Goal: Transaction & Acquisition: Purchase product/service

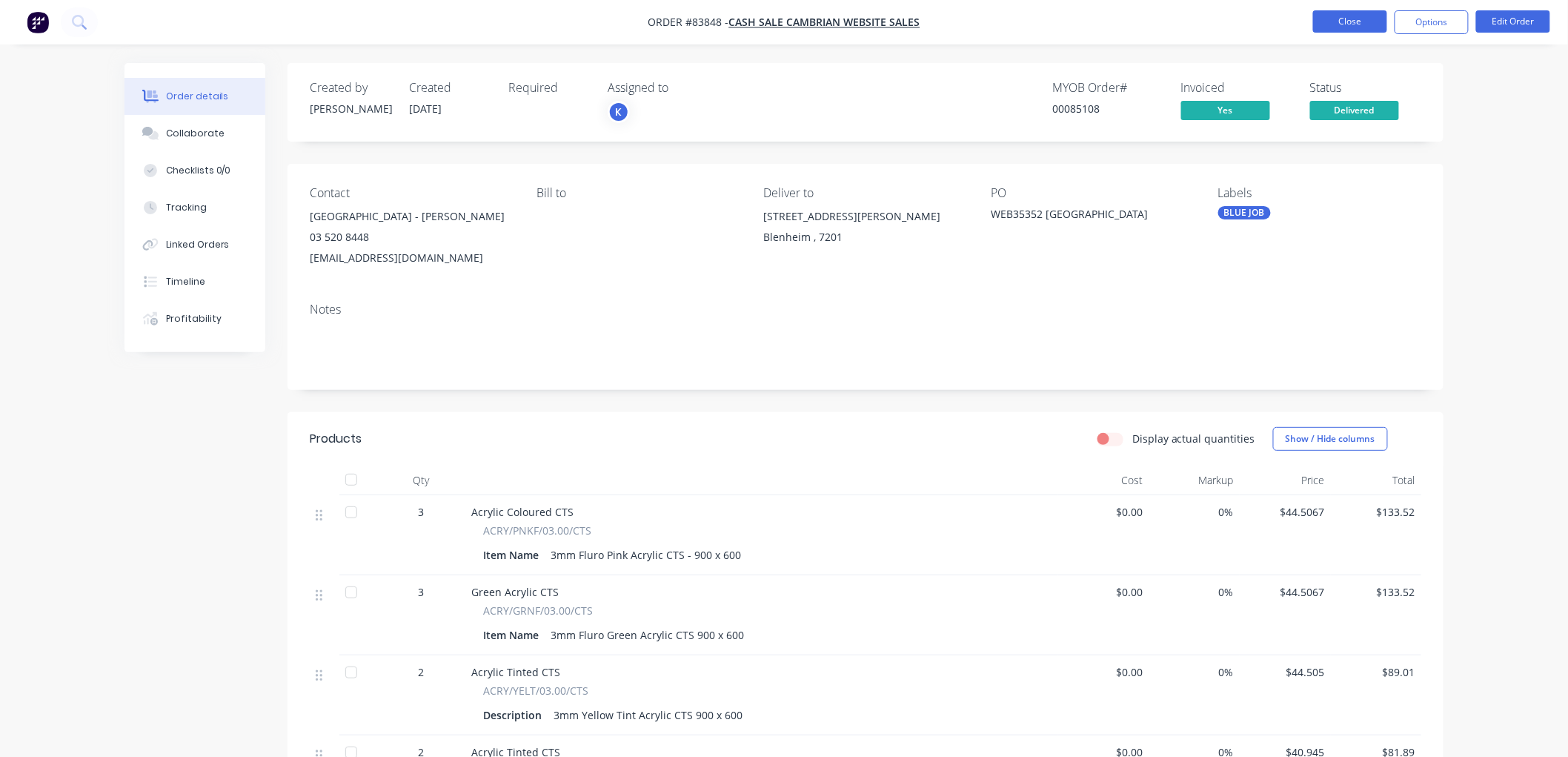
click at [1361, 24] on button "Close" at bounding box center [1350, 21] width 74 height 22
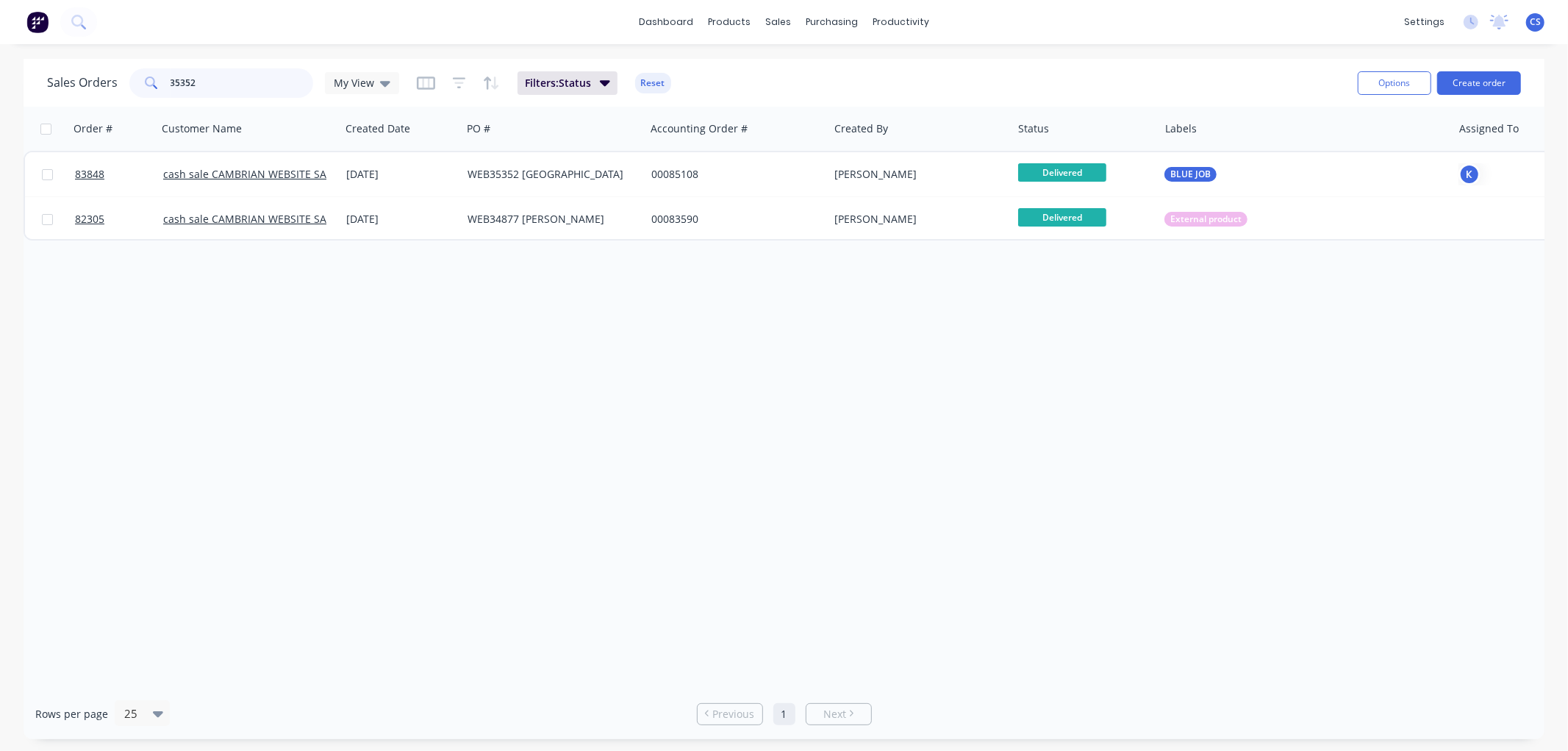
drag, startPoint x: 210, startPoint y: 85, endPoint x: 133, endPoint y: 91, distance: 77.2
click at [135, 91] on div "35352" at bounding box center [221, 82] width 183 height 29
click at [215, 79] on input "35352" at bounding box center [242, 82] width 144 height 29
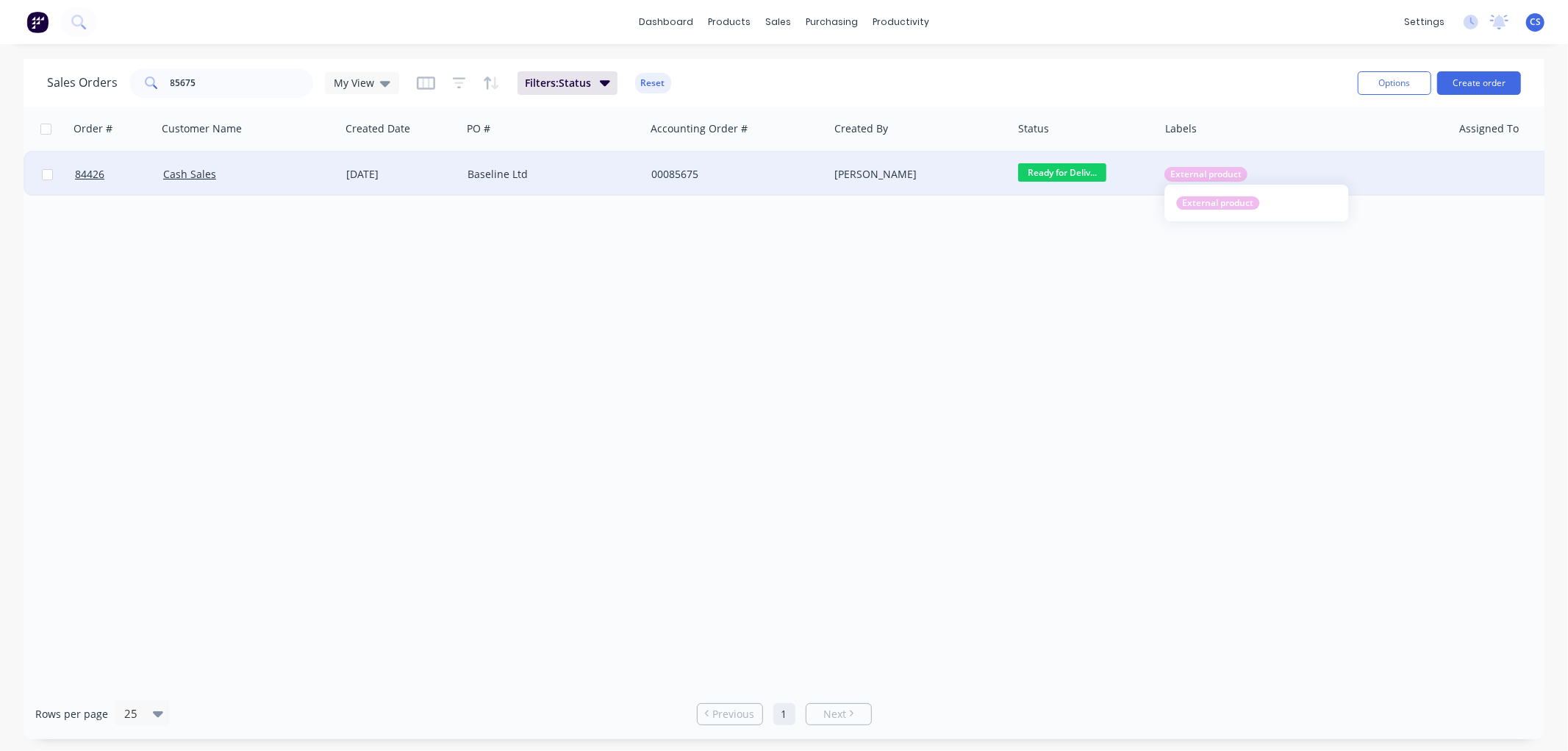
click at [1209, 173] on span "External product" at bounding box center [1205, 174] width 71 height 15
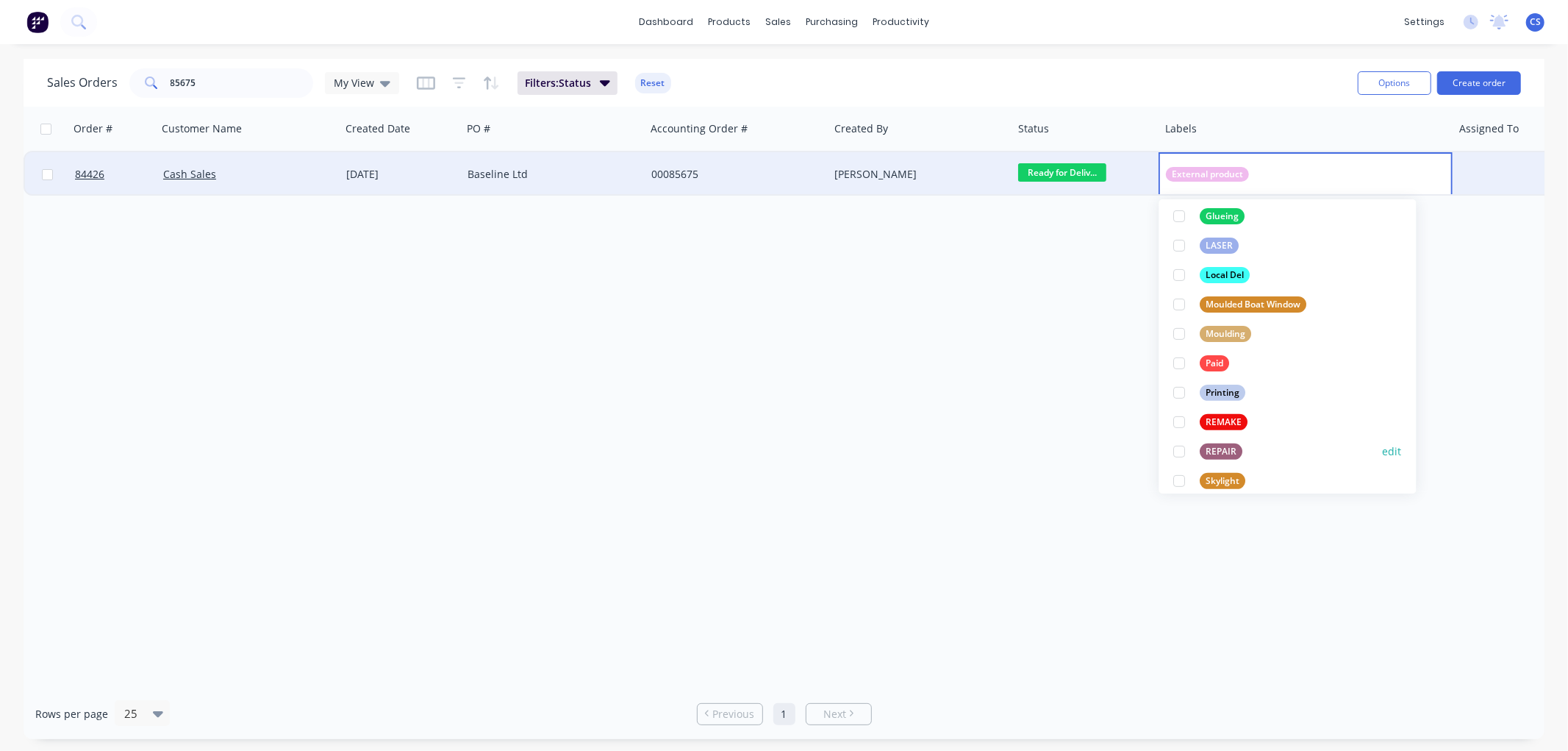
scroll to position [408, 0]
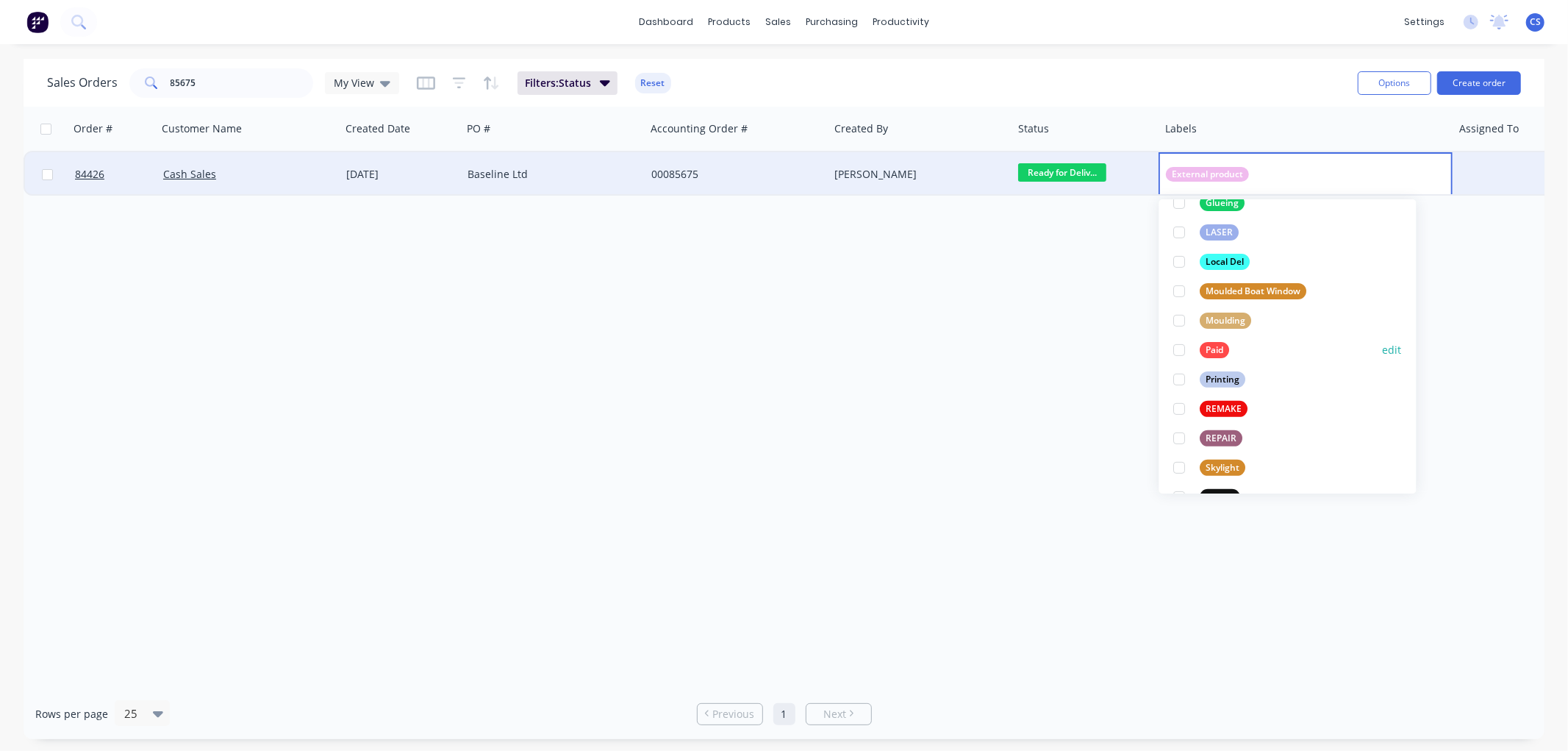
click at [1209, 351] on div "Paid" at bounding box center [1214, 350] width 29 height 16
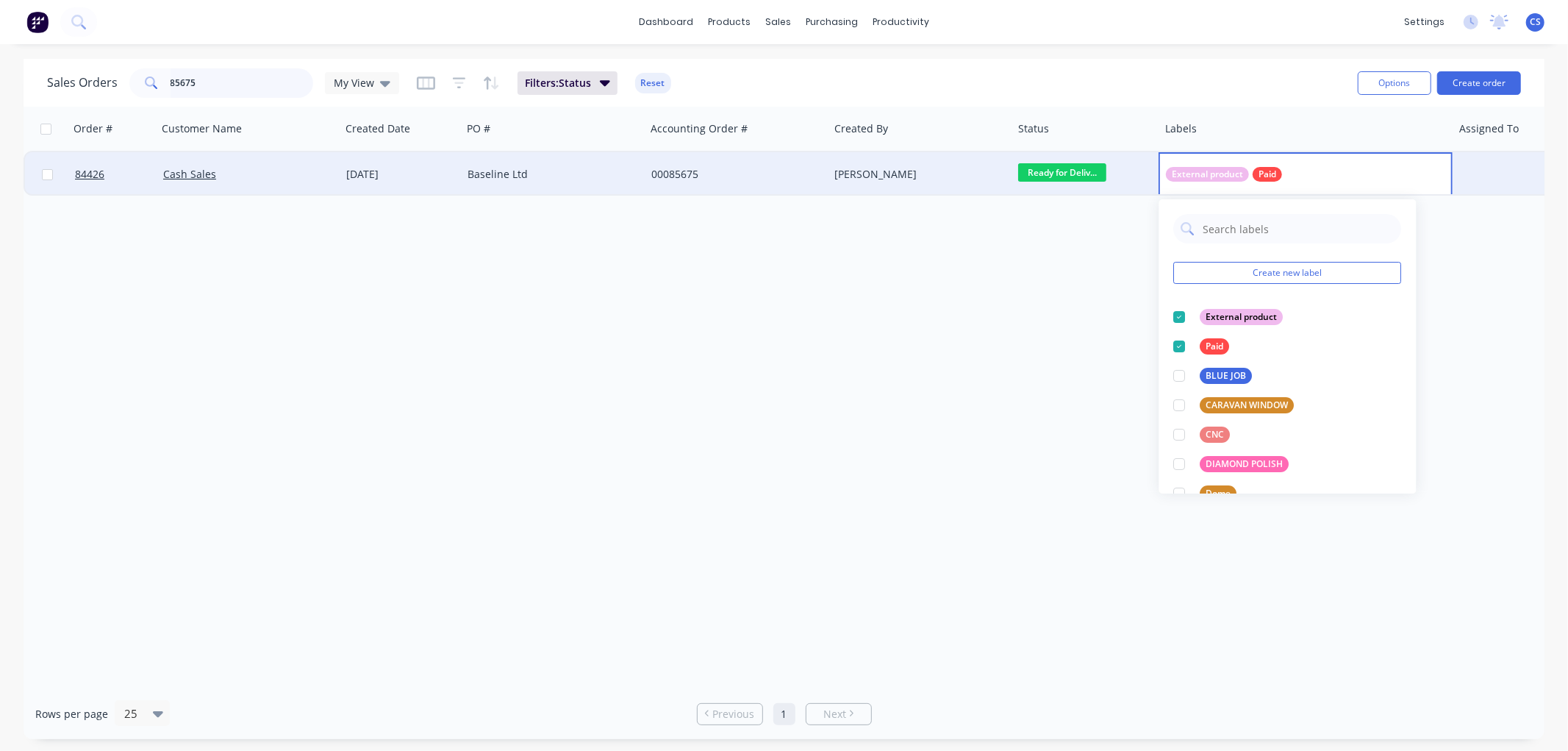
click at [214, 83] on input "85675" at bounding box center [242, 82] width 144 height 29
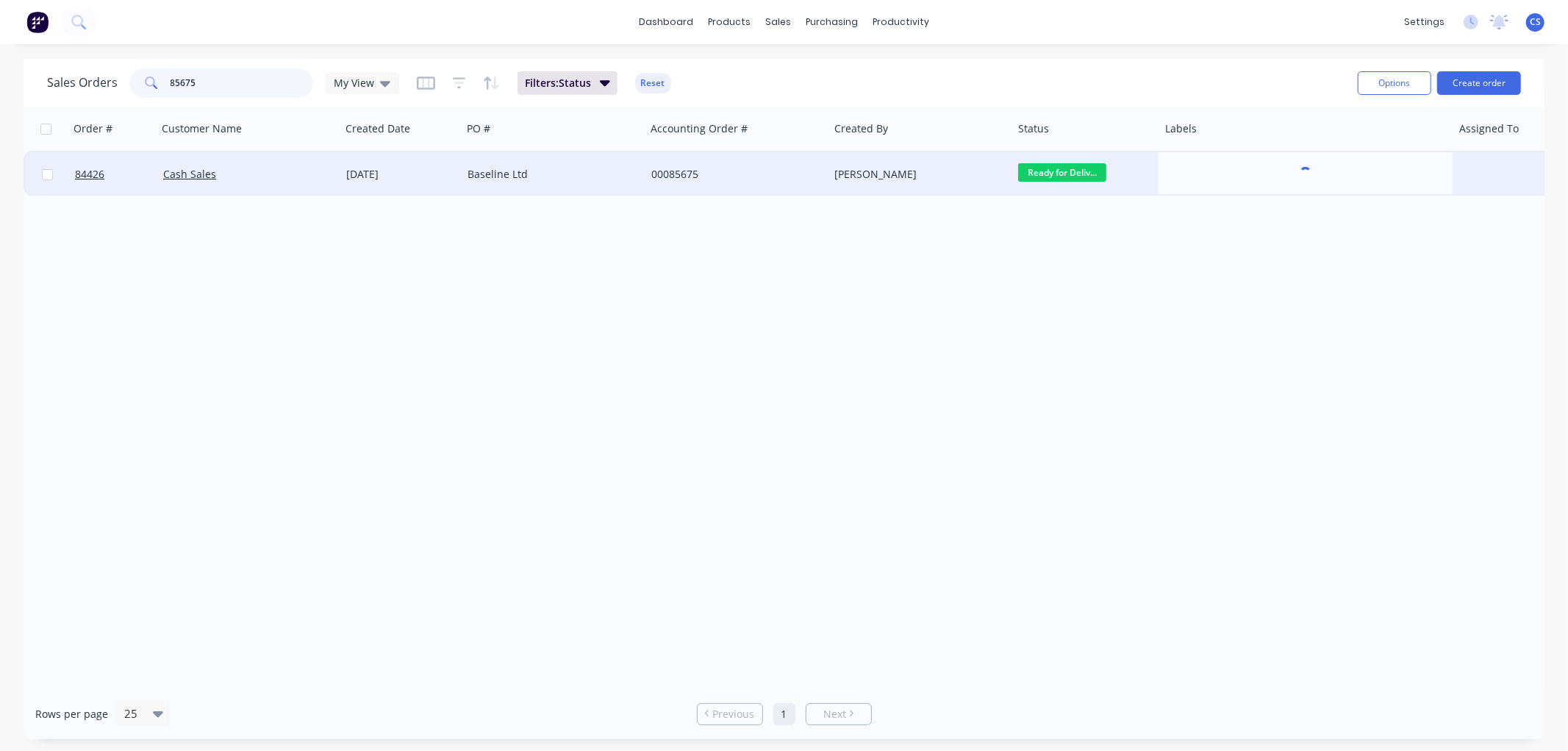
click at [214, 83] on input "85675" at bounding box center [242, 82] width 144 height 29
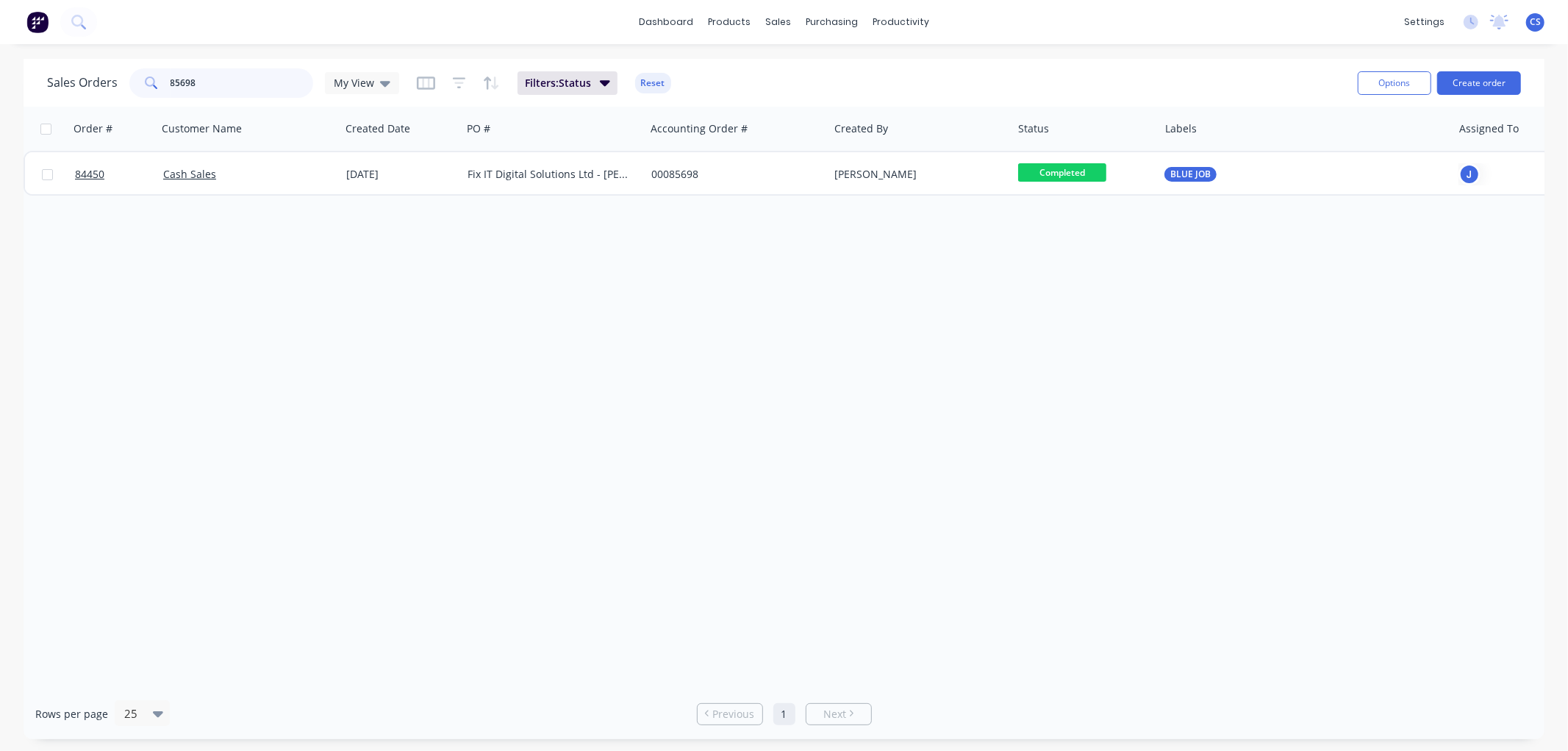
type input "85698"
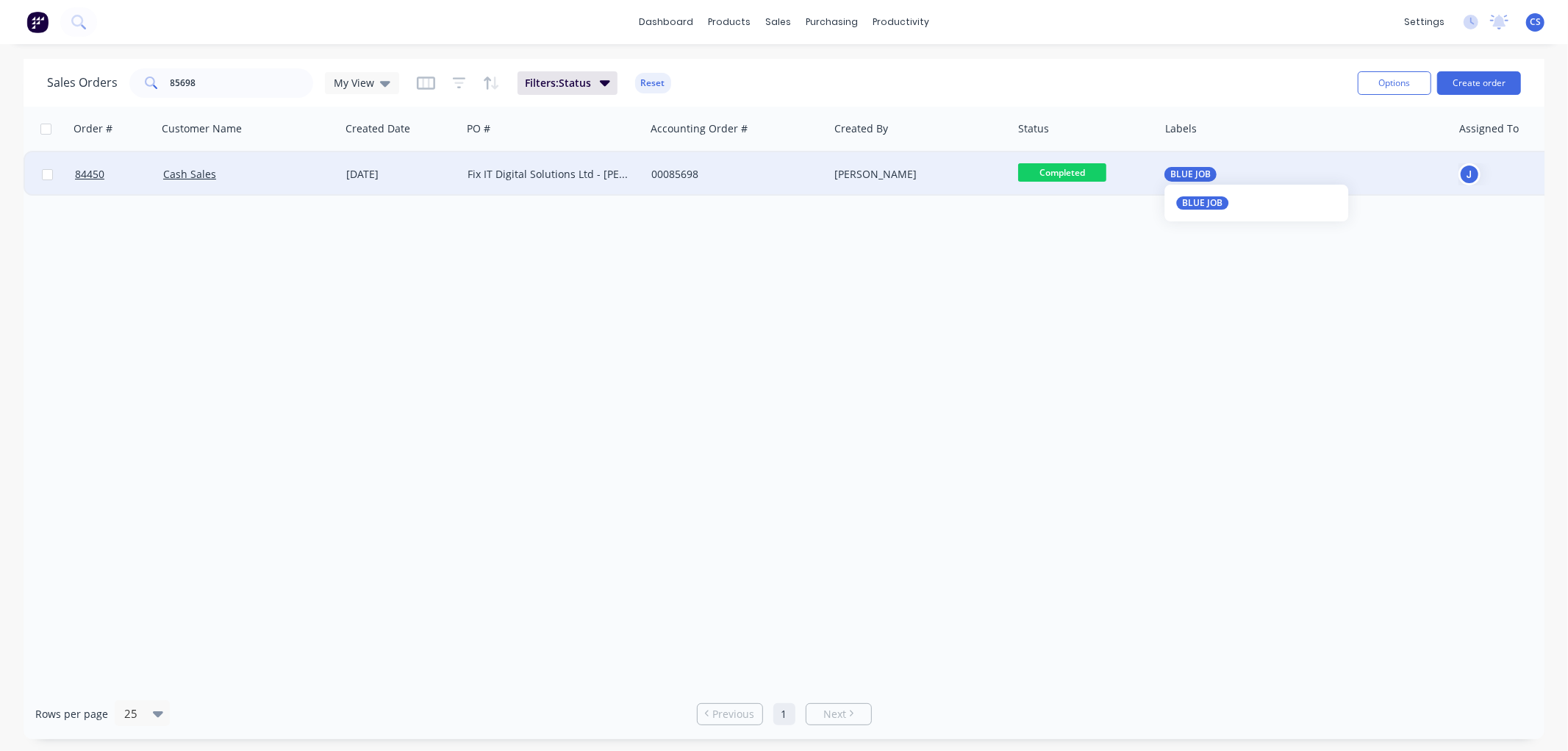
click at [1188, 172] on span "BLUE JOB" at bounding box center [1190, 174] width 41 height 15
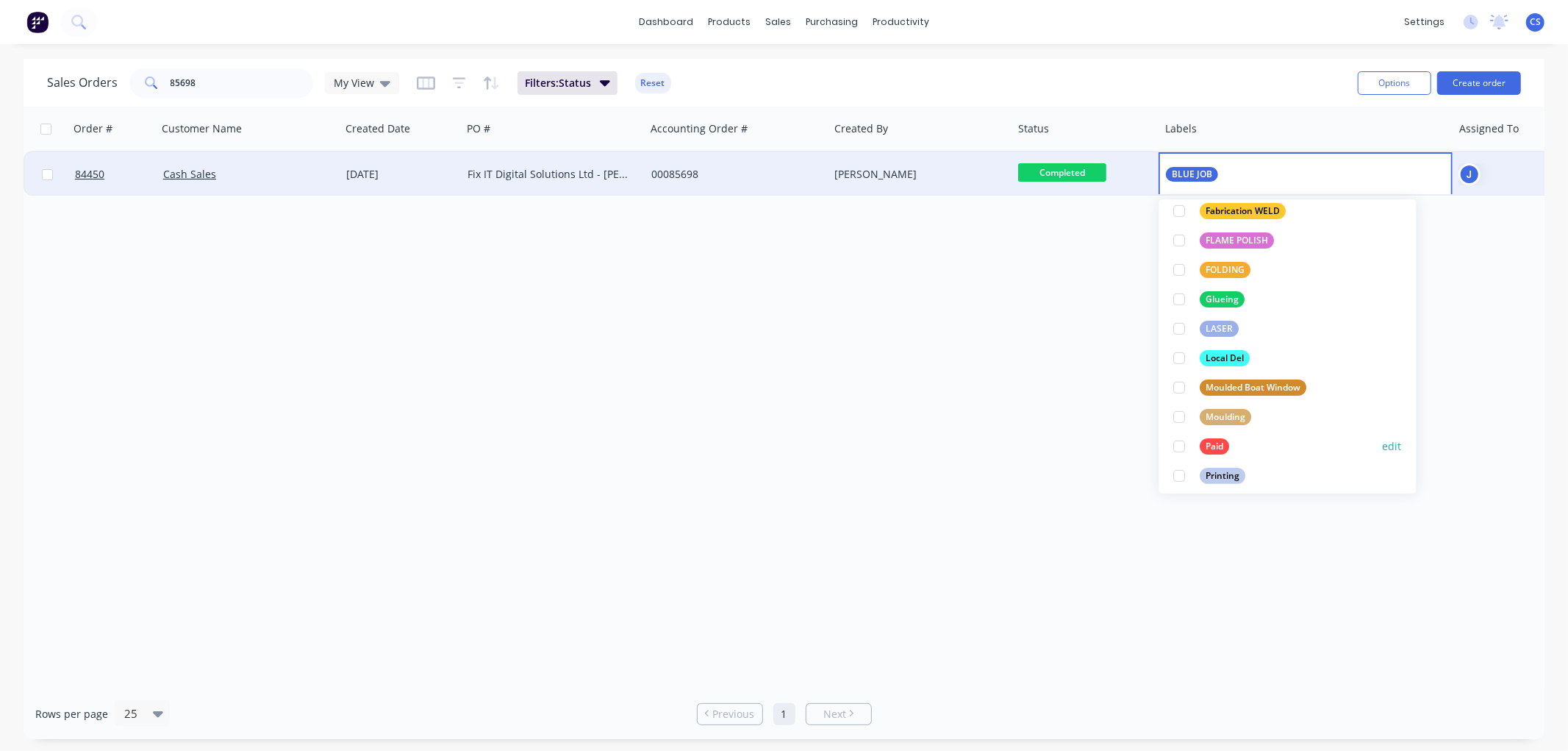
scroll to position [326, 0]
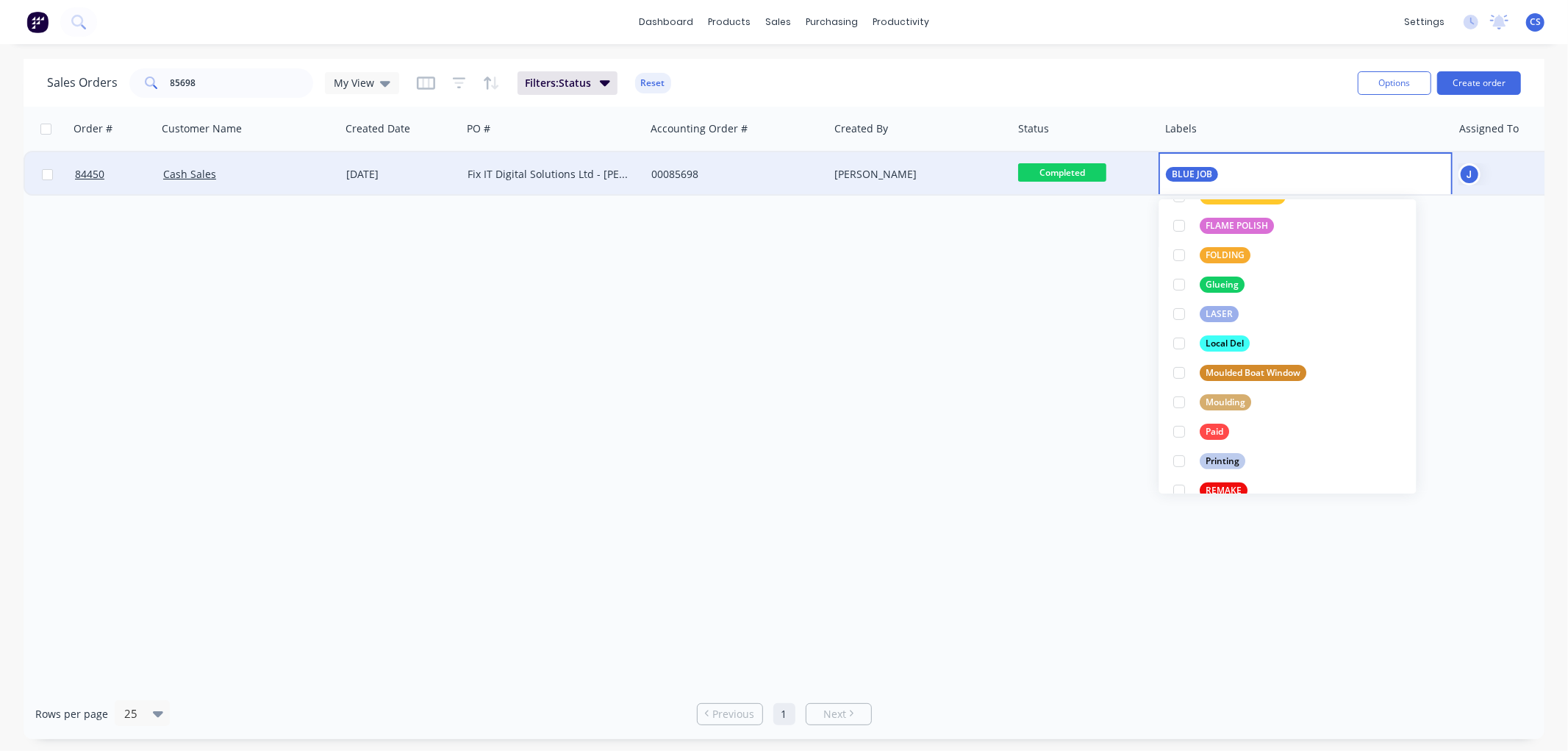
click at [1203, 430] on div "Paid" at bounding box center [1214, 432] width 29 height 16
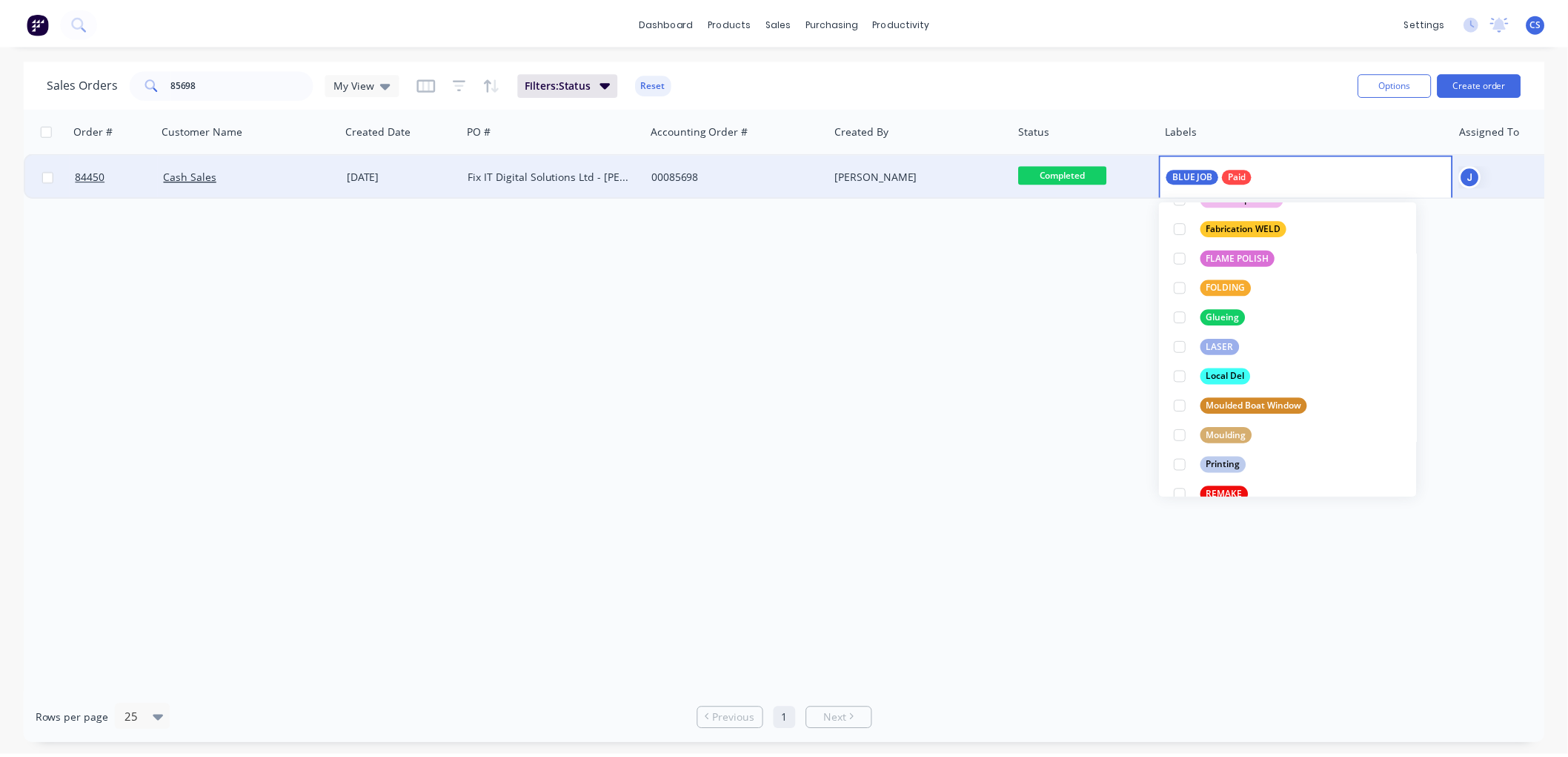
scroll to position [0, 0]
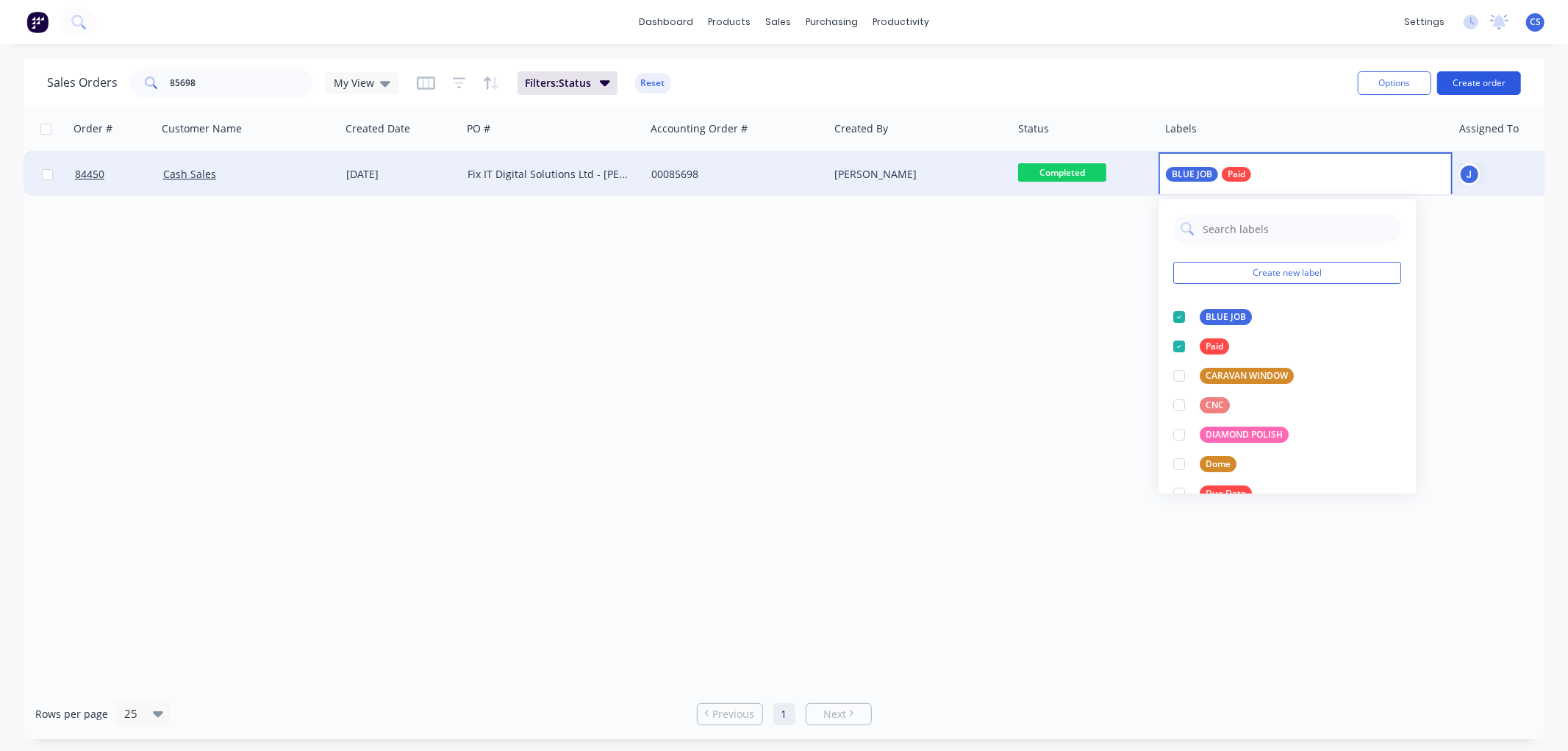
click at [1484, 84] on button "Create order" at bounding box center [1479, 82] width 84 height 24
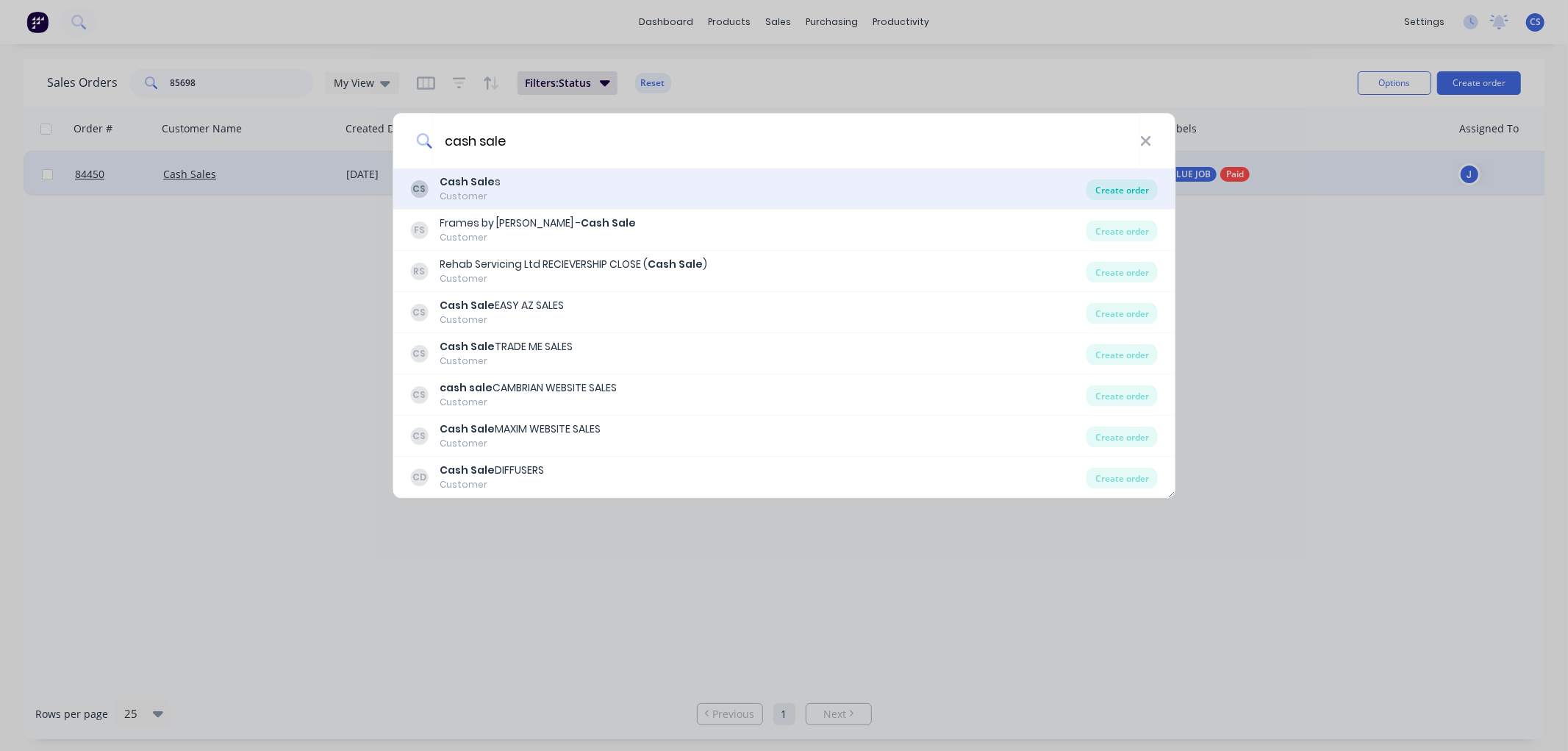
type input "cash sale"
click at [1132, 188] on div "Create order" at bounding box center [1122, 189] width 71 height 20
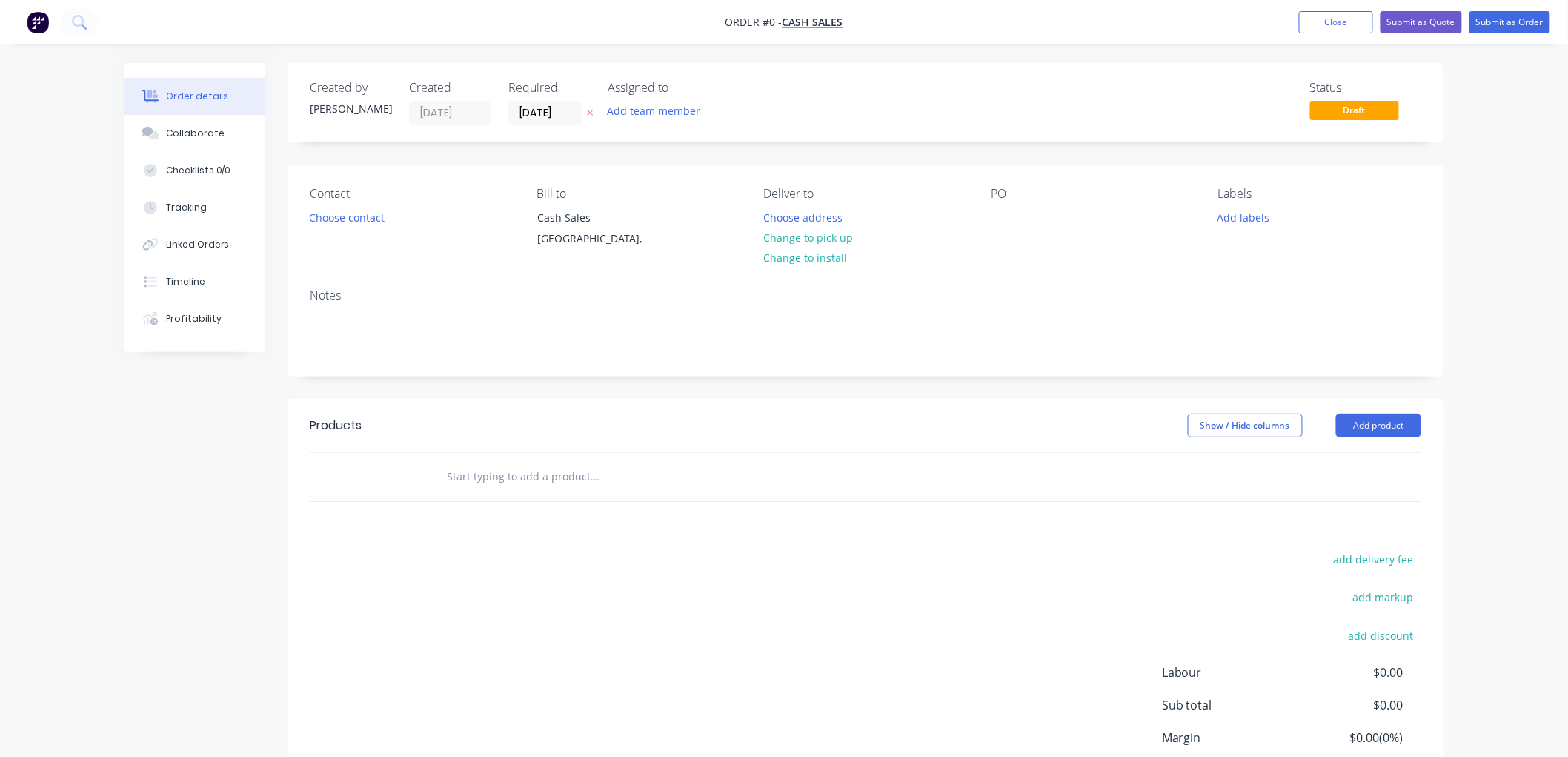
click at [591, 109] on icon at bounding box center [590, 113] width 6 height 9
click at [365, 220] on button "Choose contact" at bounding box center [348, 216] width 91 height 20
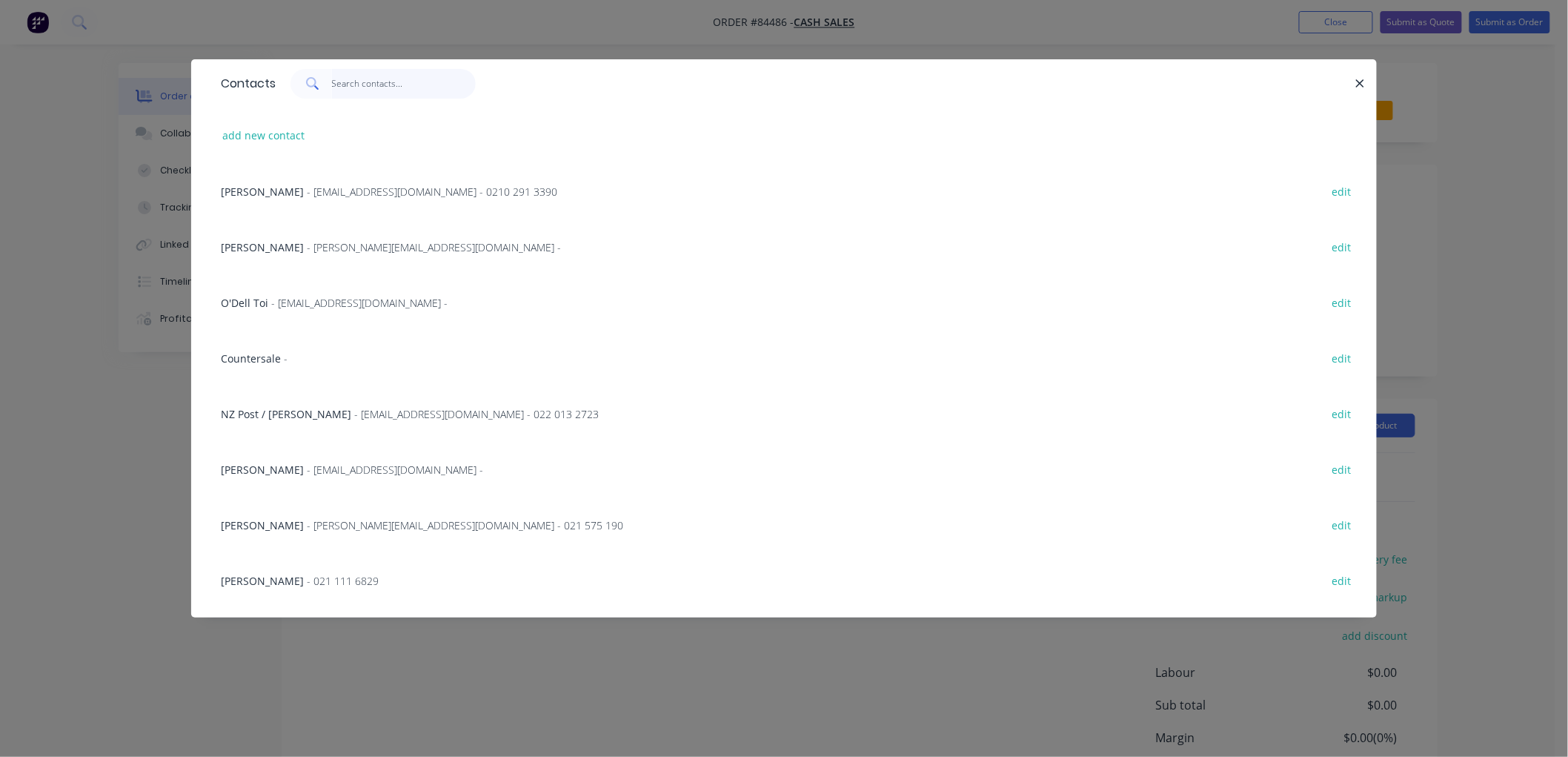
drag, startPoint x: 341, startPoint y: 87, endPoint x: 353, endPoint y: 83, distance: 12.6
click at [341, 86] on input "text" at bounding box center [405, 83] width 145 height 29
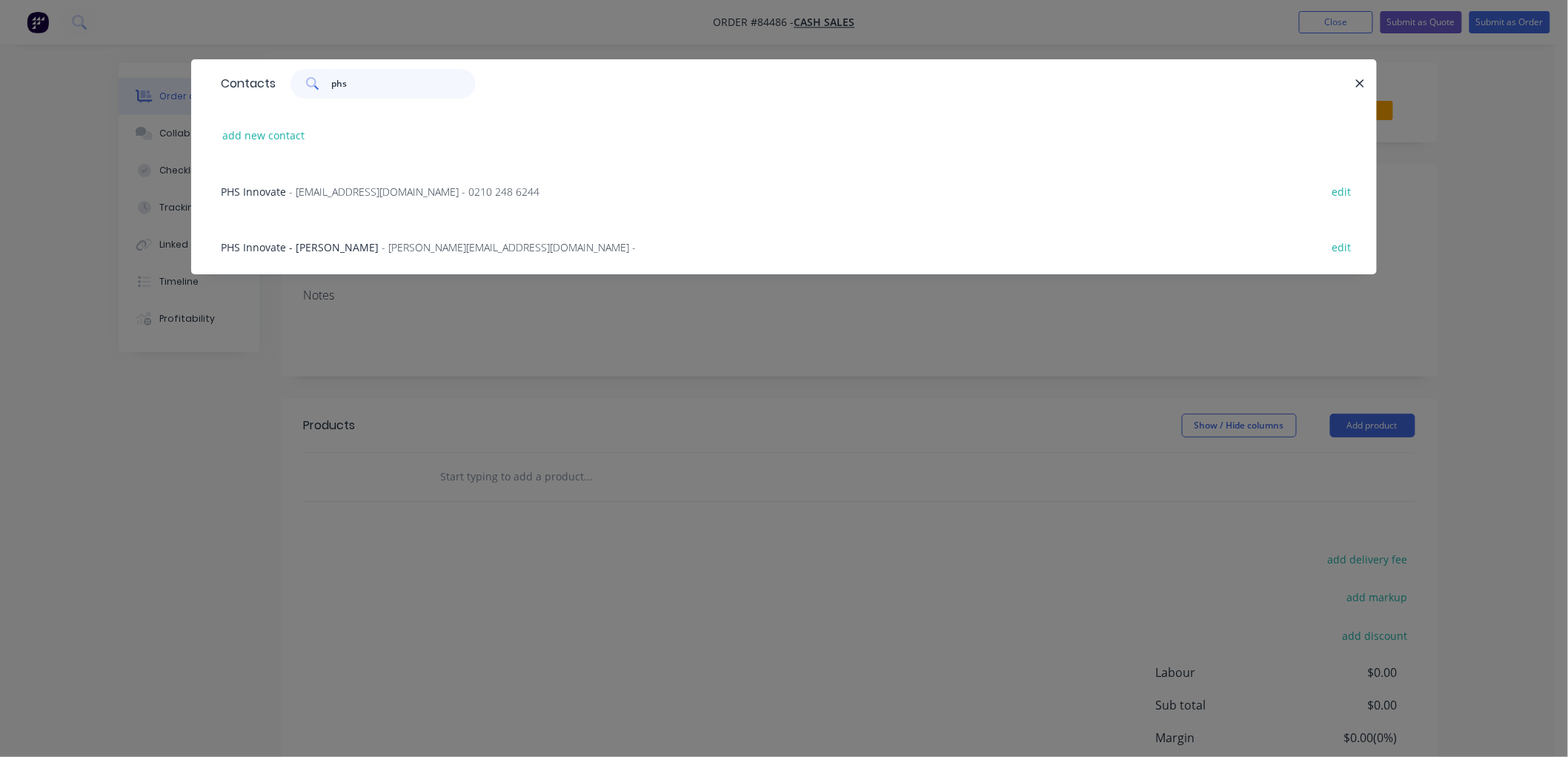
type input "phs"
click at [415, 187] on span "- [EMAIL_ADDRESS][DOMAIN_NAME] - 0210 248 6244" at bounding box center [414, 192] width 250 height 14
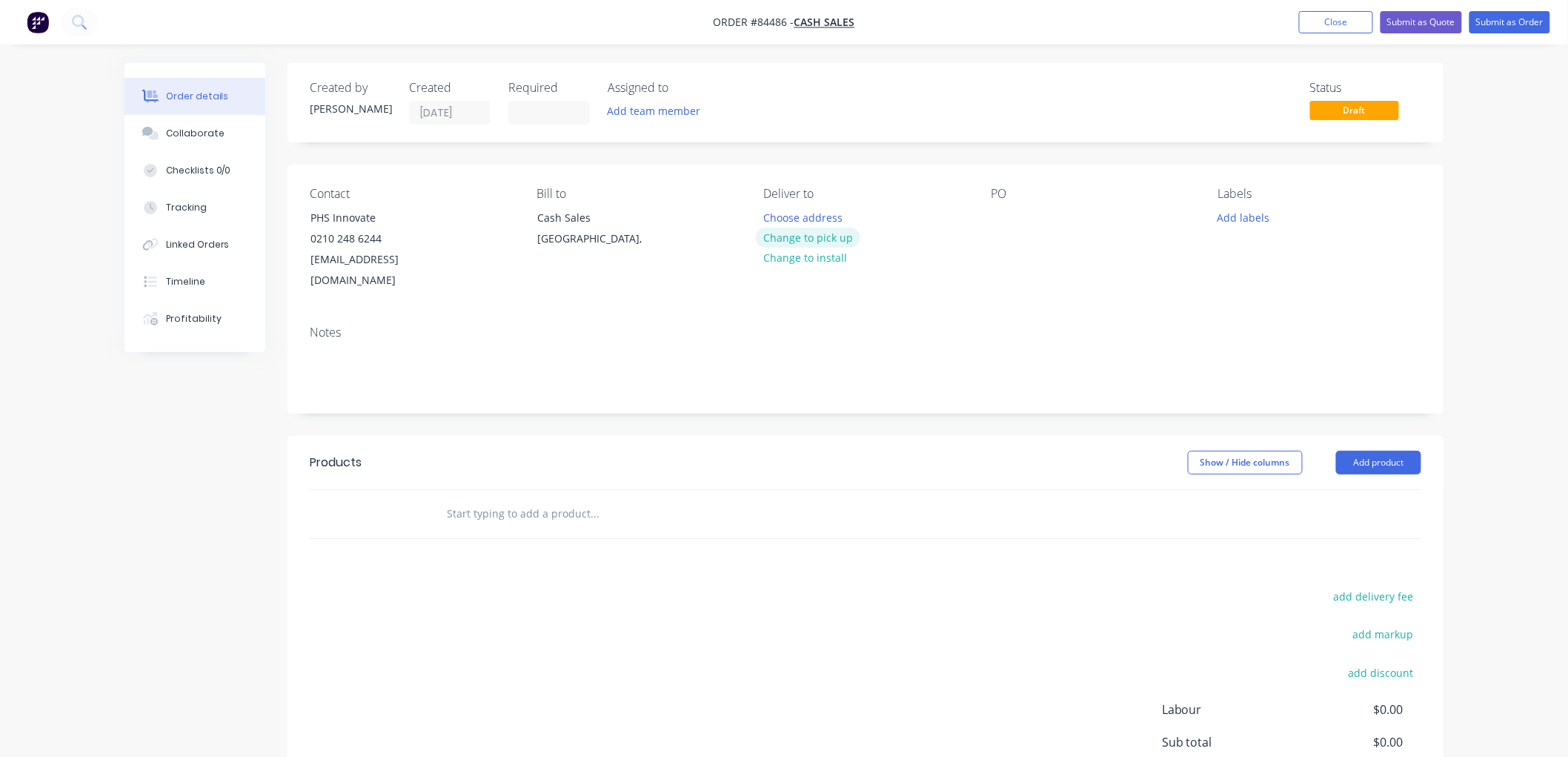
click at [828, 239] on button "Change to pick up" at bounding box center [809, 238] width 105 height 20
click at [1003, 215] on div at bounding box center [1002, 217] width 24 height 21
drag, startPoint x: 1243, startPoint y: 211, endPoint x: 1249, endPoint y: 231, distance: 20.9
click at [1245, 212] on button "Add labels" at bounding box center [1244, 216] width 68 height 20
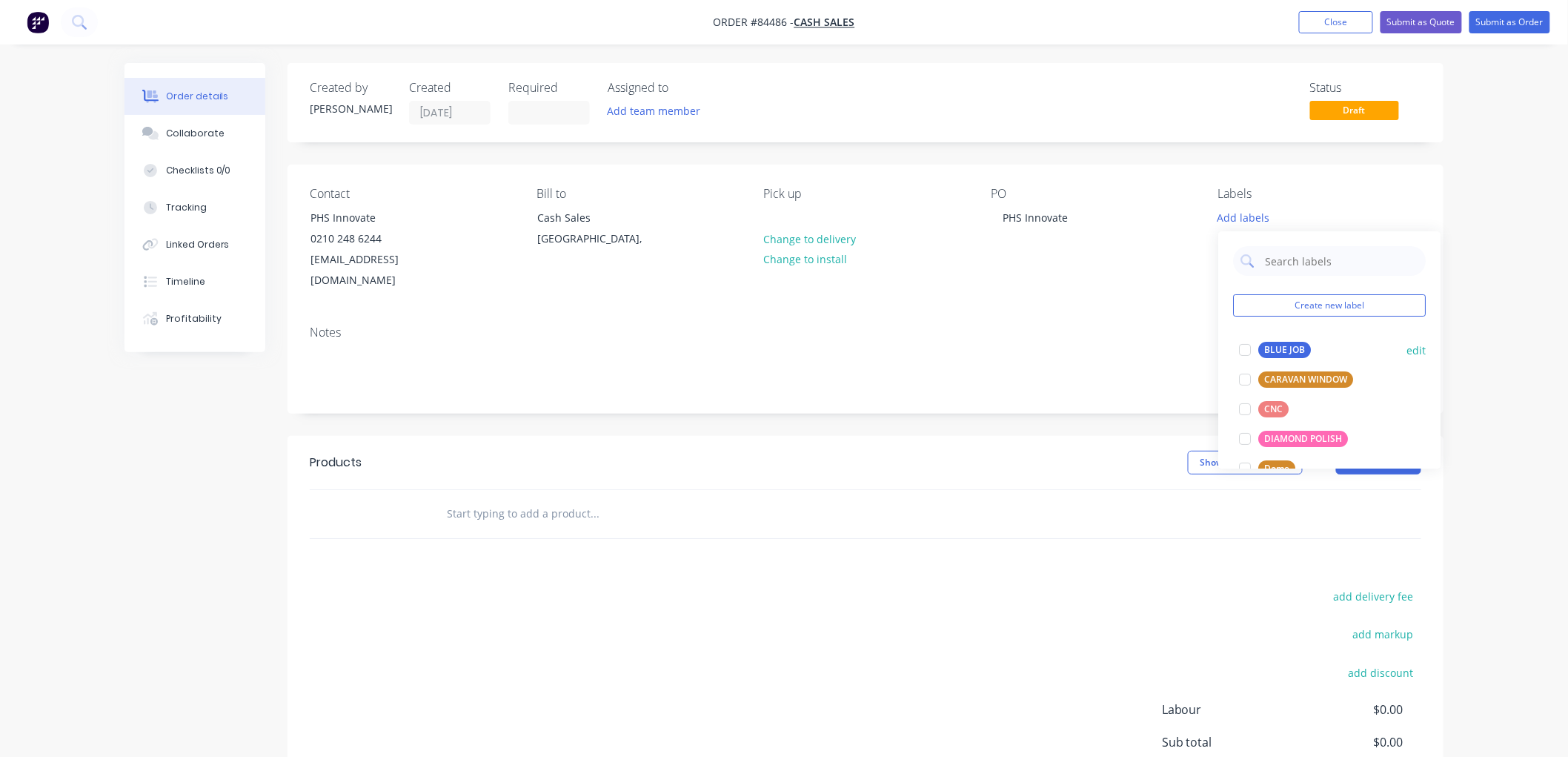
click at [1279, 344] on div "BLUE JOB" at bounding box center [1284, 349] width 53 height 16
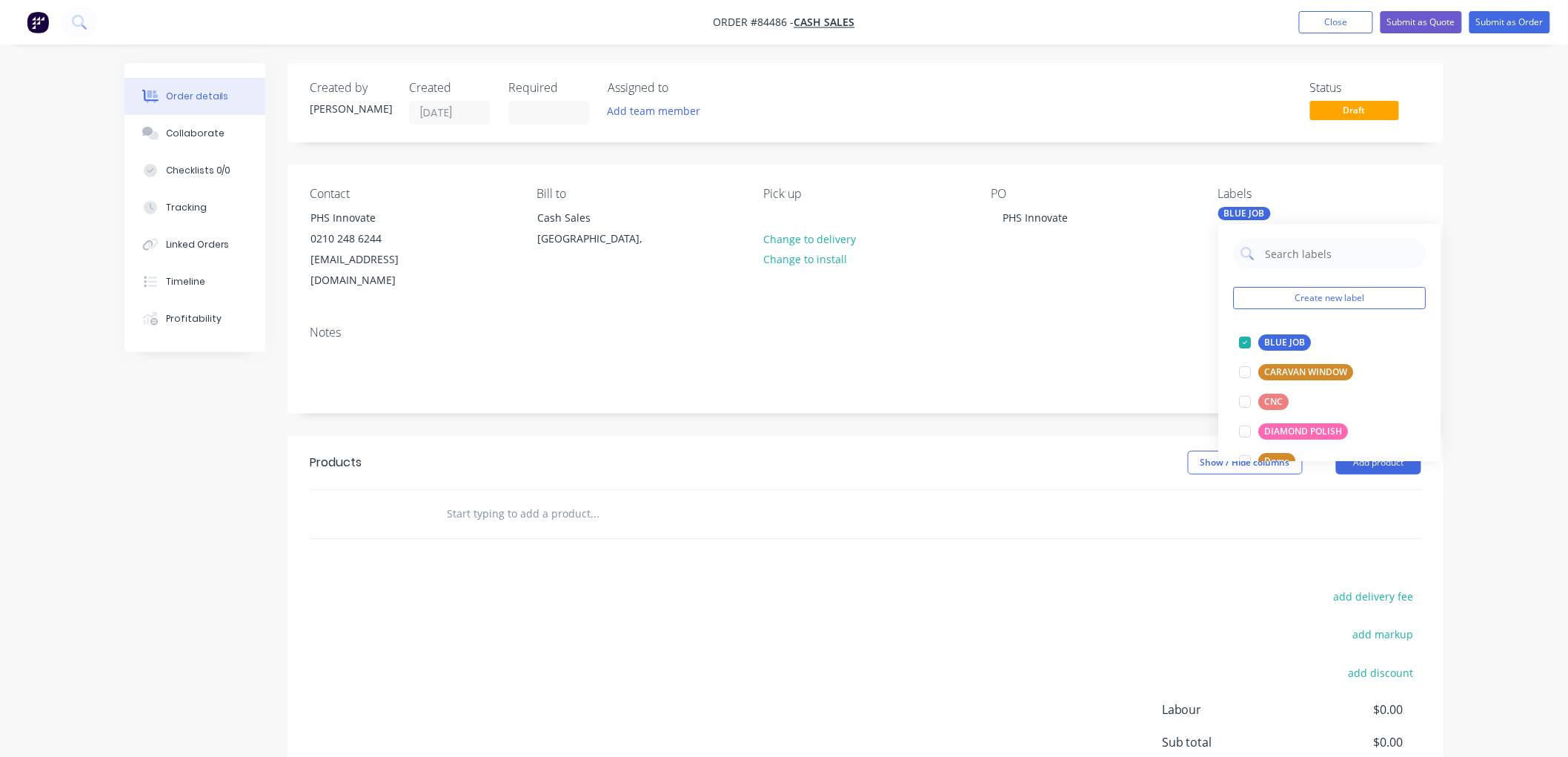
click at [440, 500] on div at bounding box center [657, 513] width 445 height 29
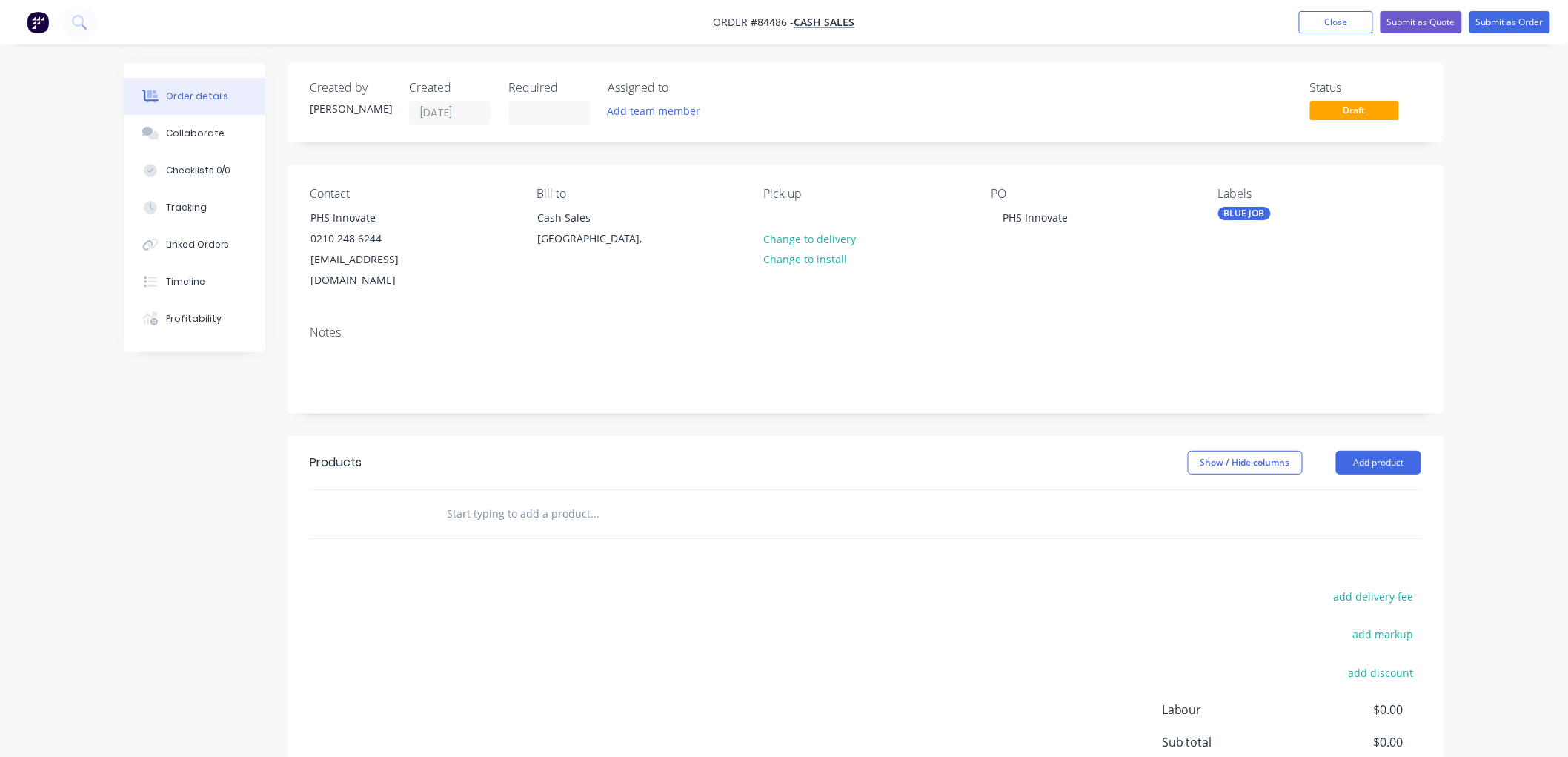
click at [465, 499] on input "text" at bounding box center [594, 513] width 297 height 29
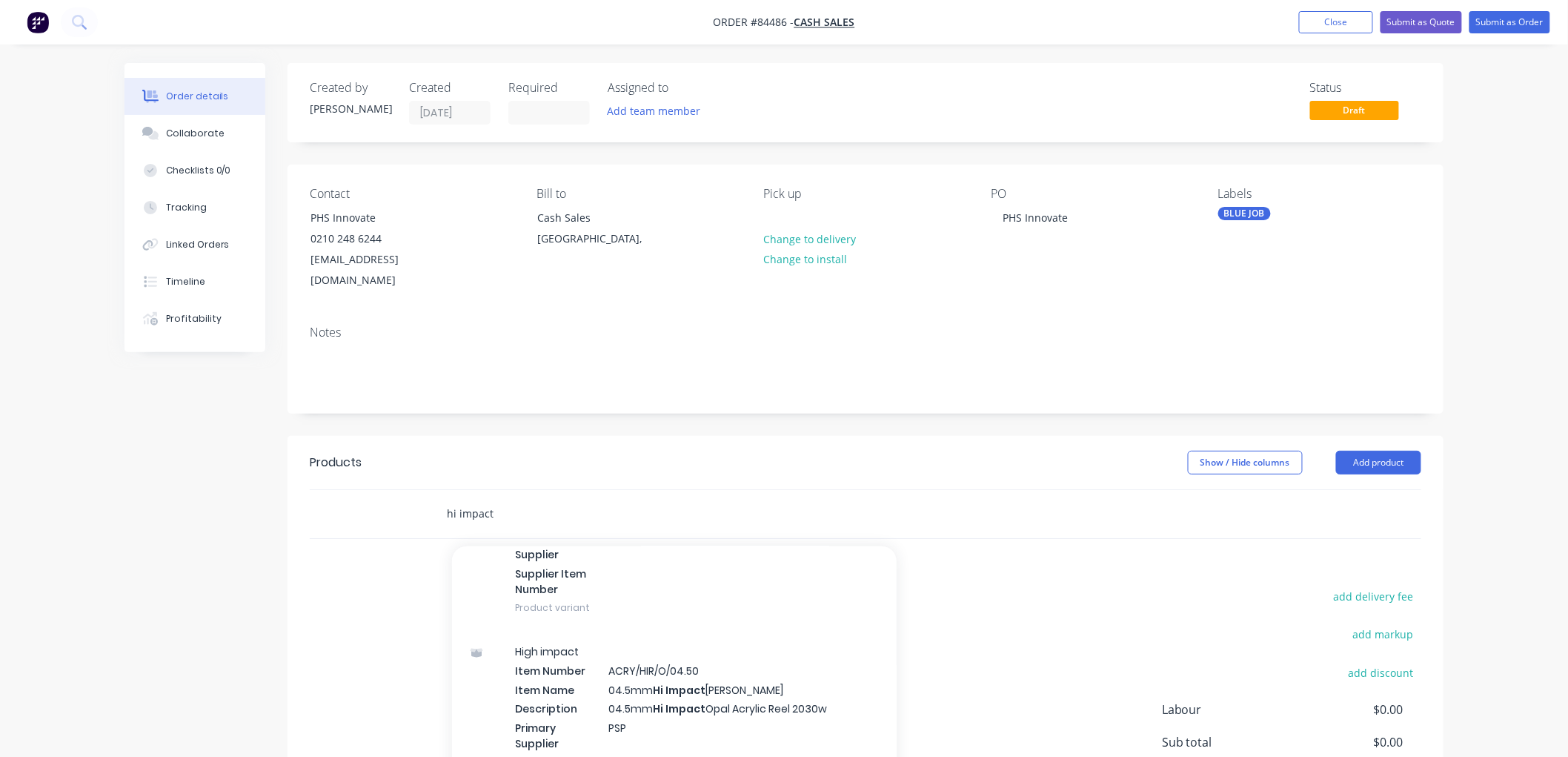
scroll to position [659, 0]
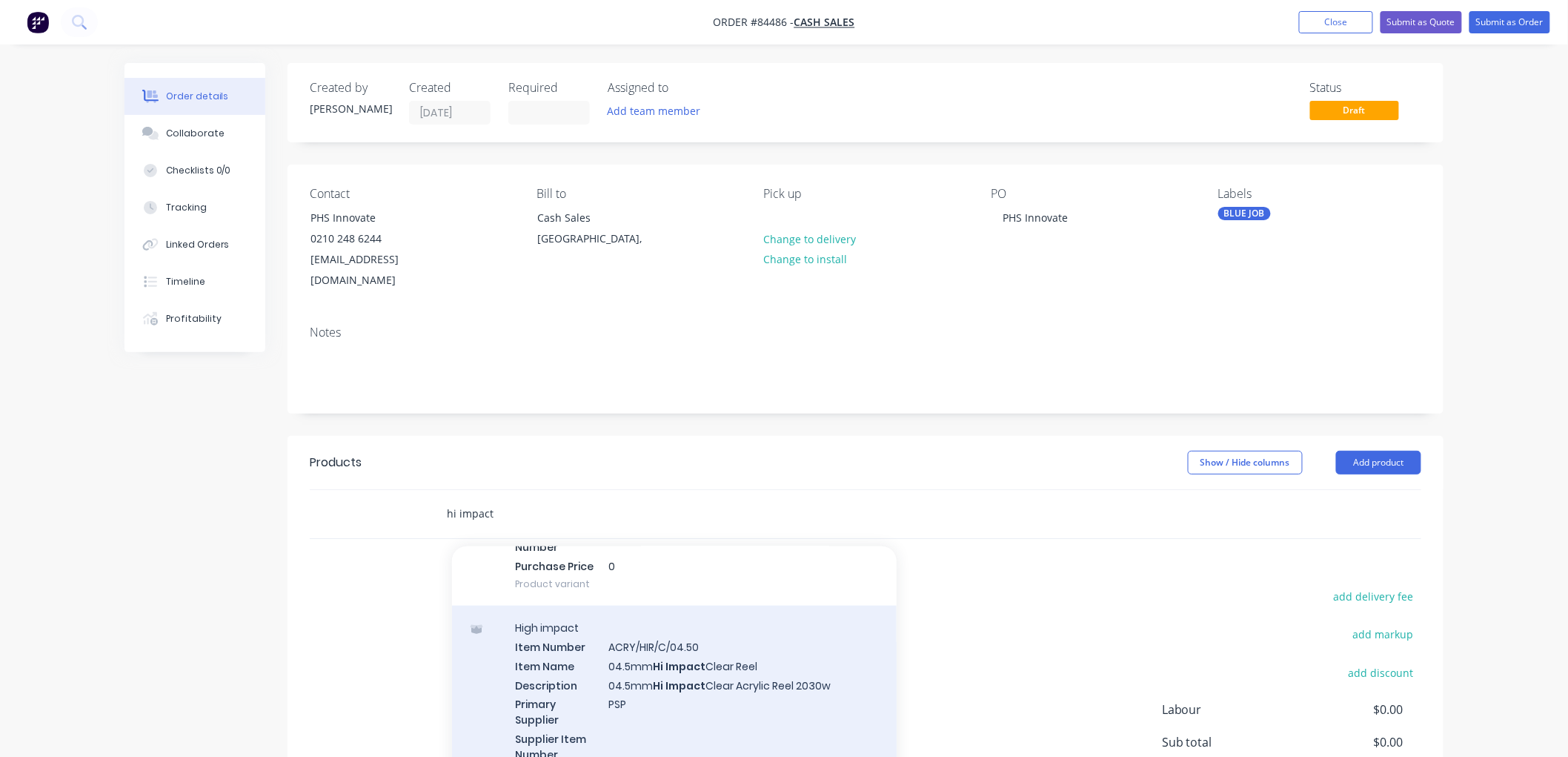
type input "hi impact"
click at [693, 662] on div "High impact Item Number ACRY/HIR/C/04.50 Item Name 04.5mm Hi Impact Clear Reel …" at bounding box center [675, 701] width 445 height 189
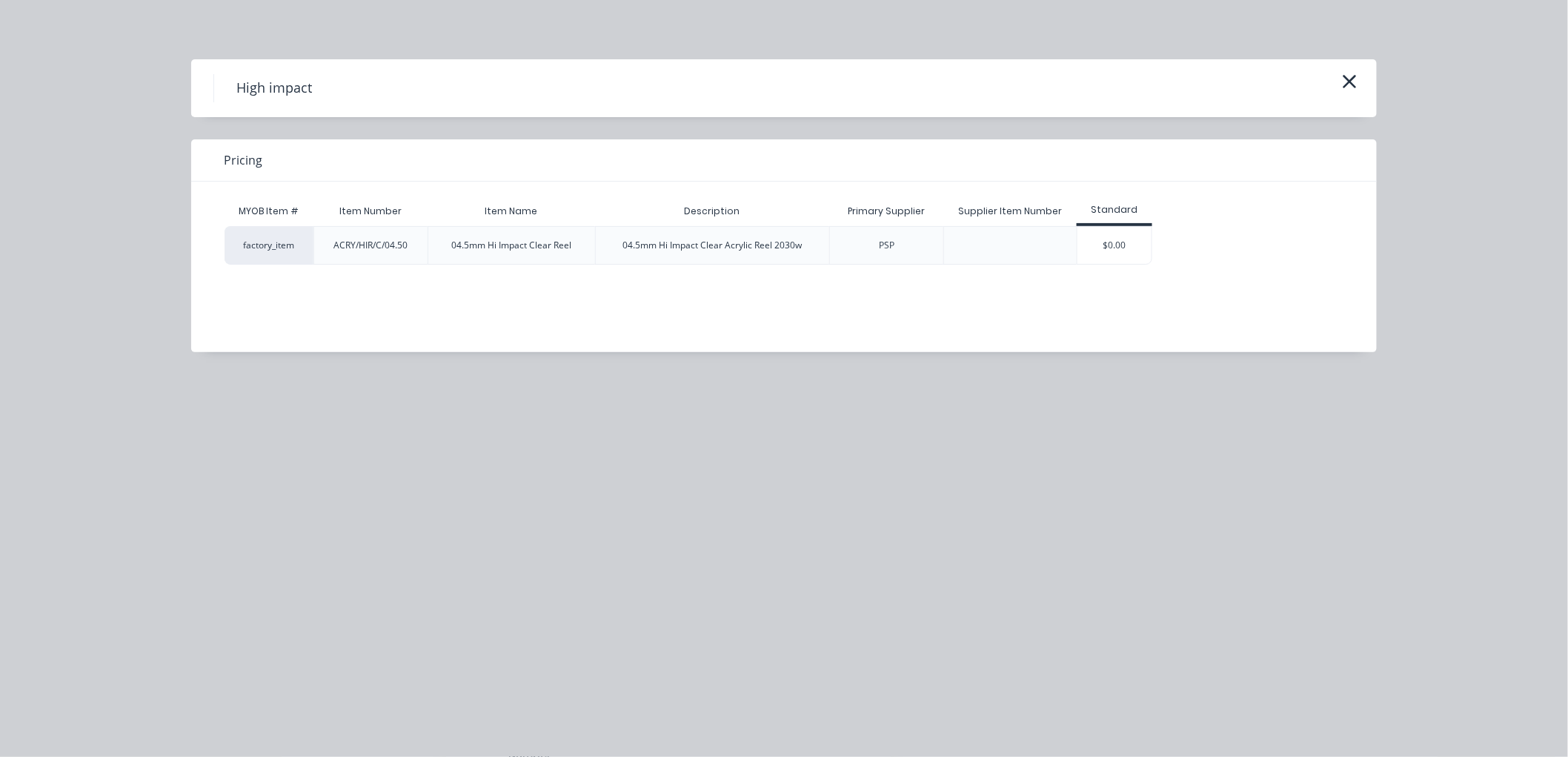
drag, startPoint x: 1354, startPoint y: 76, endPoint x: 1337, endPoint y: 80, distance: 17.5
click at [1354, 75] on icon "button" at bounding box center [1349, 81] width 15 height 21
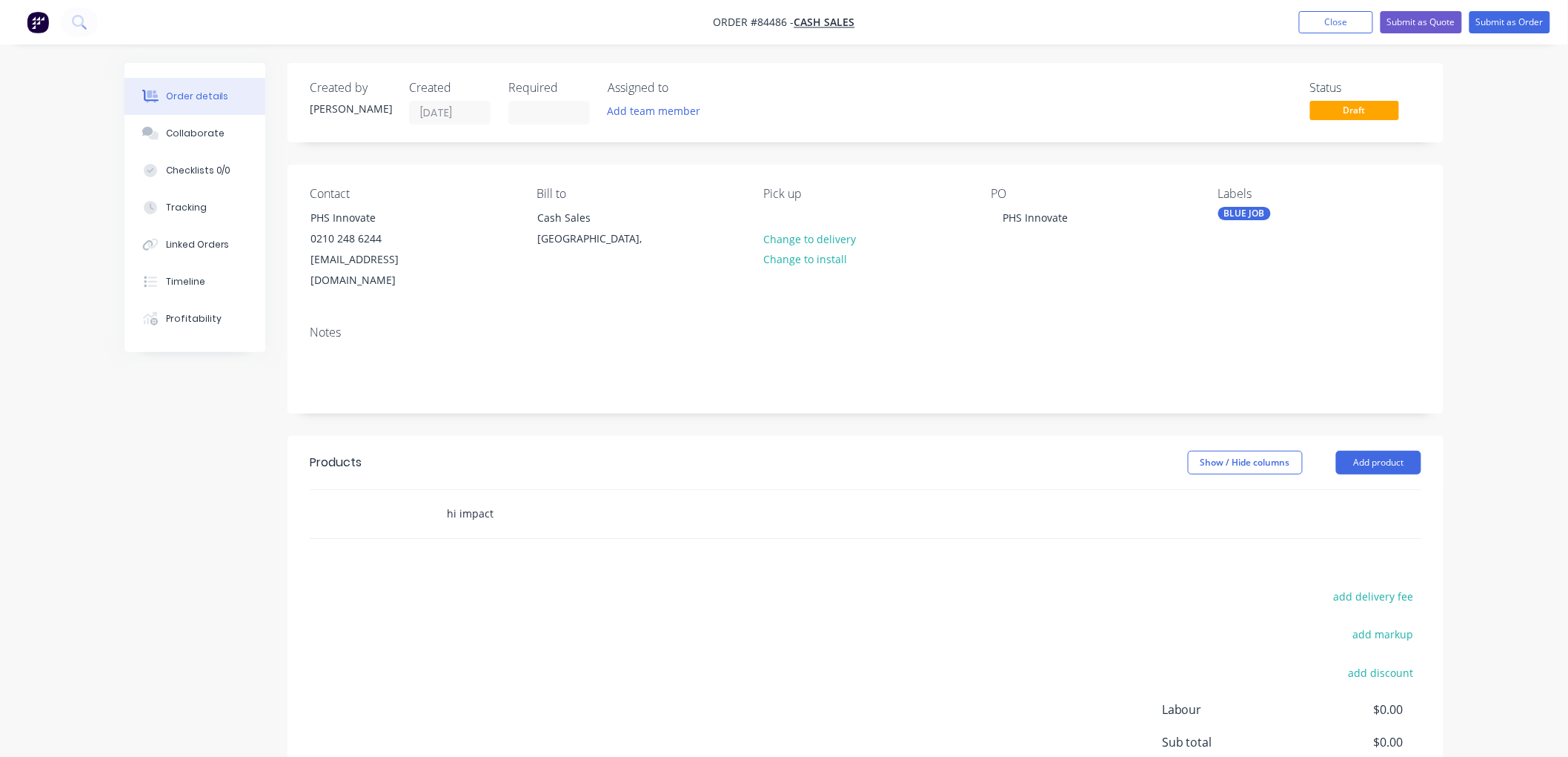
click at [643, 499] on input "hi impact" at bounding box center [594, 513] width 297 height 29
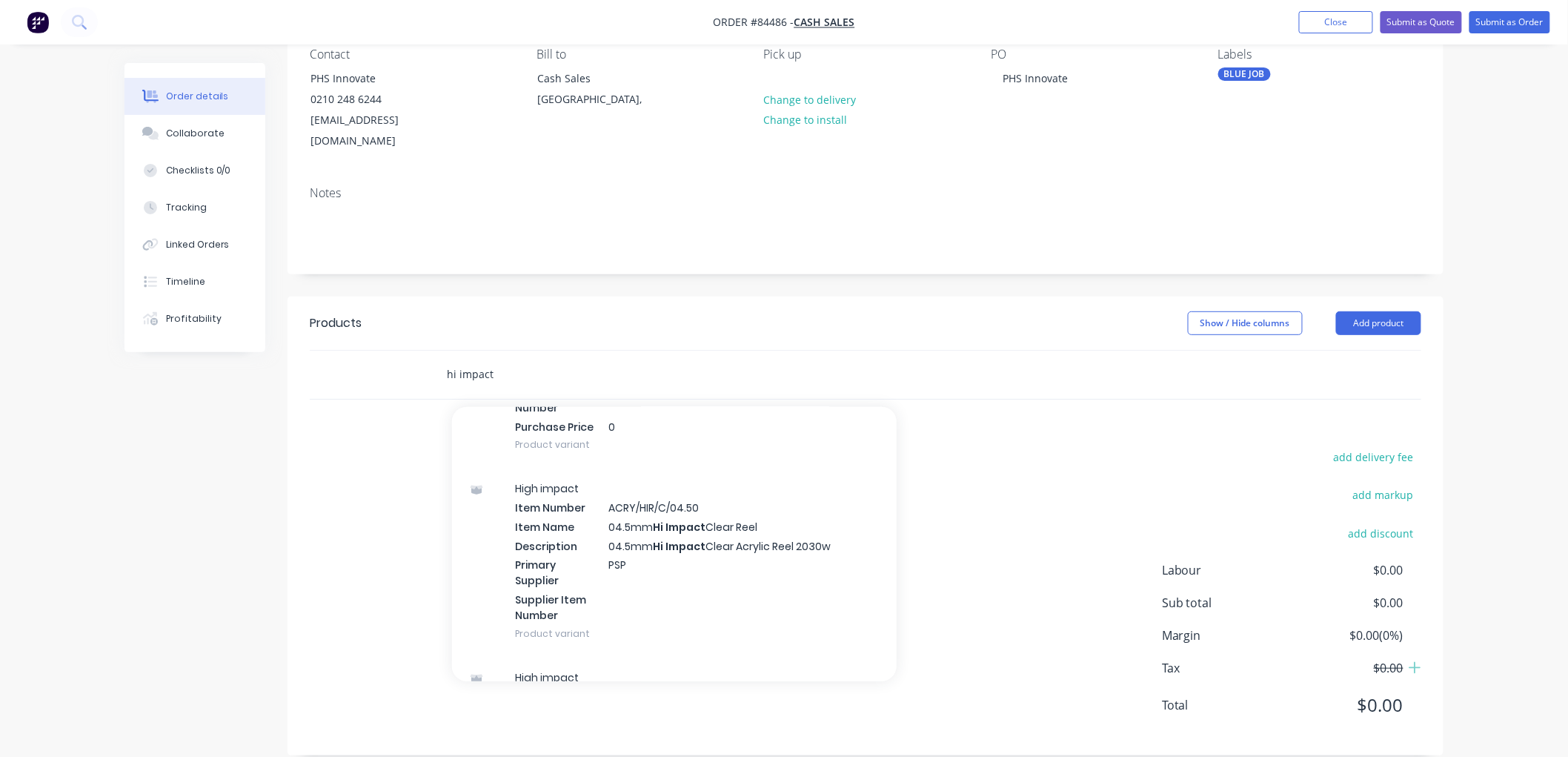
drag, startPoint x: 581, startPoint y: 349, endPoint x: 431, endPoint y: 344, distance: 150.1
click at [431, 350] on div "hi impact Add hi impact to order PVC misc MYOB Item # CAV-Ticket Holders Item N…" at bounding box center [694, 374] width 533 height 48
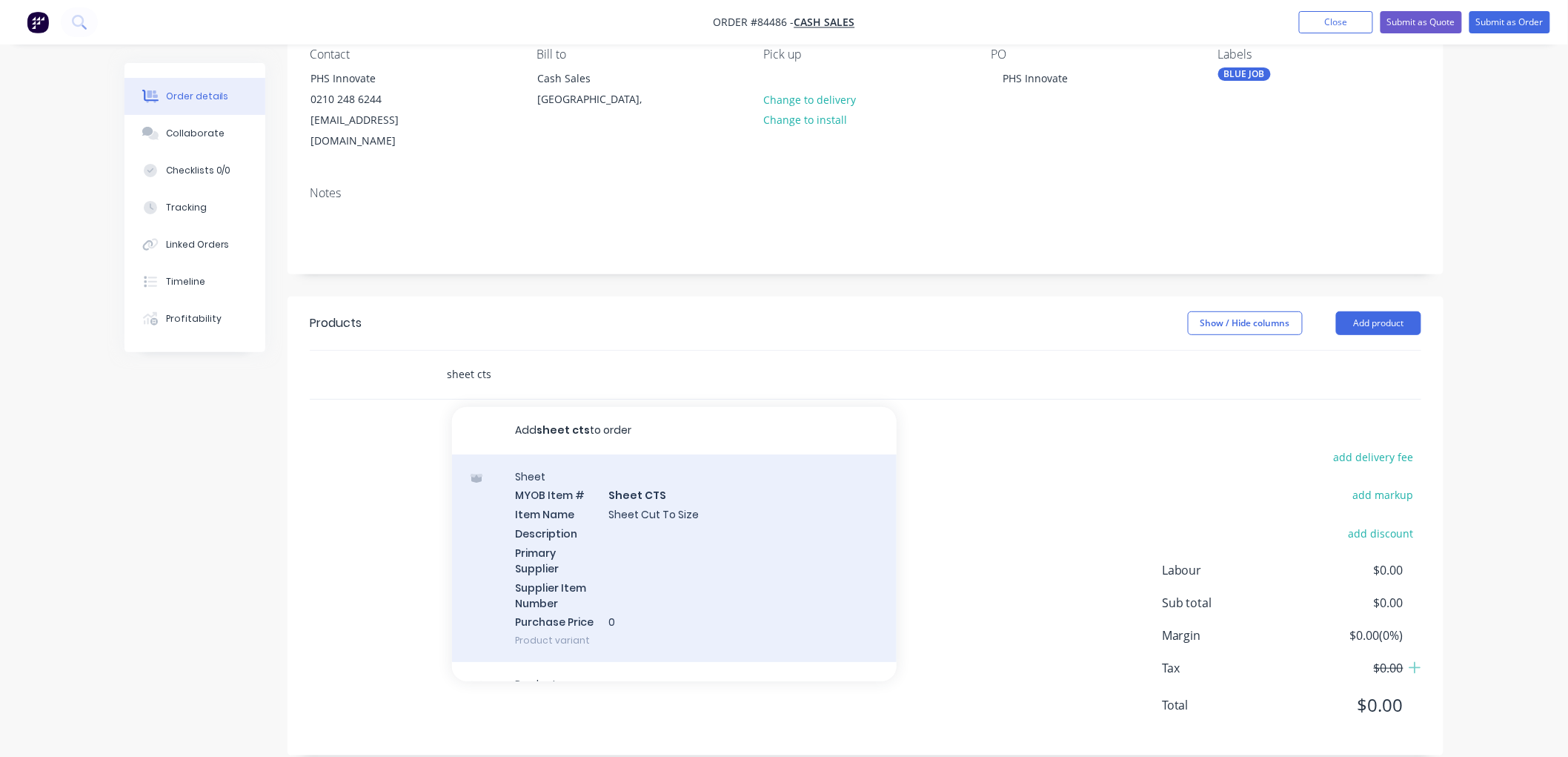
type input "sheet cts"
click at [699, 499] on div "Sheet MYOB Item # Sheet CTS Item Name Sheet Cut To Size Description Primary Sup…" at bounding box center [675, 558] width 445 height 208
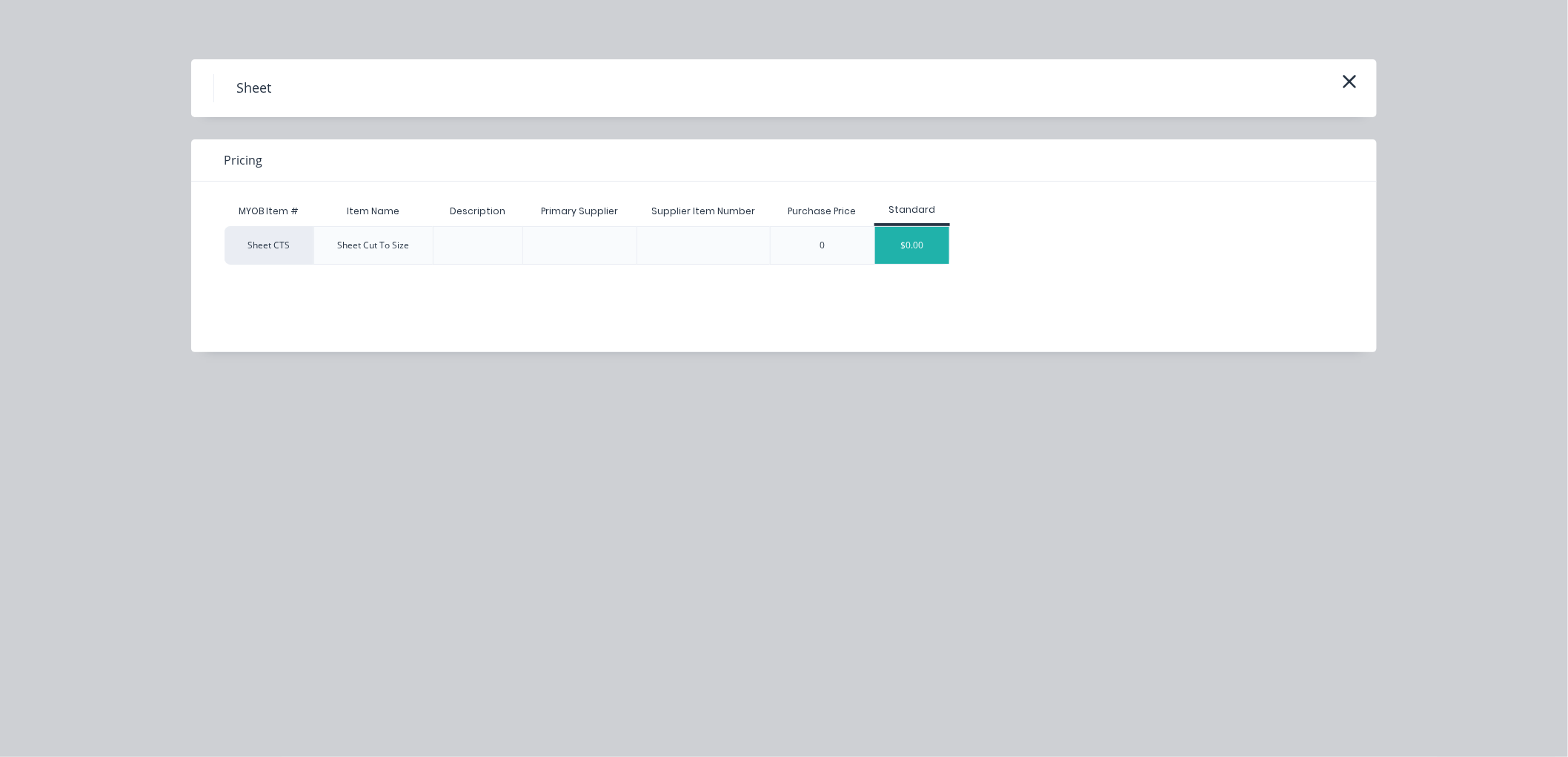
click at [927, 253] on div "$0.00" at bounding box center [912, 245] width 74 height 37
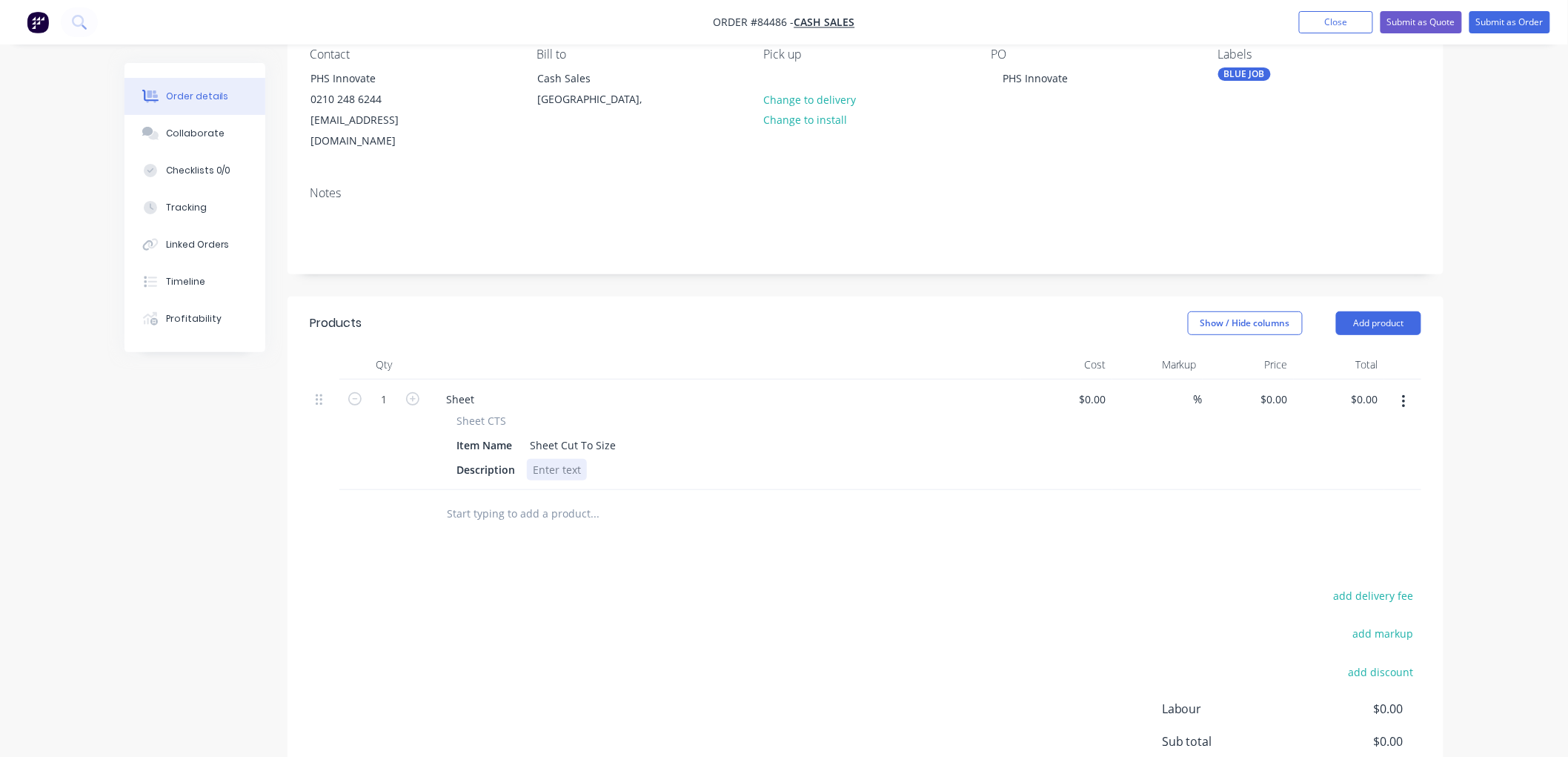
click at [559, 458] on div at bounding box center [557, 469] width 60 height 21
click at [402, 389] on input "1" at bounding box center [383, 400] width 38 height 22
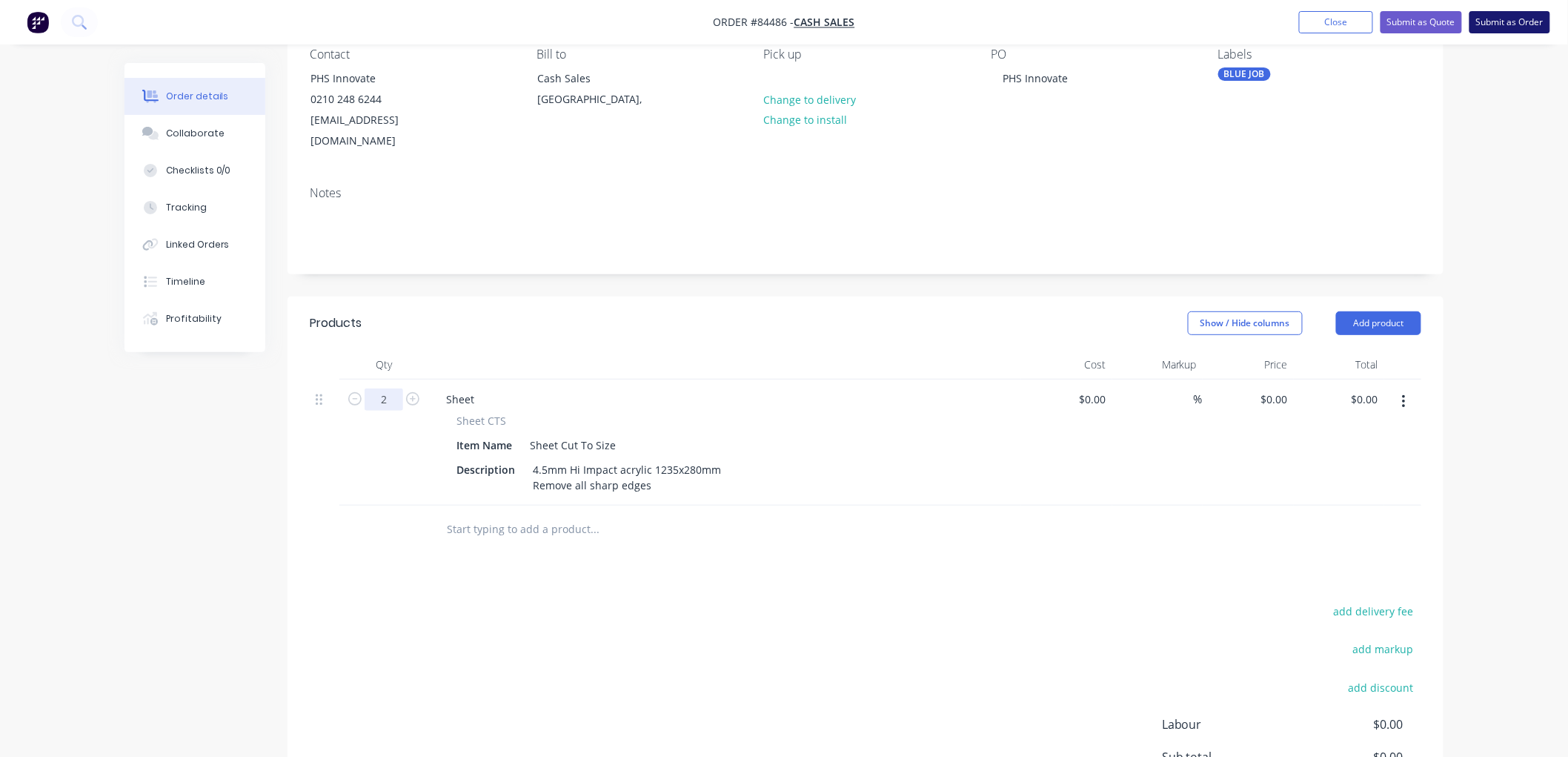
type input "2"
click at [1522, 22] on button "Submit as Order" at bounding box center [1510, 21] width 80 height 22
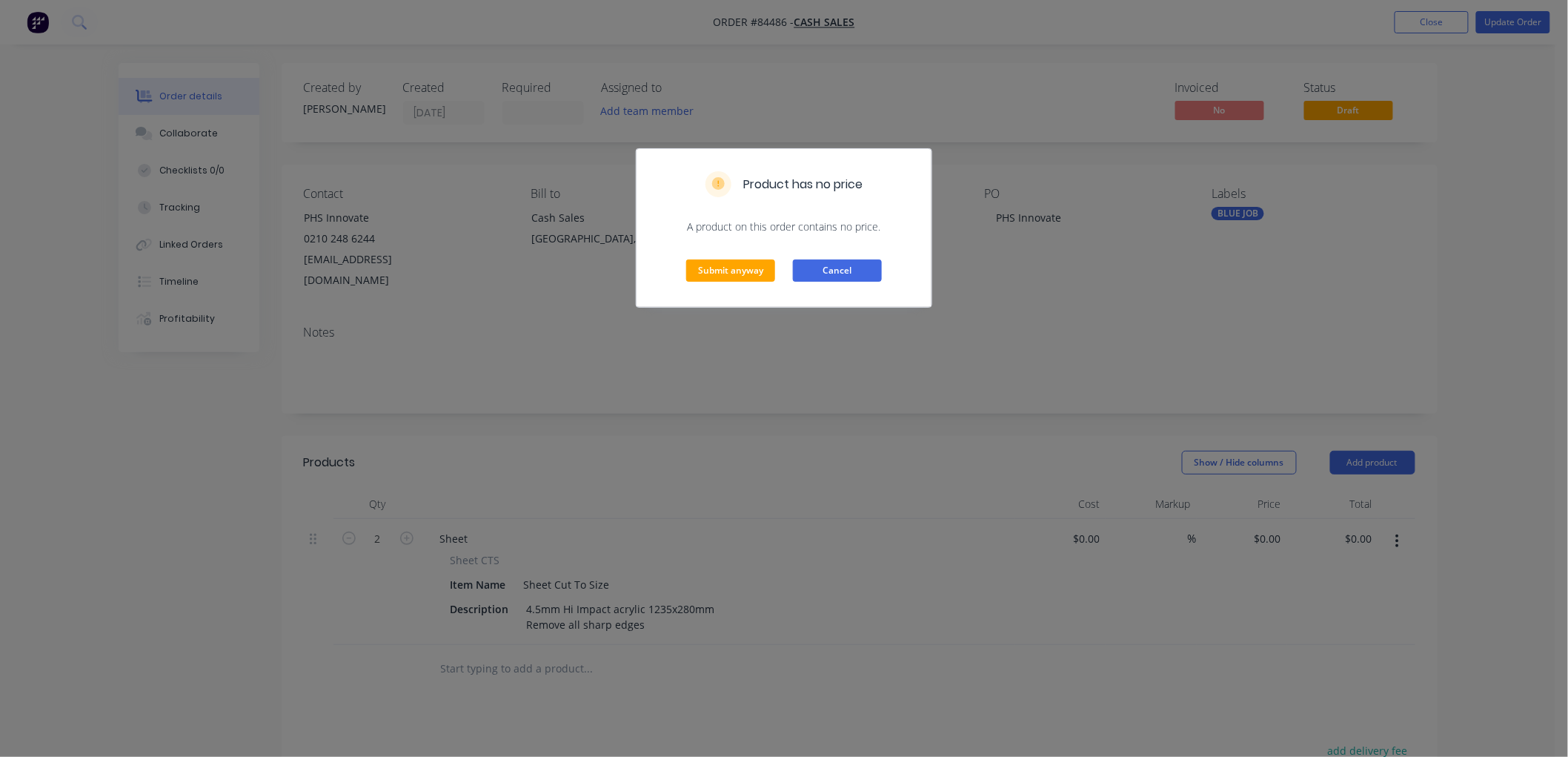
click at [845, 269] on button "Cancel" at bounding box center [837, 270] width 89 height 22
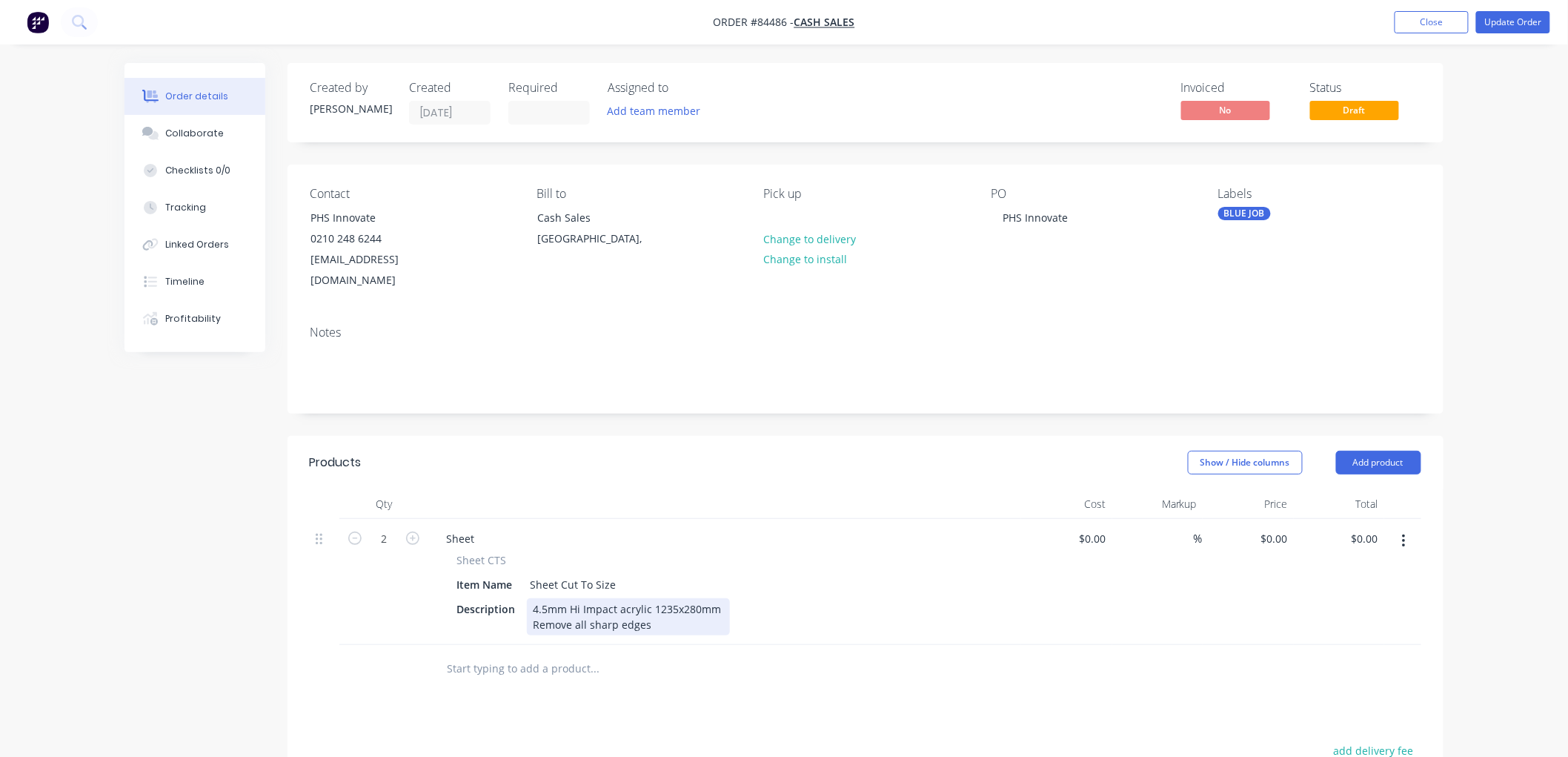
click at [659, 601] on div "4.5mm Hi Impact acrylic 1235x280mm Remove all sharp edges" at bounding box center [628, 616] width 203 height 37
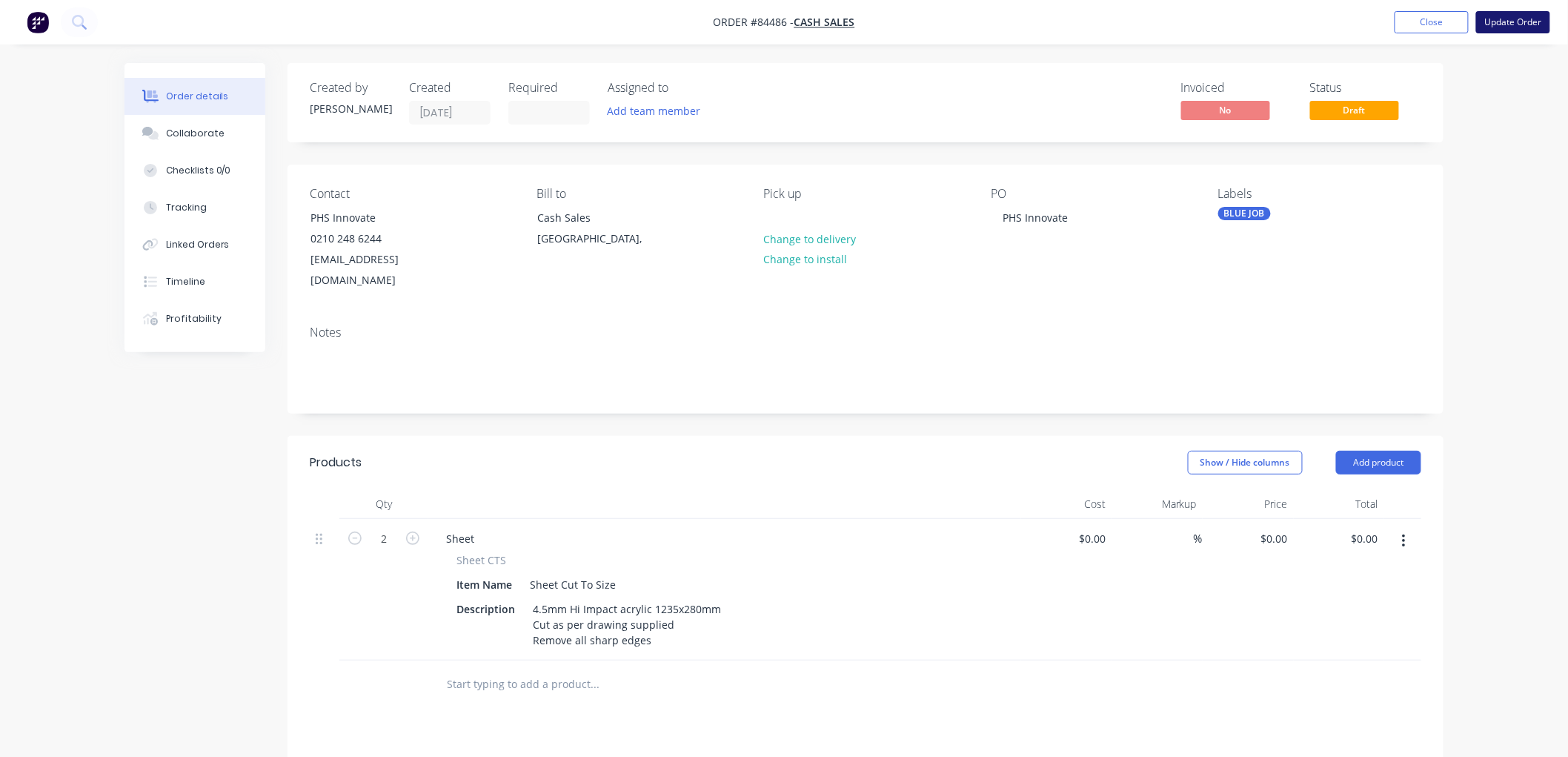
click at [1509, 20] on button "Update Order" at bounding box center [1513, 21] width 74 height 22
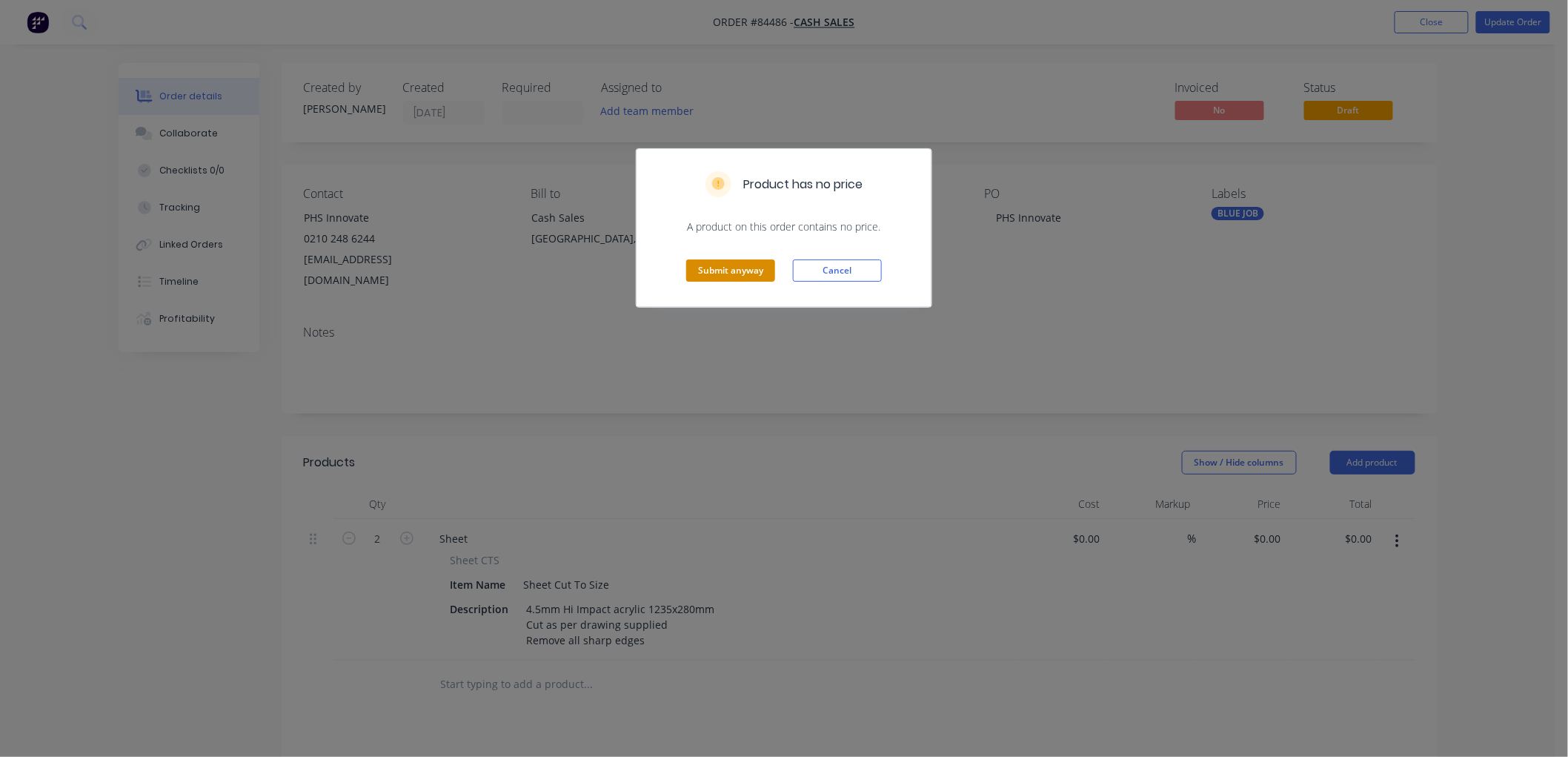
click at [742, 275] on button "Submit anyway" at bounding box center [731, 270] width 89 height 22
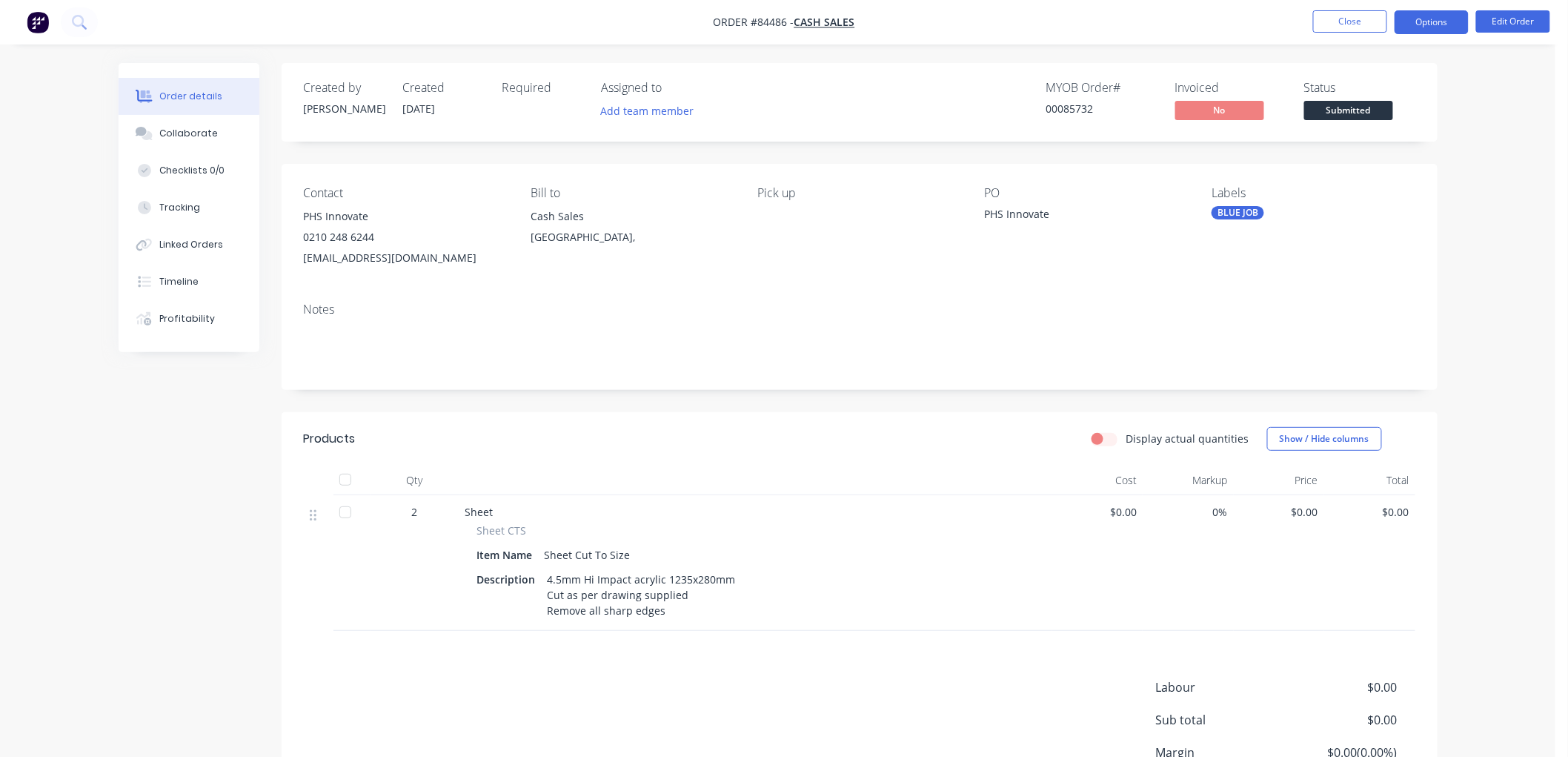
click at [1440, 24] on button "Options" at bounding box center [1431, 22] width 74 height 24
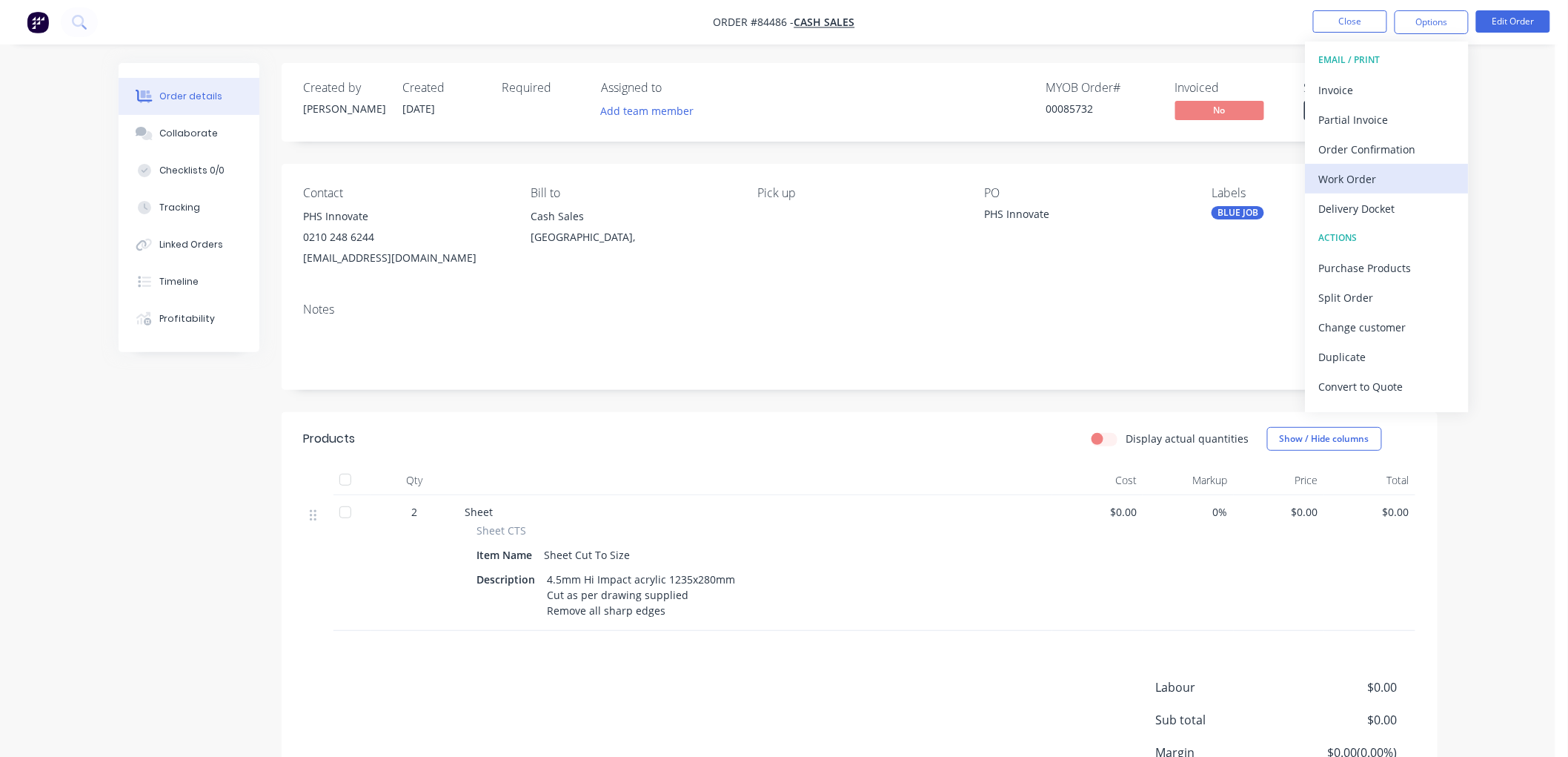
click at [1354, 175] on div "Work Order" at bounding box center [1387, 179] width 137 height 21
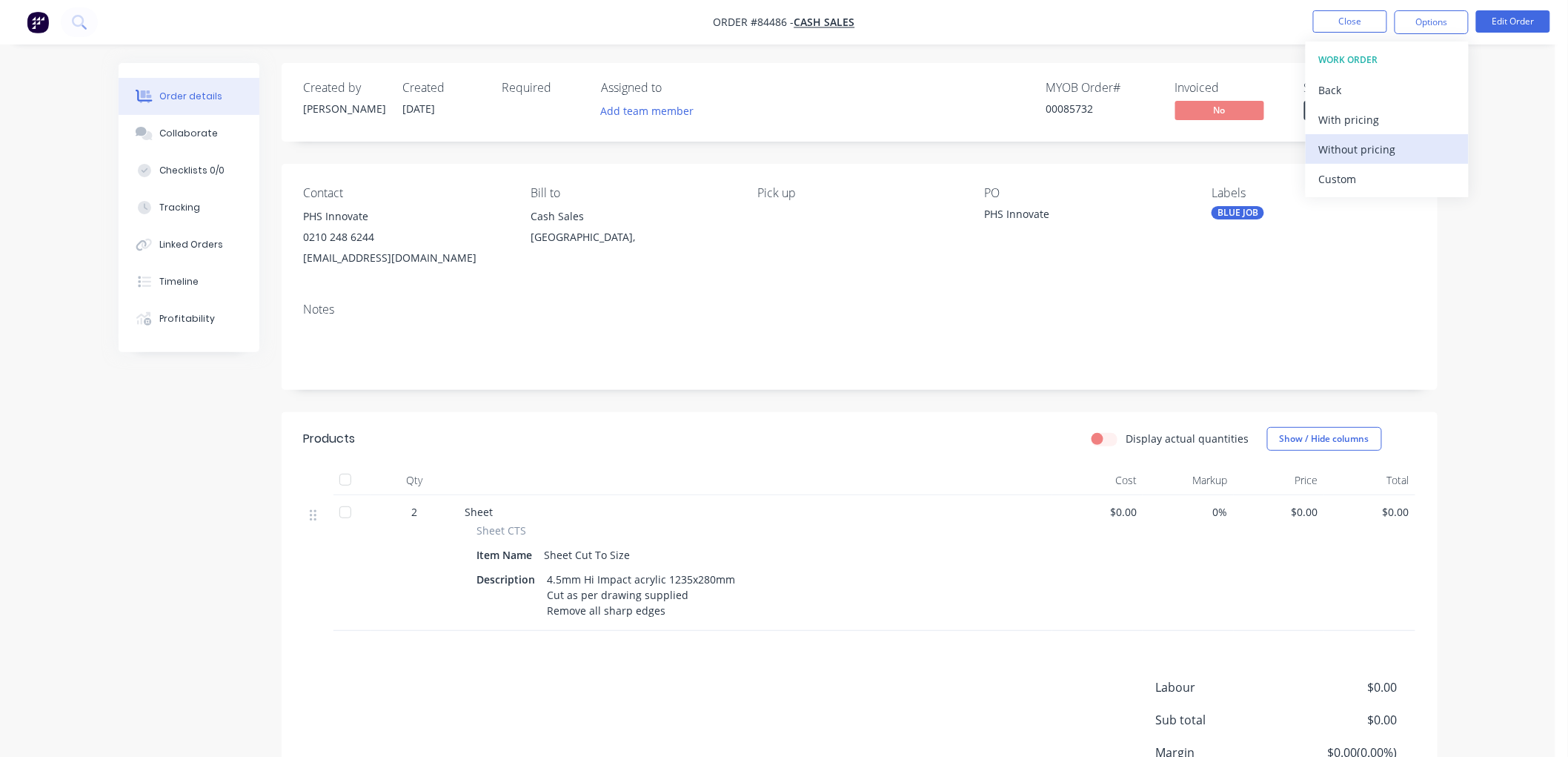
click at [1362, 146] on div "Without pricing" at bounding box center [1387, 149] width 137 height 21
click at [1353, 20] on button "Close" at bounding box center [1350, 21] width 74 height 22
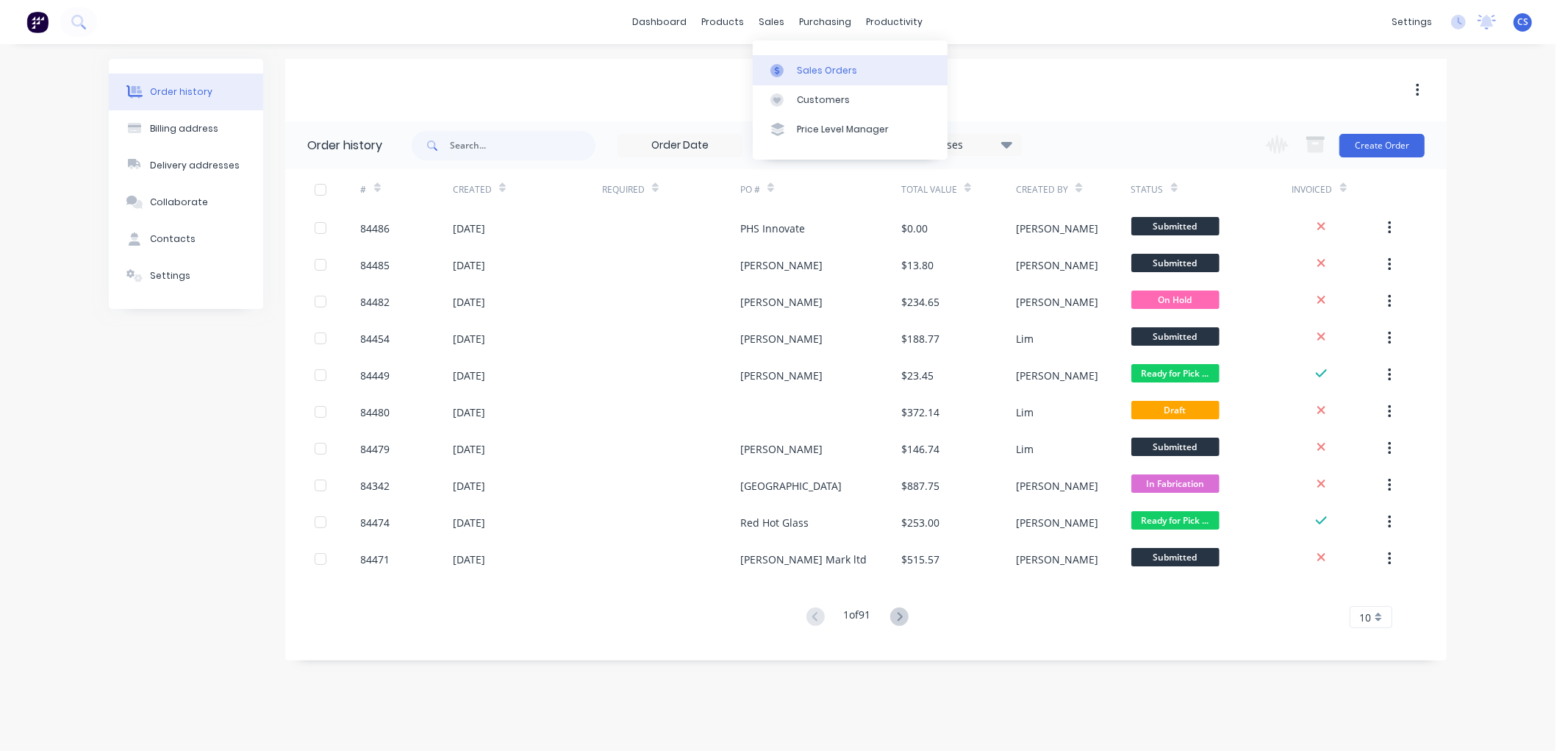
click at [813, 67] on div "Sales Orders" at bounding box center [827, 70] width 60 height 13
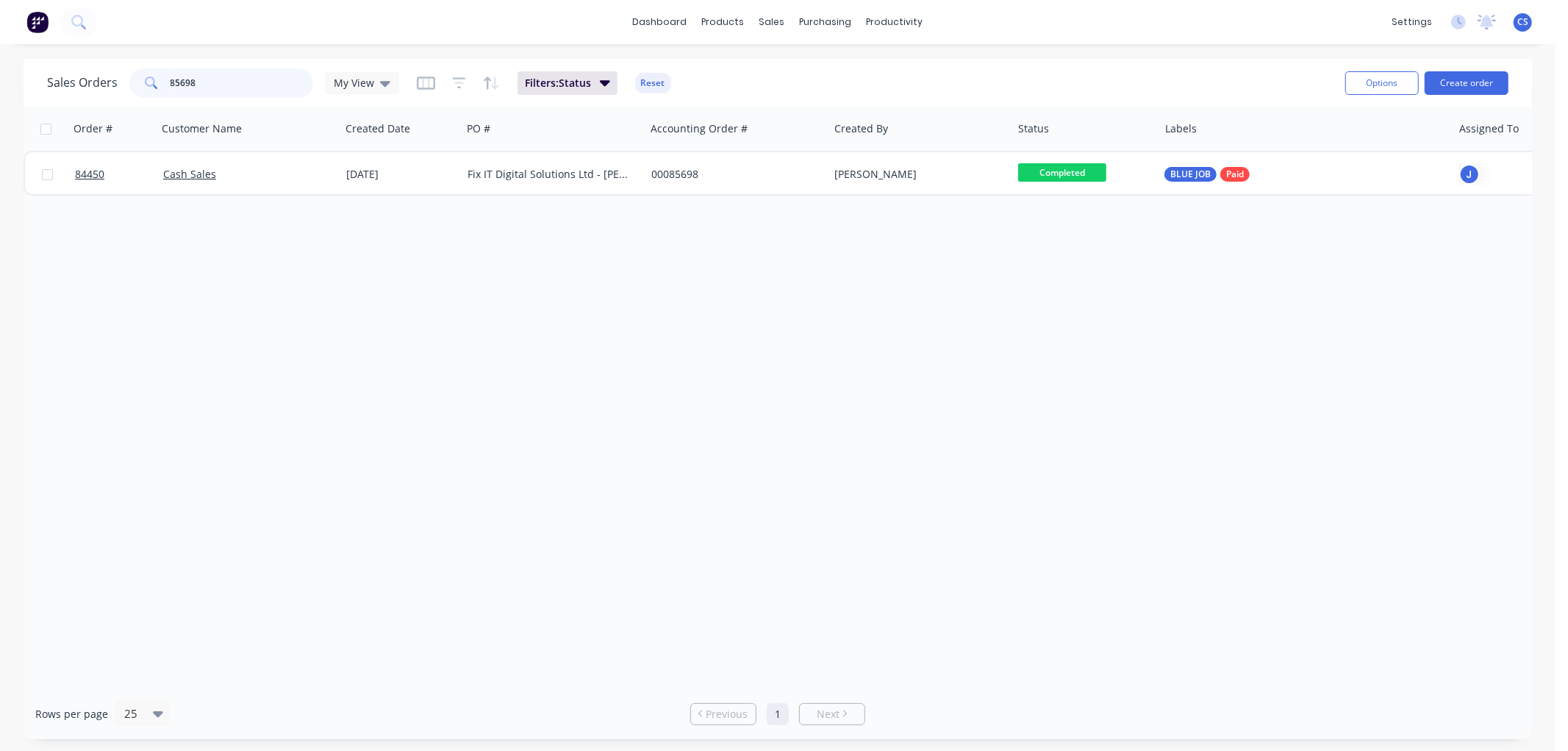
drag, startPoint x: 247, startPoint y: 83, endPoint x: 97, endPoint y: 82, distance: 150.0
click at [99, 82] on div "Sales Orders 85698 My View" at bounding box center [222, 82] width 352 height 29
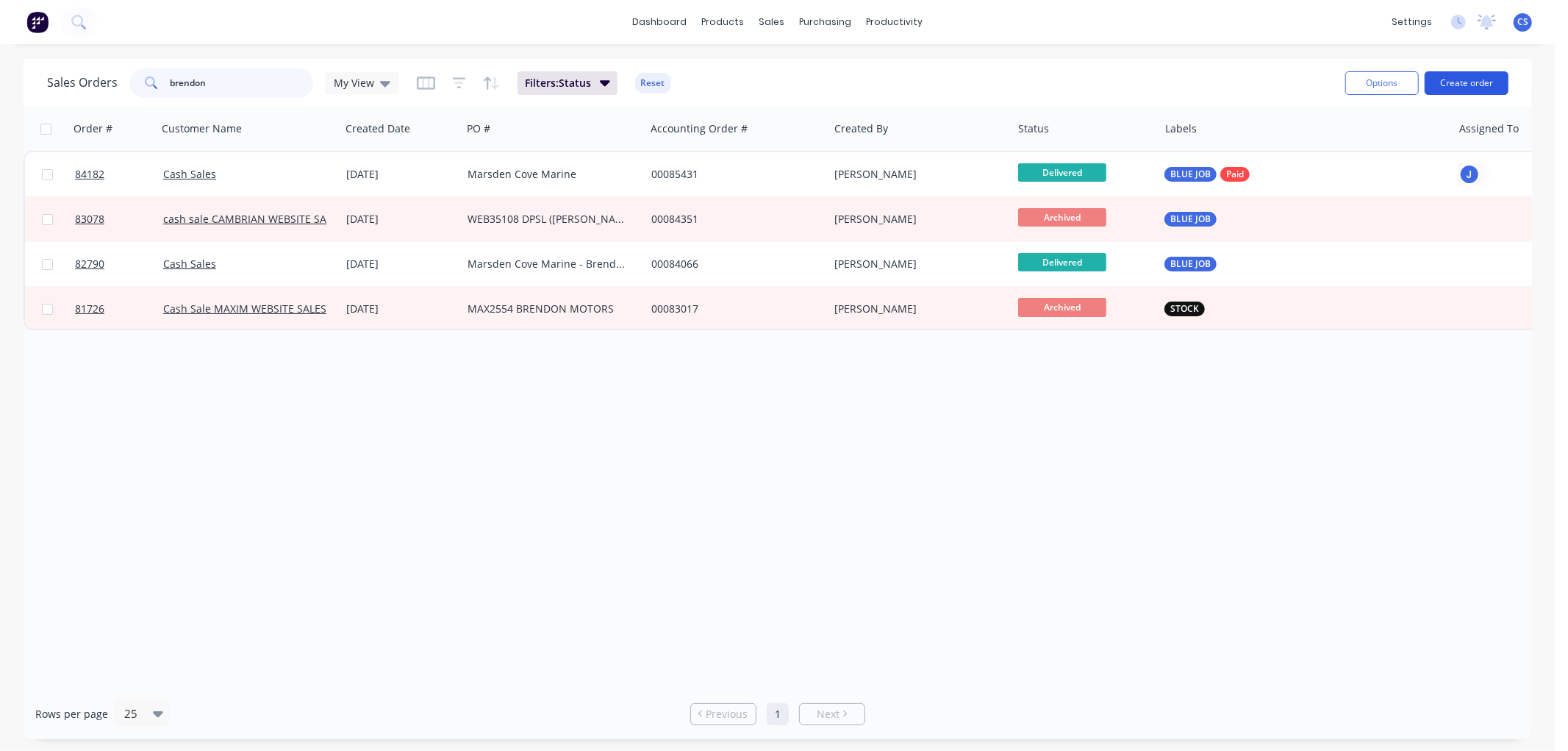
type input "brendon"
click at [1463, 84] on button "Create order" at bounding box center [1466, 82] width 84 height 24
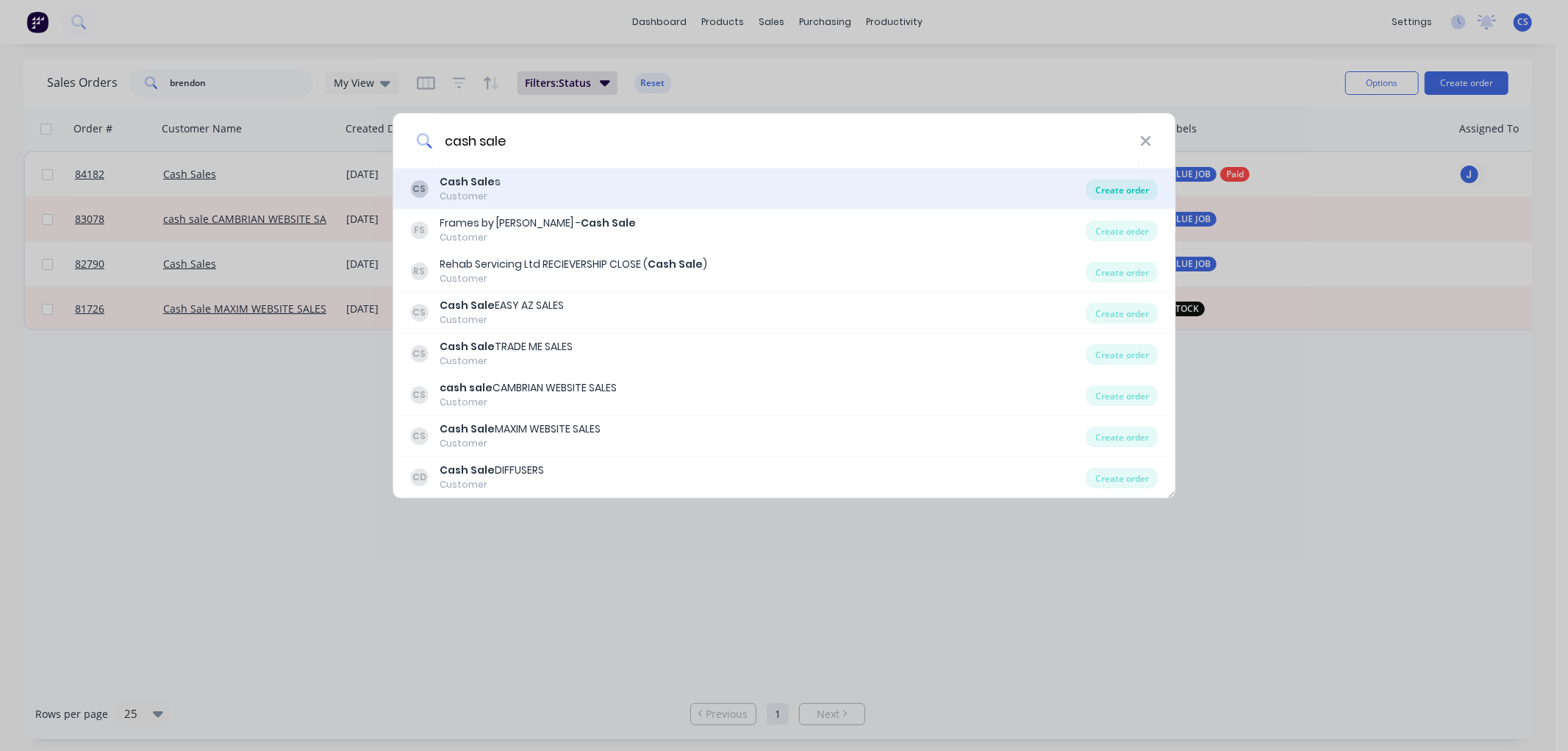
type input "cash sale"
click at [1118, 188] on div "Create order" at bounding box center [1122, 189] width 71 height 20
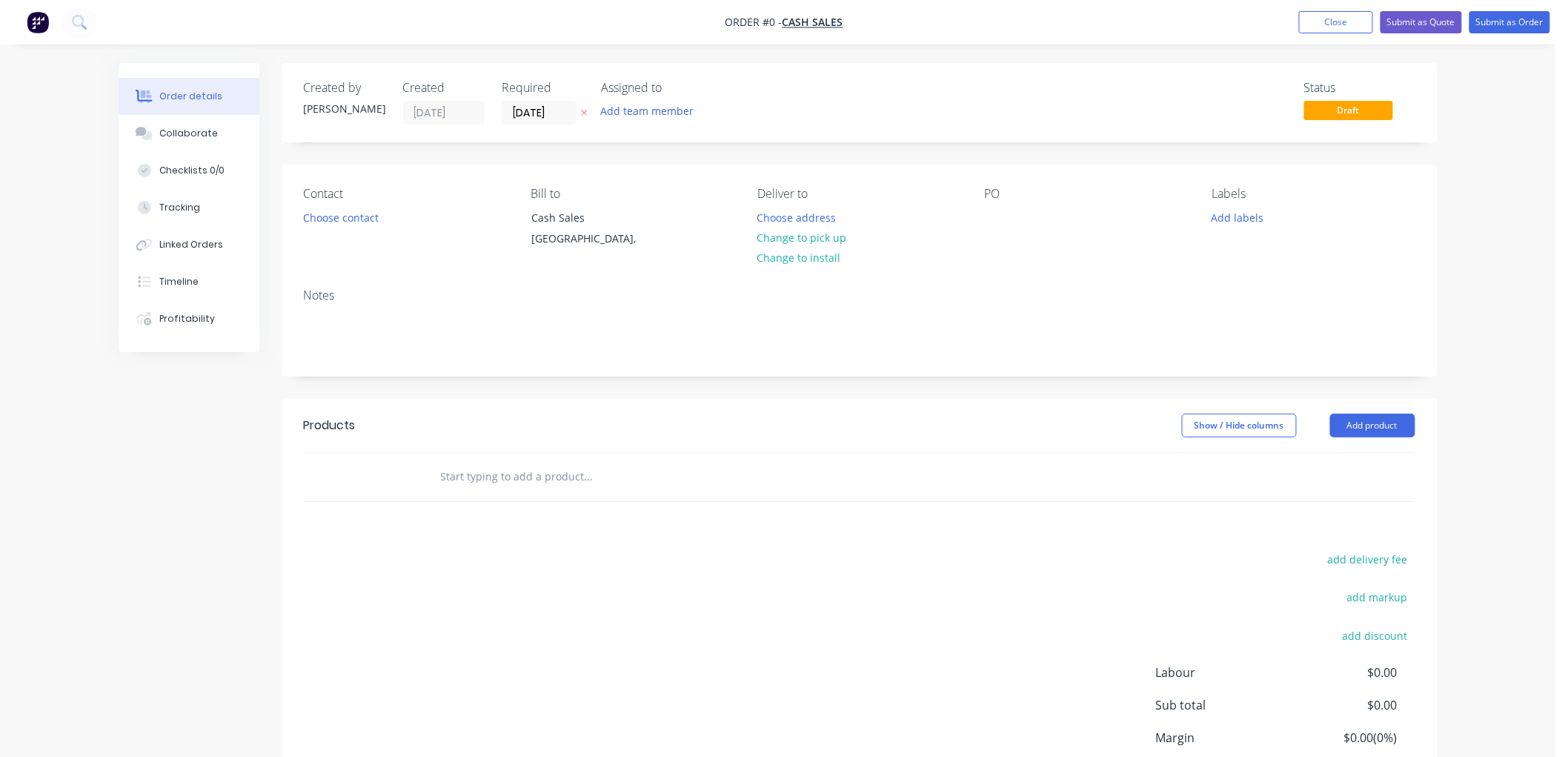
click at [582, 111] on icon at bounding box center [583, 114] width 6 height 6
click at [363, 218] on button "Choose contact" at bounding box center [340, 216] width 91 height 20
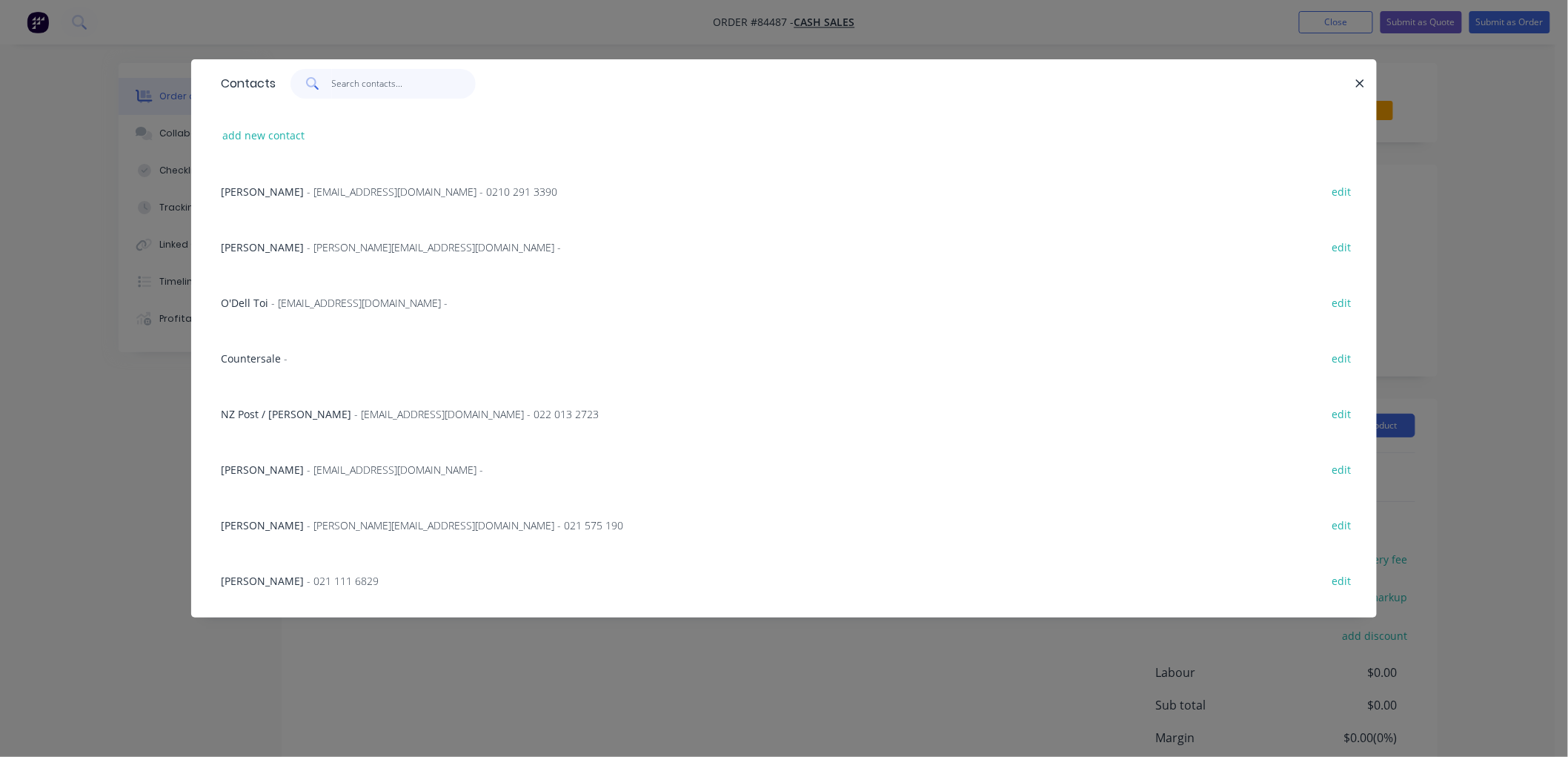
click at [341, 85] on input "text" at bounding box center [405, 83] width 145 height 29
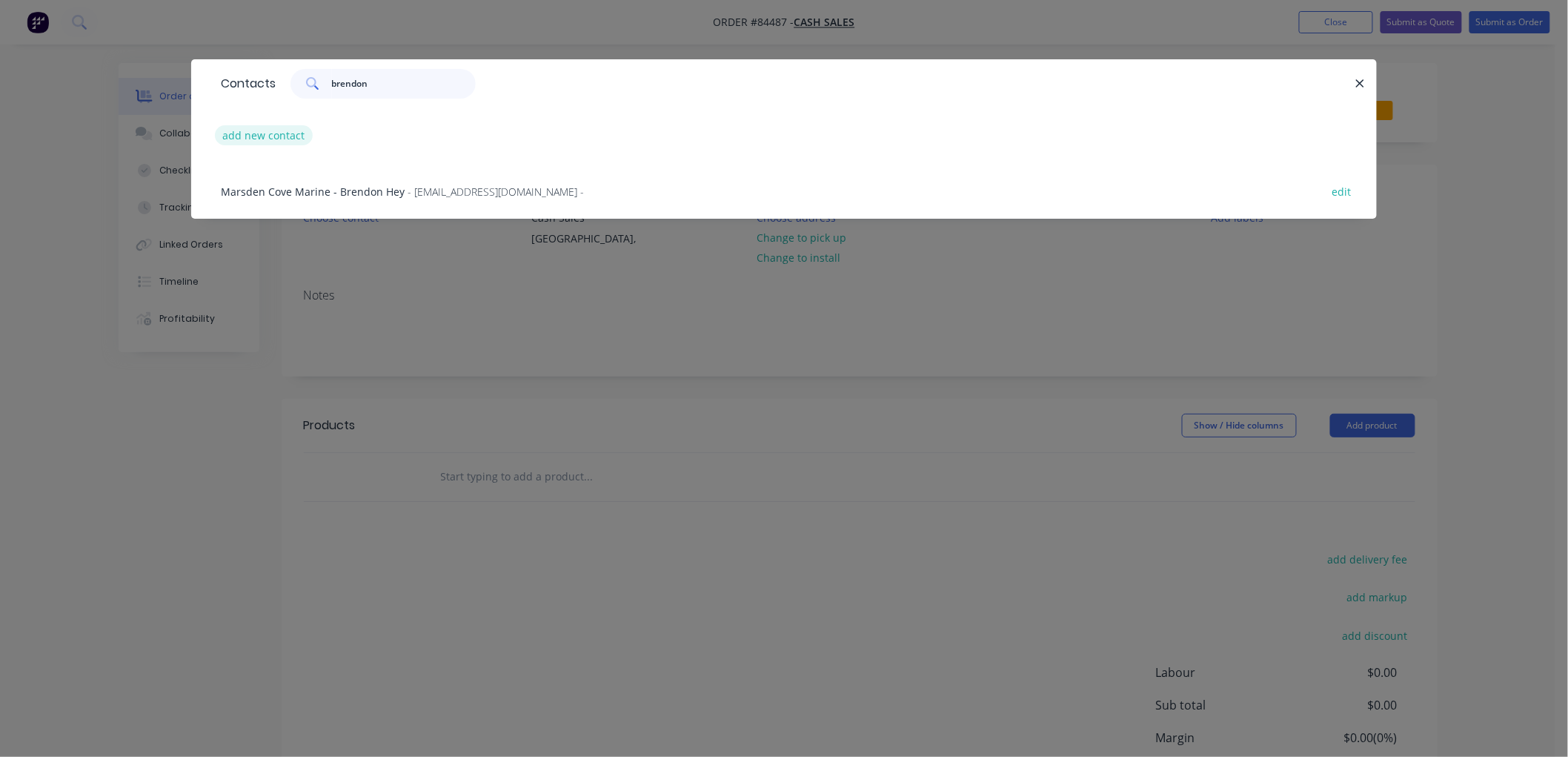
type input "brendon"
click at [265, 130] on button "add new contact" at bounding box center [264, 135] width 97 height 20
select select "NZ"
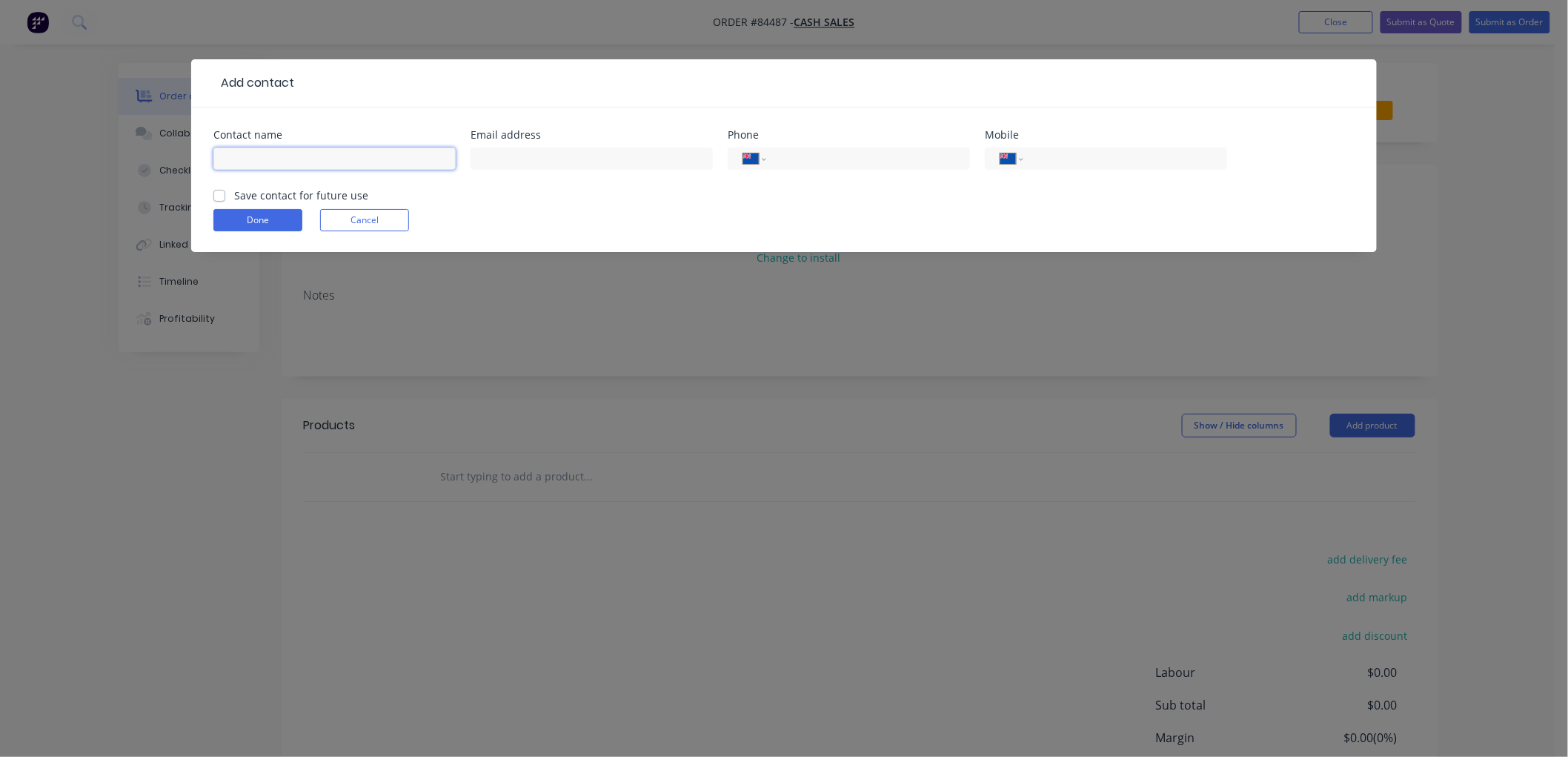
click at [288, 158] on input "text" at bounding box center [334, 158] width 242 height 22
type input "Brendon"
click at [541, 159] on input "text" at bounding box center [591, 158] width 242 height 22
type input "[EMAIL_ADDRESS][DOMAIN_NAME]"
click at [1102, 155] on input "tel" at bounding box center [1122, 158] width 178 height 17
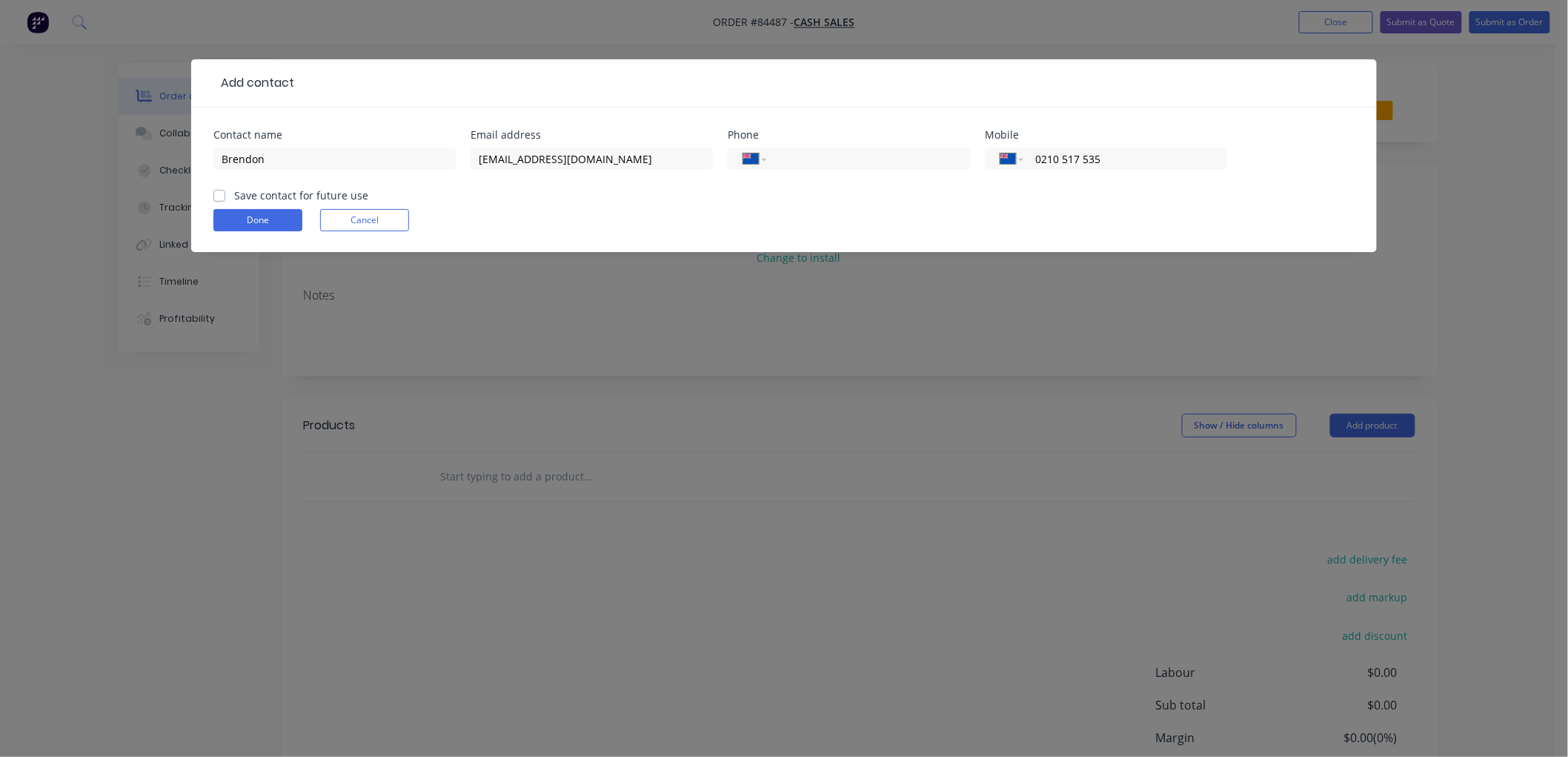
type input "0210 517 535"
click at [234, 194] on label "Save contact for future use" at bounding box center [301, 195] width 134 height 15
click at [217, 194] on input "Save contact for future use" at bounding box center [219, 195] width 12 height 14
checkbox input "true"
click at [234, 216] on button "Done" at bounding box center [258, 220] width 89 height 22
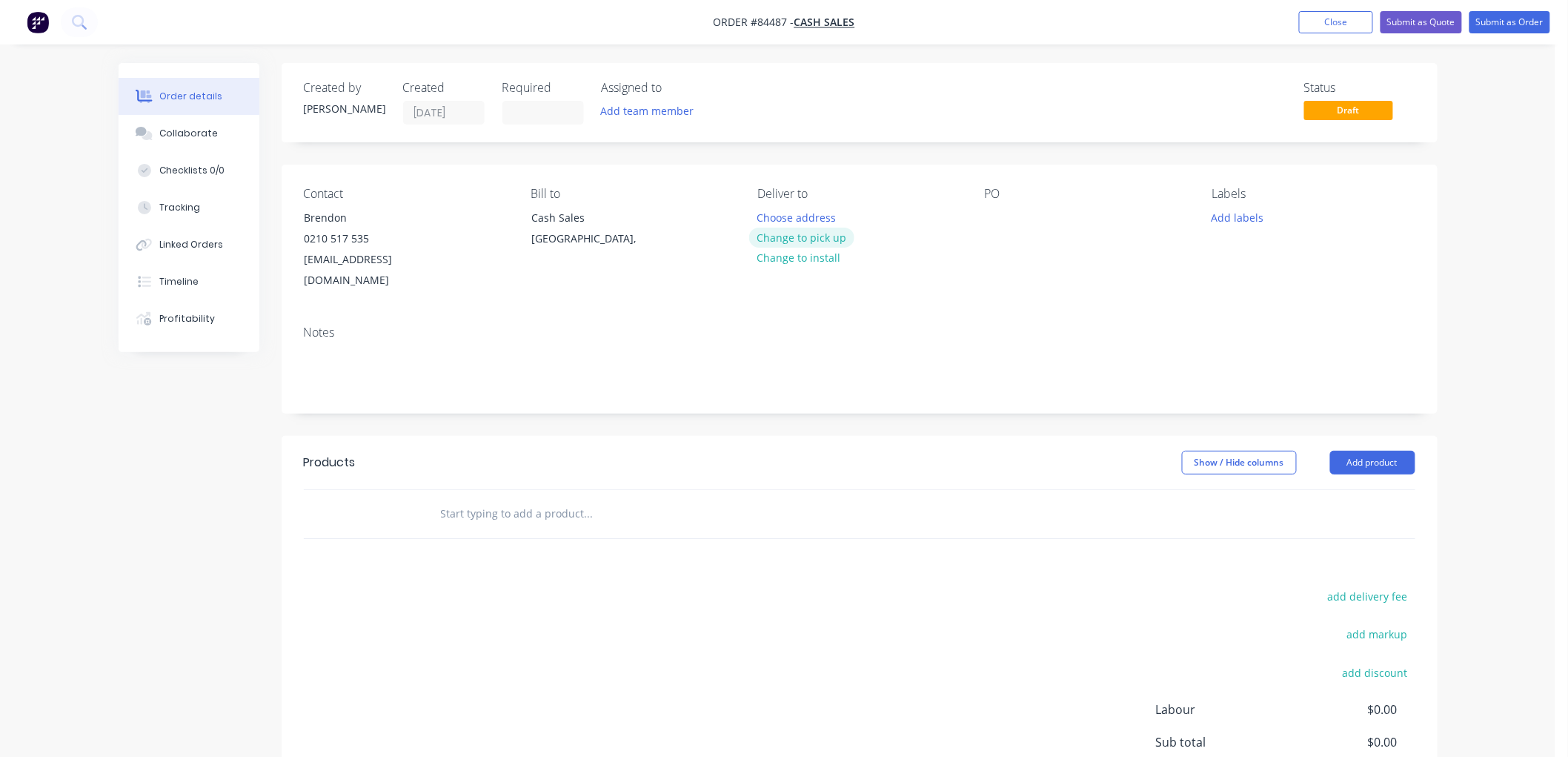
click at [802, 231] on button "Change to pick up" at bounding box center [802, 238] width 105 height 20
click at [1009, 216] on div "PO" at bounding box center [1086, 239] width 203 height 105
click at [1001, 215] on div at bounding box center [996, 217] width 24 height 21
drag, startPoint x: 1230, startPoint y: 220, endPoint x: 1239, endPoint y: 231, distance: 14.2
click at [1230, 219] on button "Add labels" at bounding box center [1237, 216] width 68 height 20
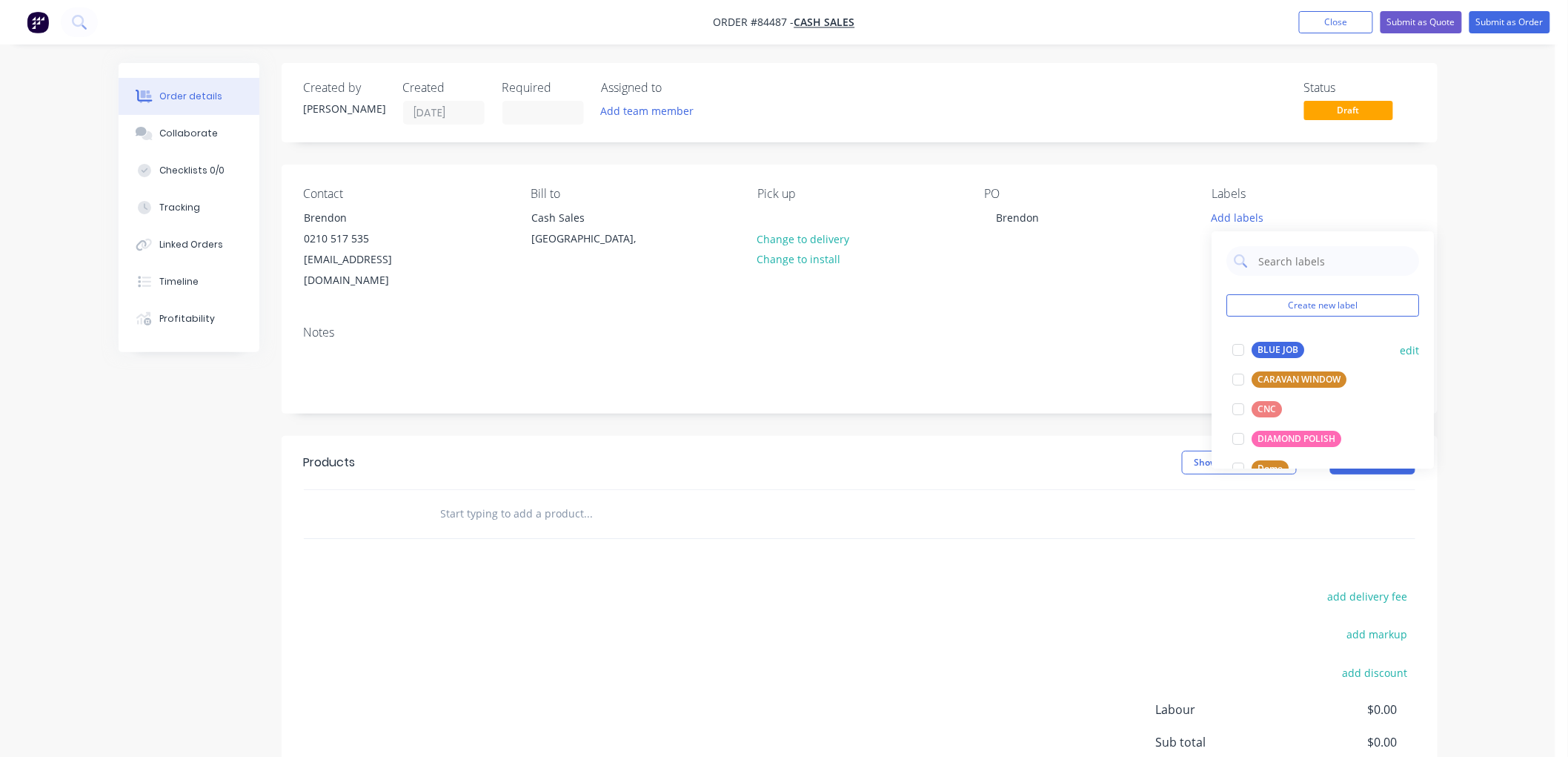
click at [1267, 344] on div "BLUE JOB" at bounding box center [1279, 349] width 53 height 16
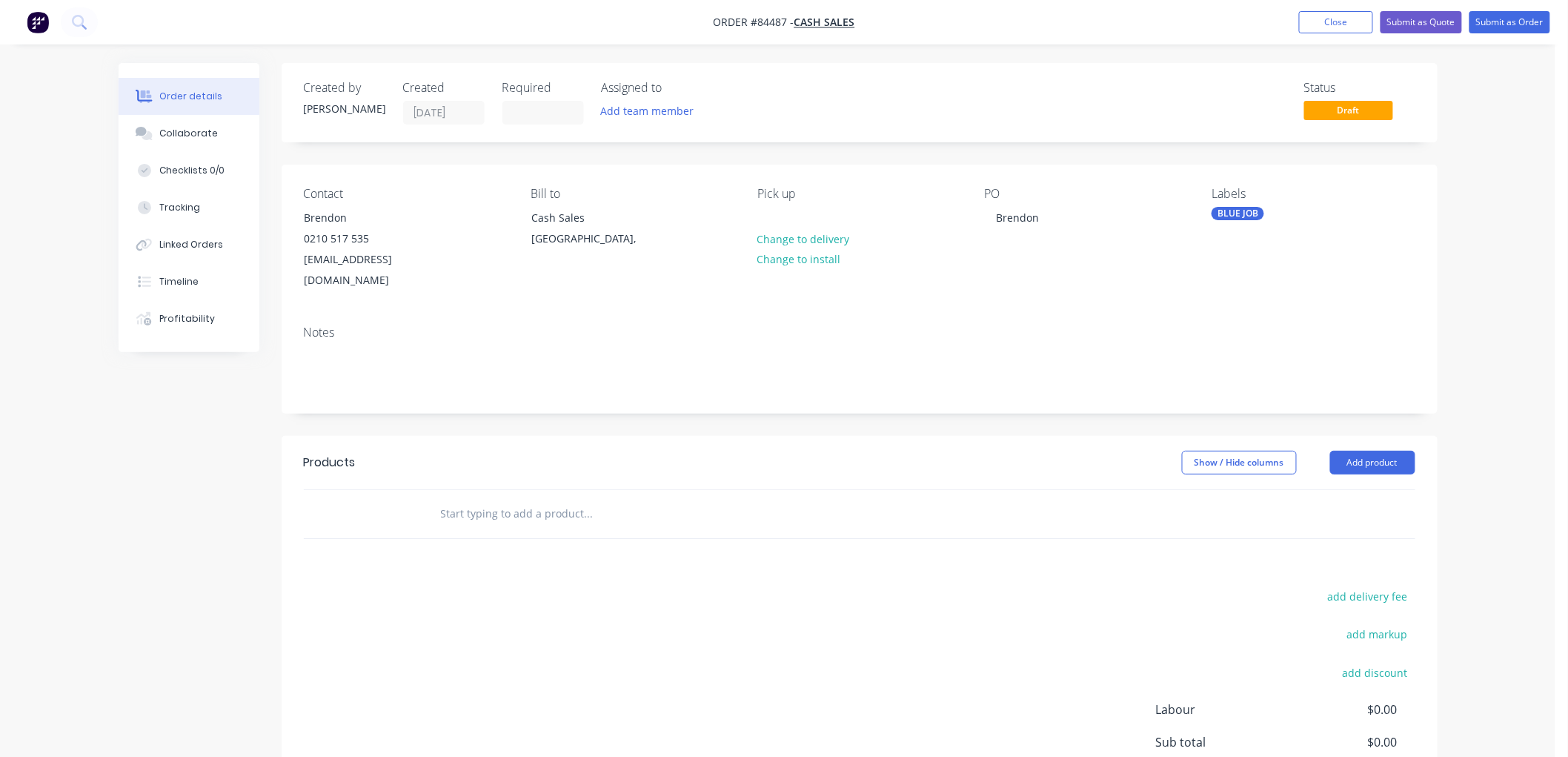
click at [575, 499] on input "text" at bounding box center [589, 513] width 297 height 29
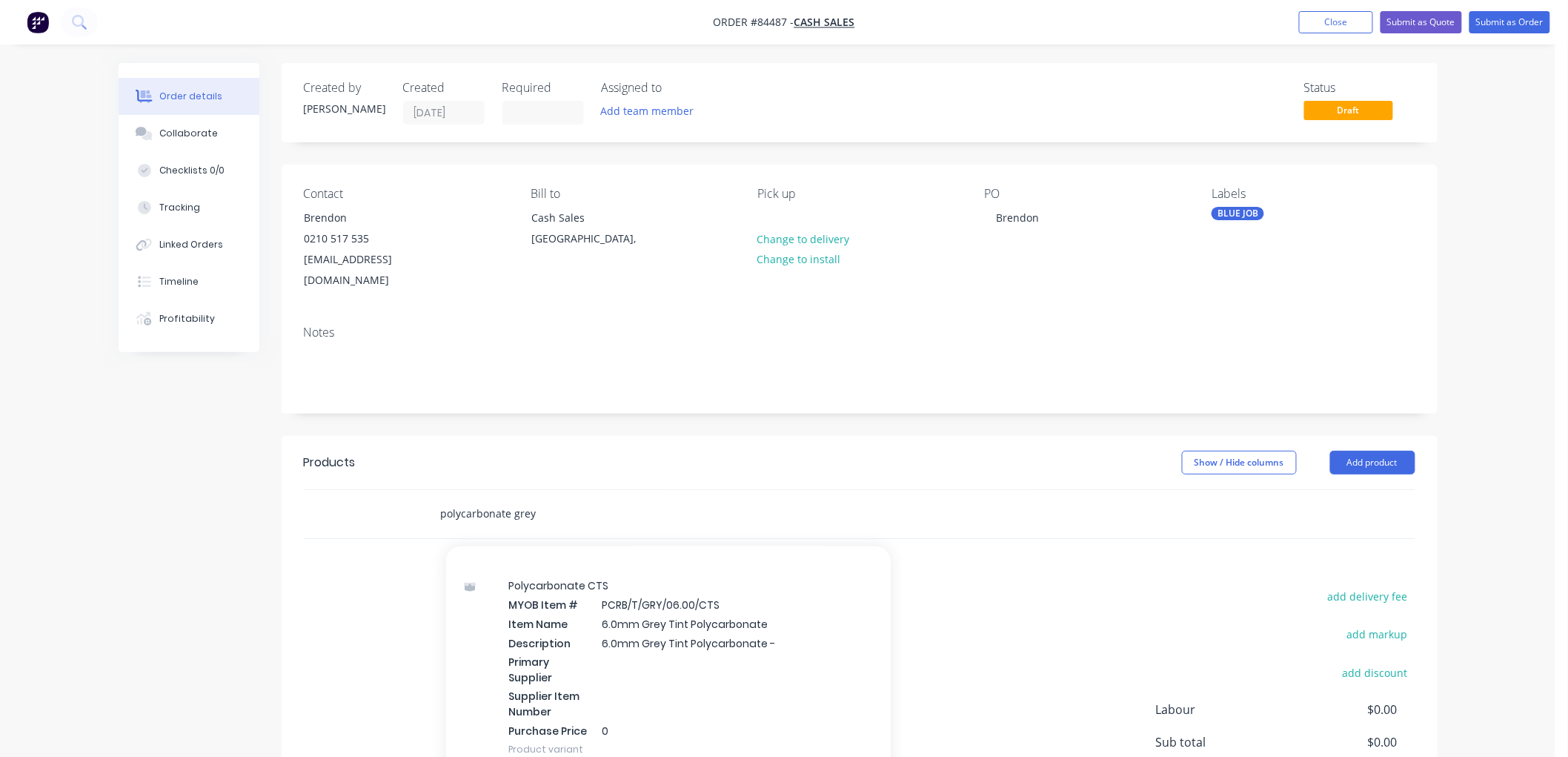
scroll to position [1071, 0]
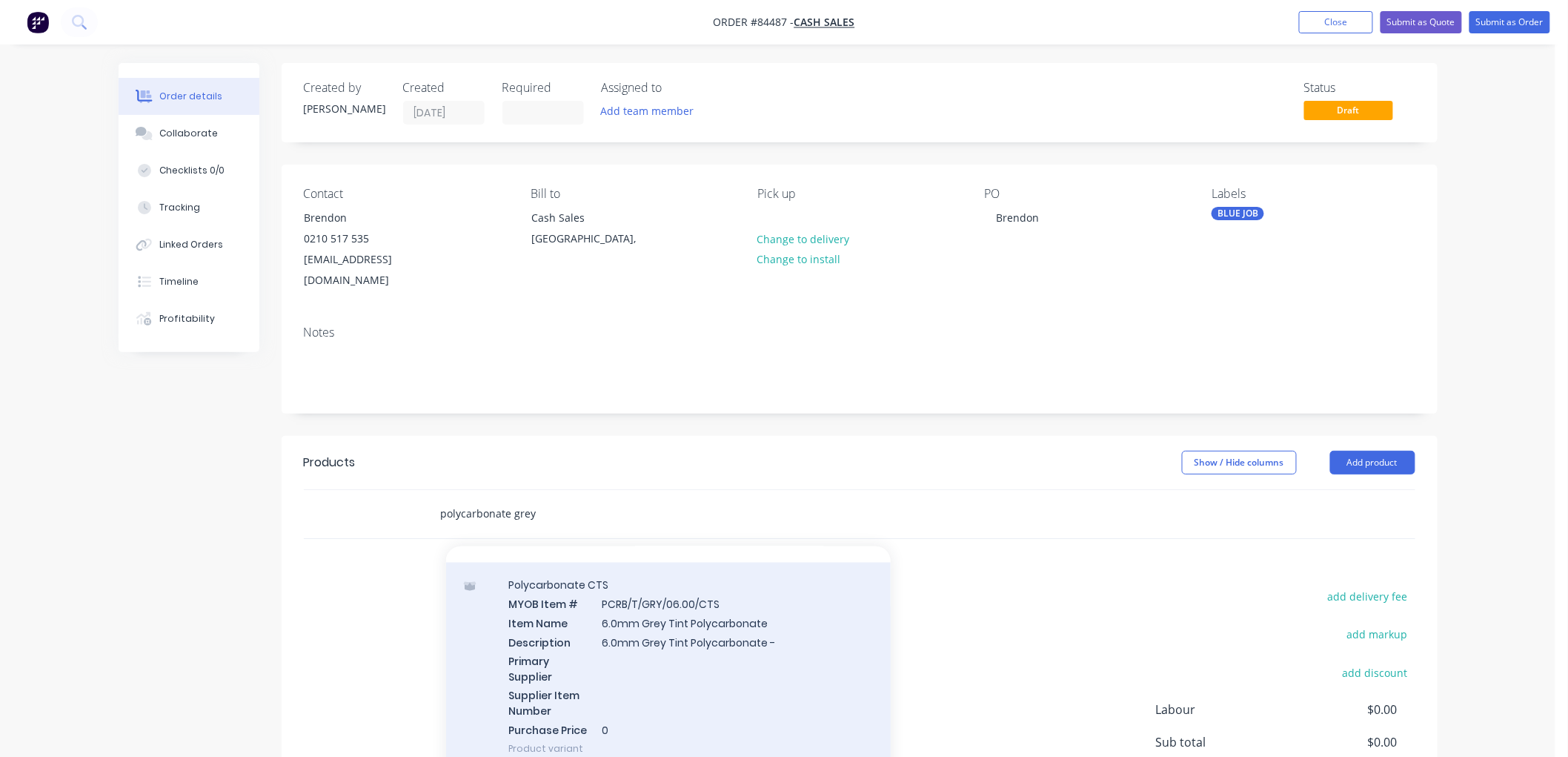
type input "polycarbonate grey"
click at [682, 620] on div "Polycarbonate CTS MYOB Item # PCRB/T/GRY/06.00/CTS Item Name 6.0mm Grey Tint Po…" at bounding box center [668, 667] width 445 height 208
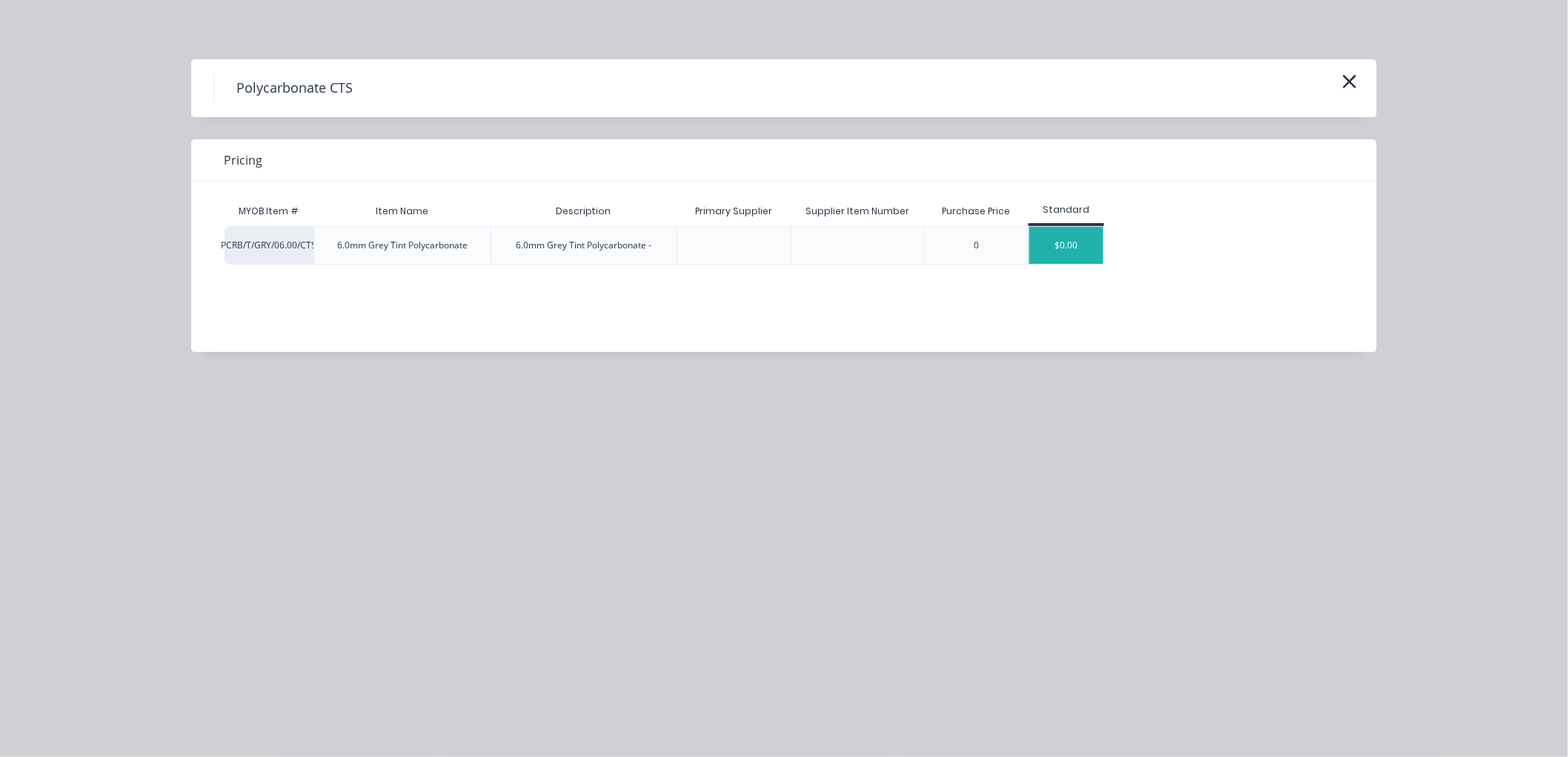
click at [1070, 247] on div "$0.00" at bounding box center [1066, 245] width 74 height 37
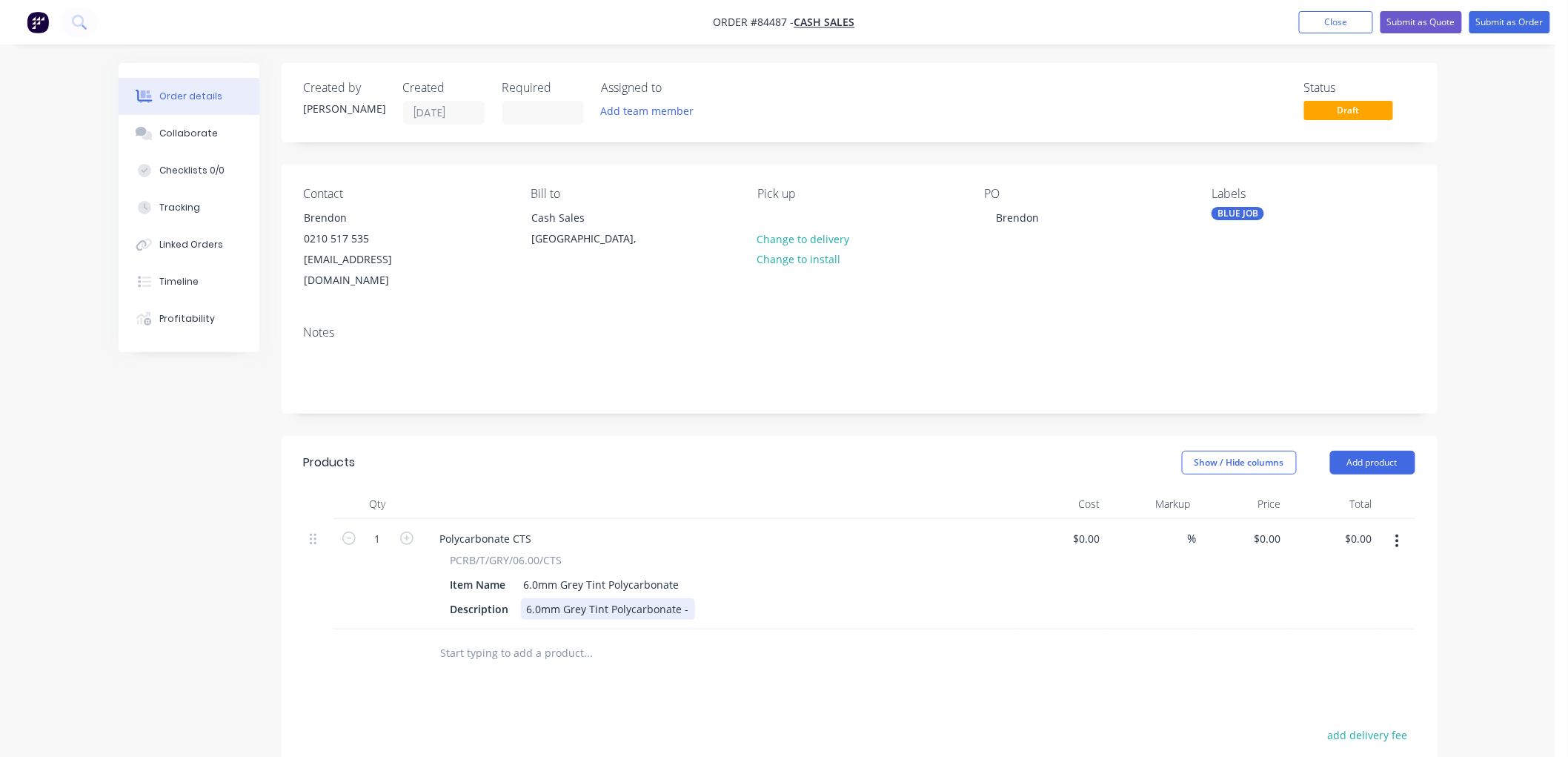
click at [685, 598] on div "6.0mm Grey Tint Polycarbonate -" at bounding box center [608, 609] width 174 height 21
click at [1258, 521] on div "0 $0.00" at bounding box center [1243, 575] width 91 height 111
type input "$297.74"
click at [1510, 20] on button "Submit as Order" at bounding box center [1510, 21] width 80 height 22
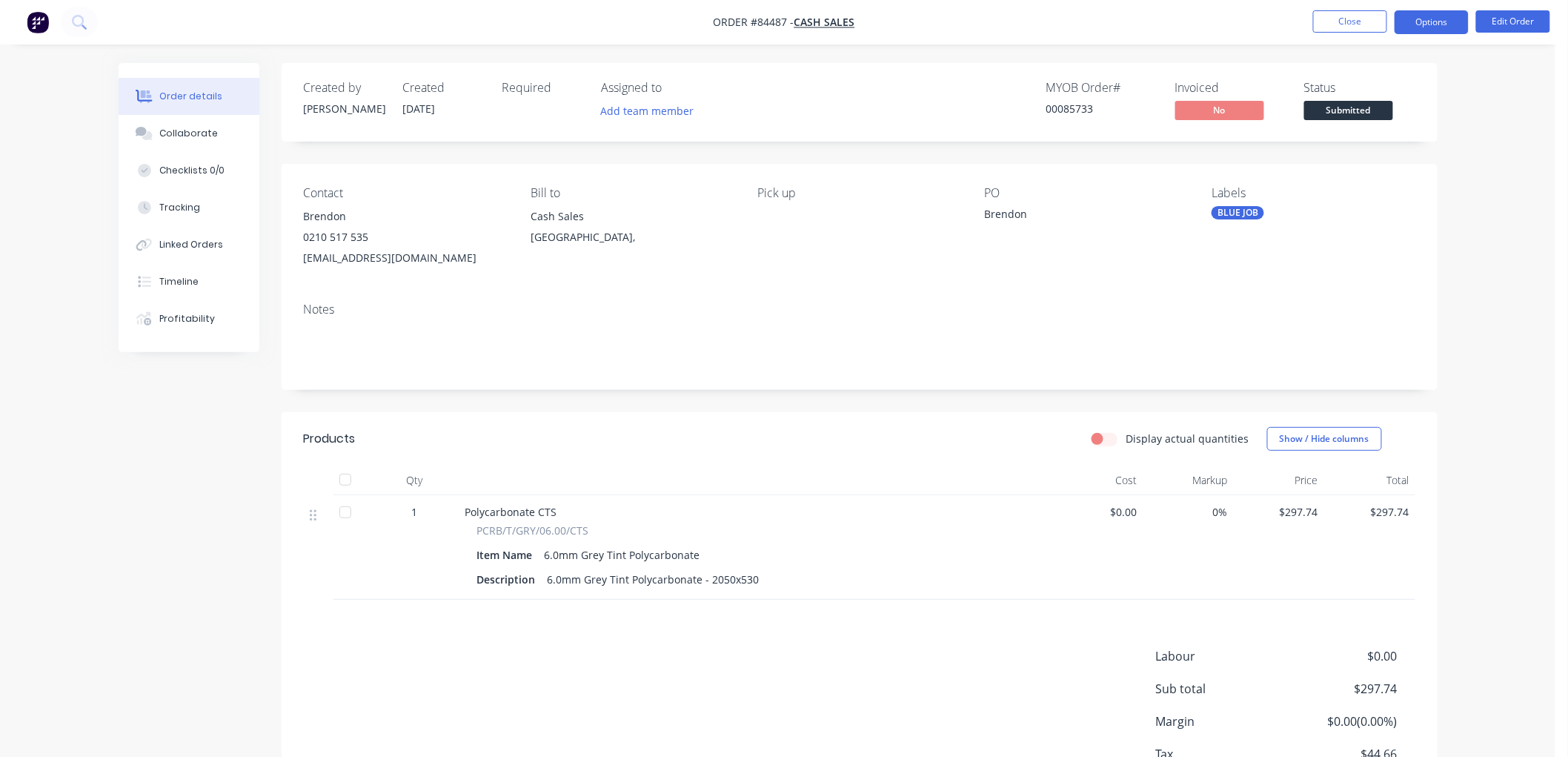
click at [1429, 29] on button "Options" at bounding box center [1431, 22] width 74 height 24
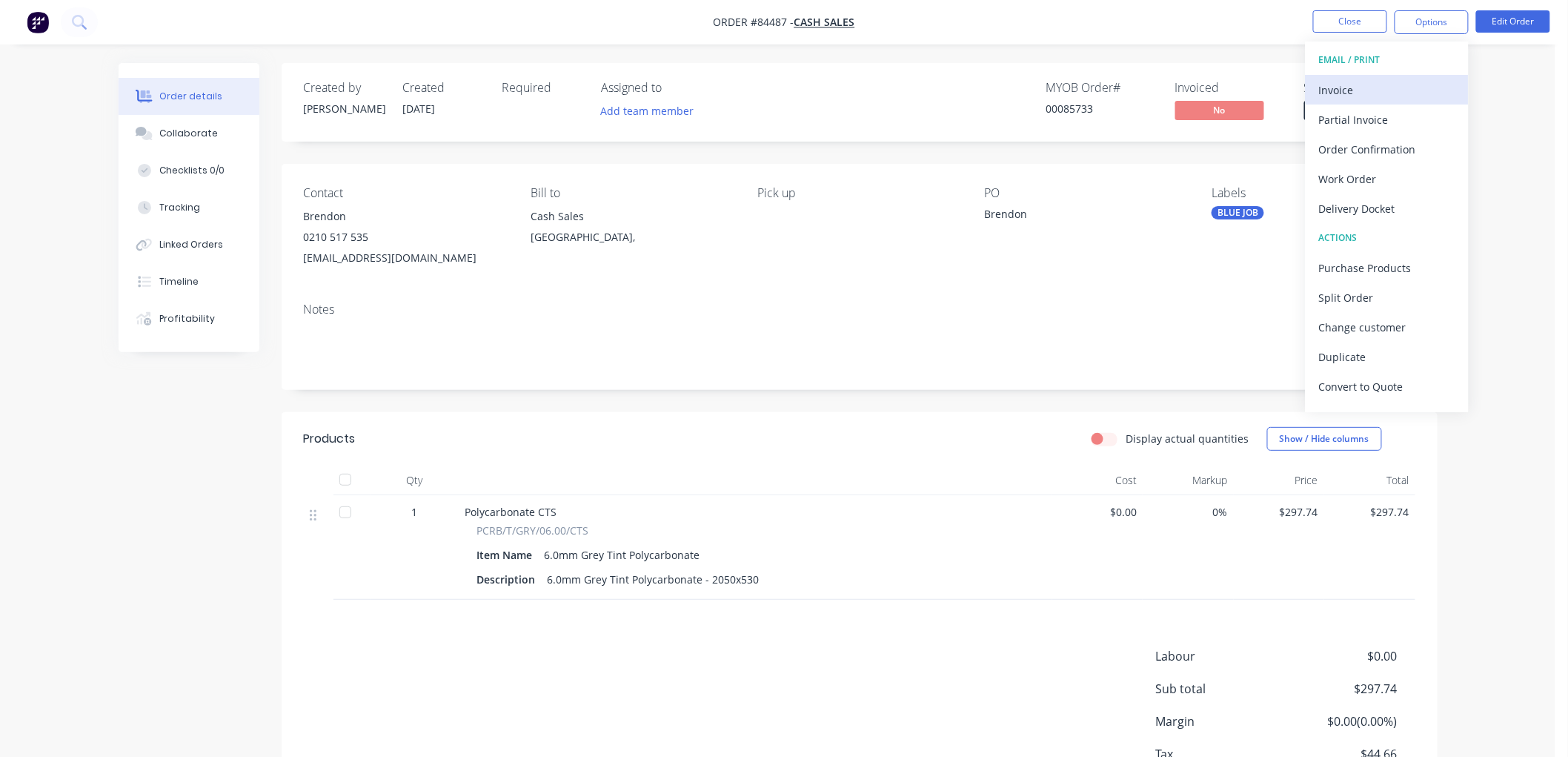
click at [1388, 83] on div "Invoice" at bounding box center [1387, 90] width 137 height 21
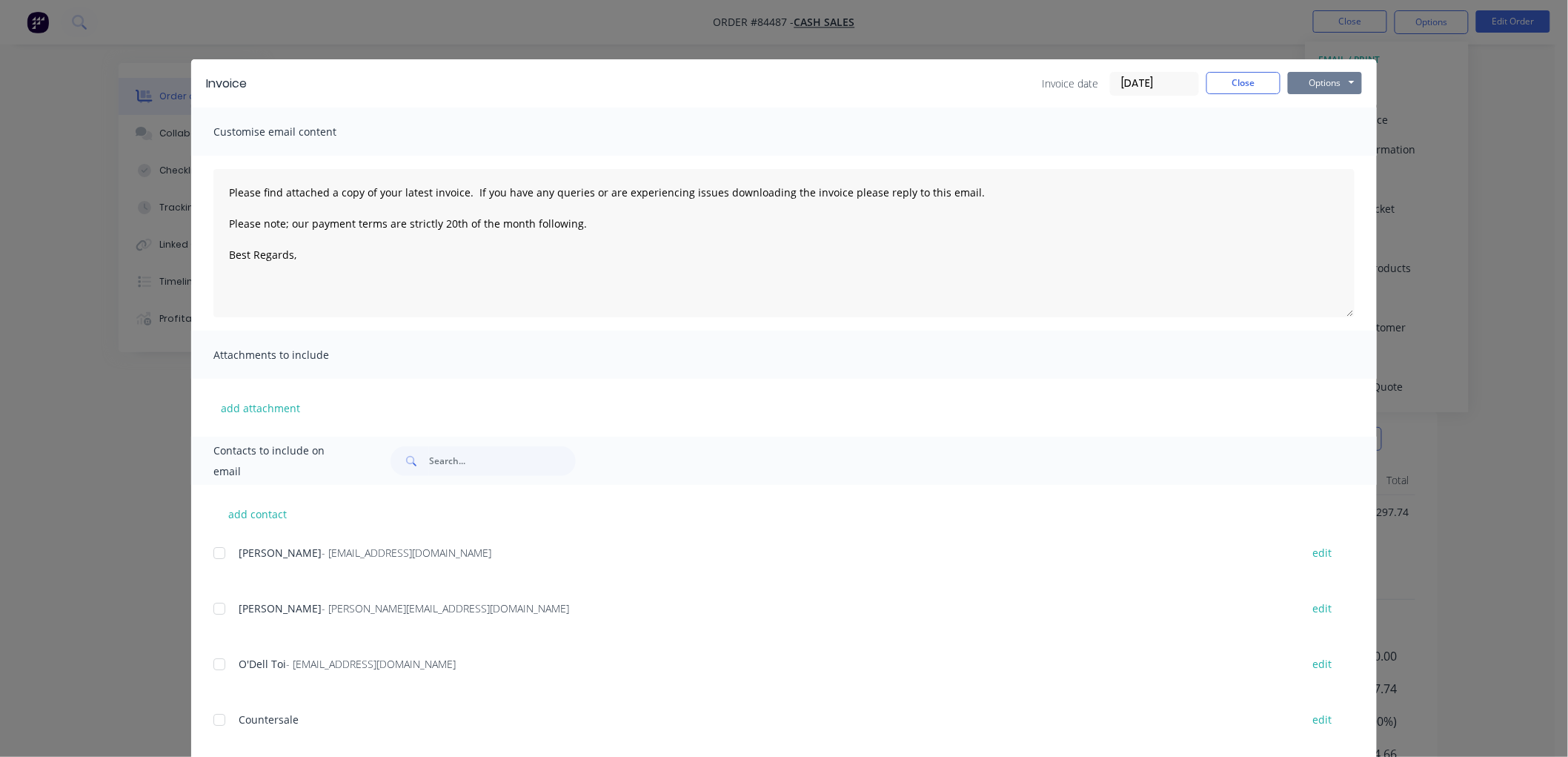
click at [1308, 84] on button "Options" at bounding box center [1325, 82] width 74 height 22
click at [1305, 114] on button "Preview" at bounding box center [1336, 109] width 95 height 24
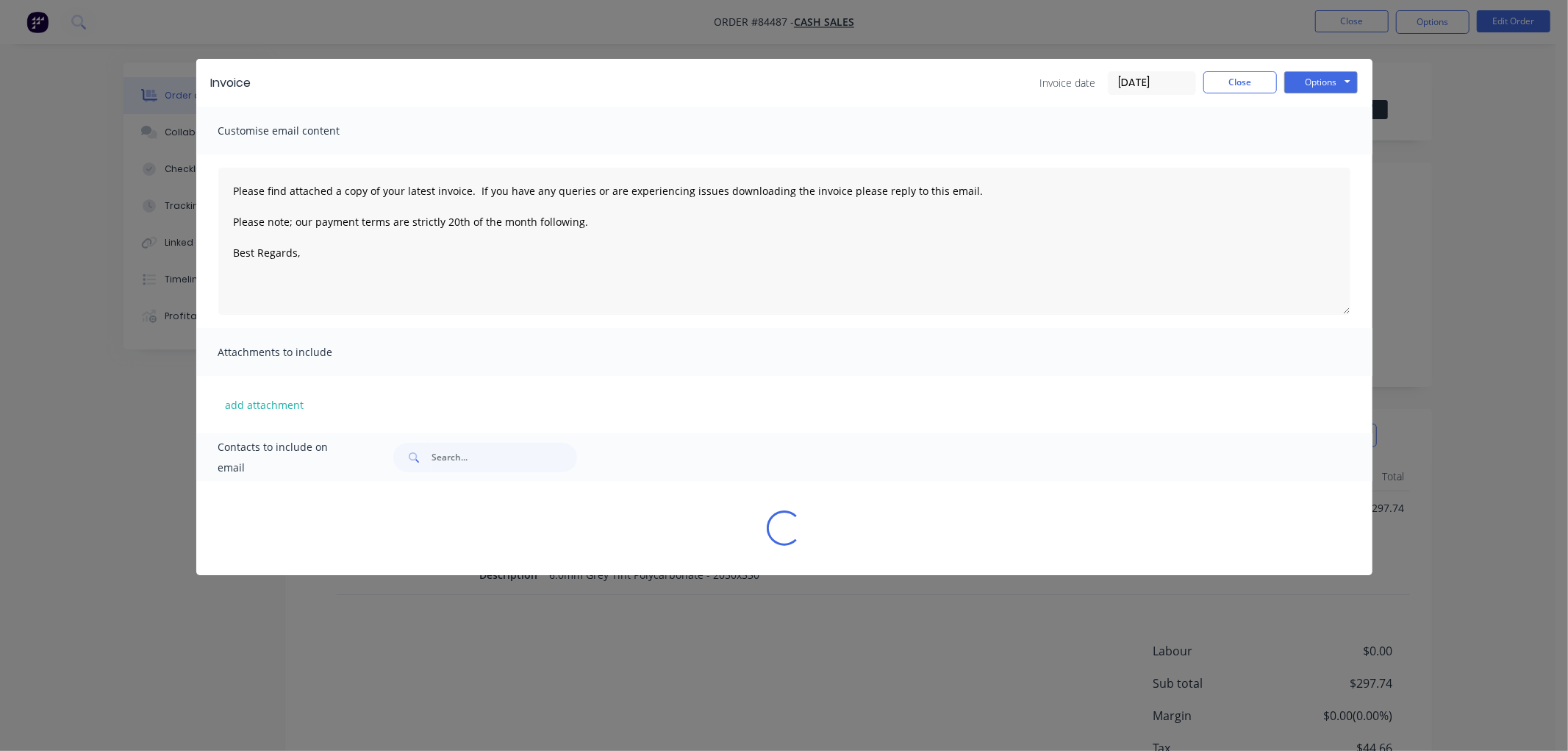
type textarea "Please find attached a copy of your latest invoice. If you have any queries or …"
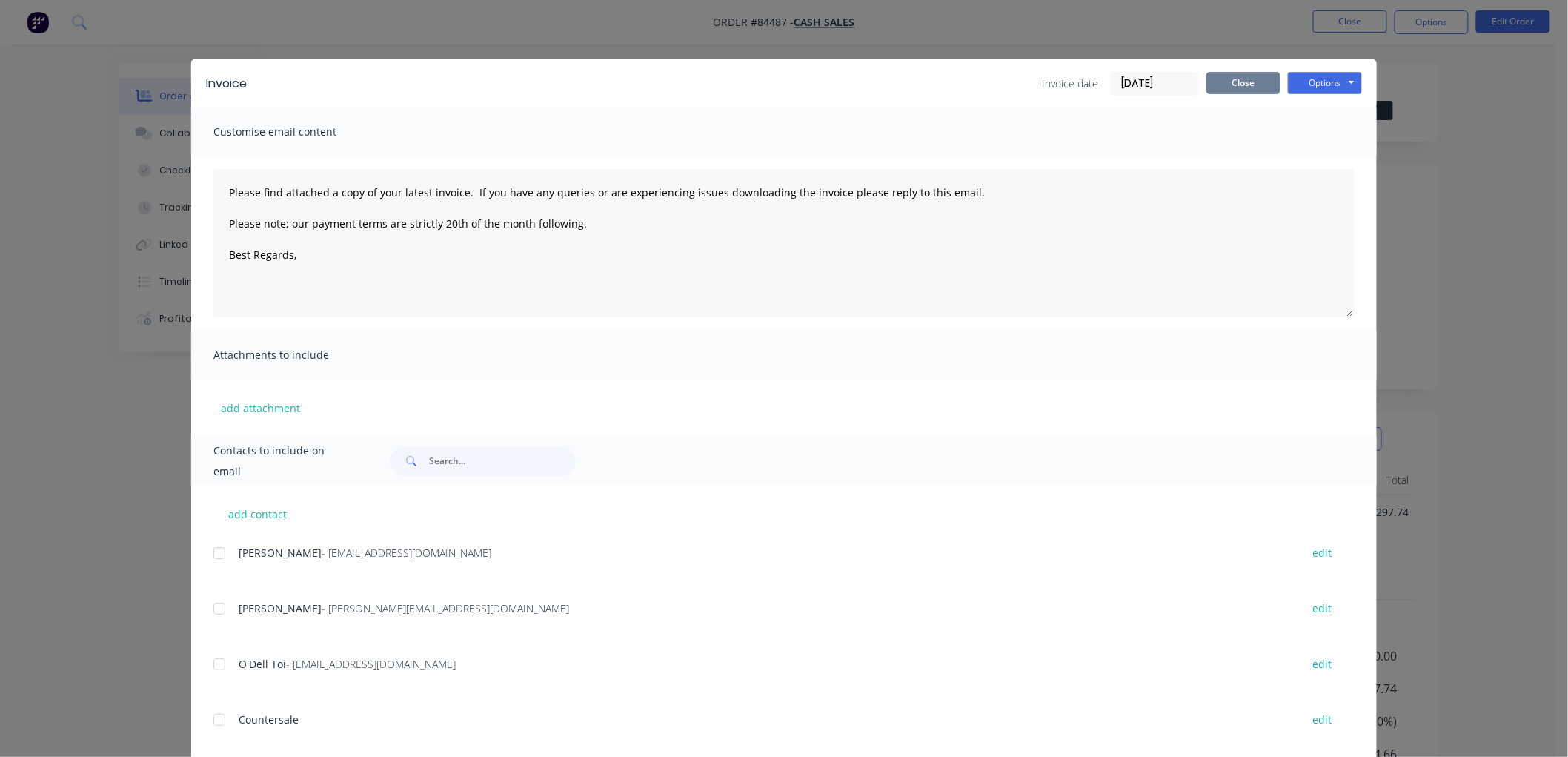
click at [1251, 84] on button "Close" at bounding box center [1243, 82] width 74 height 22
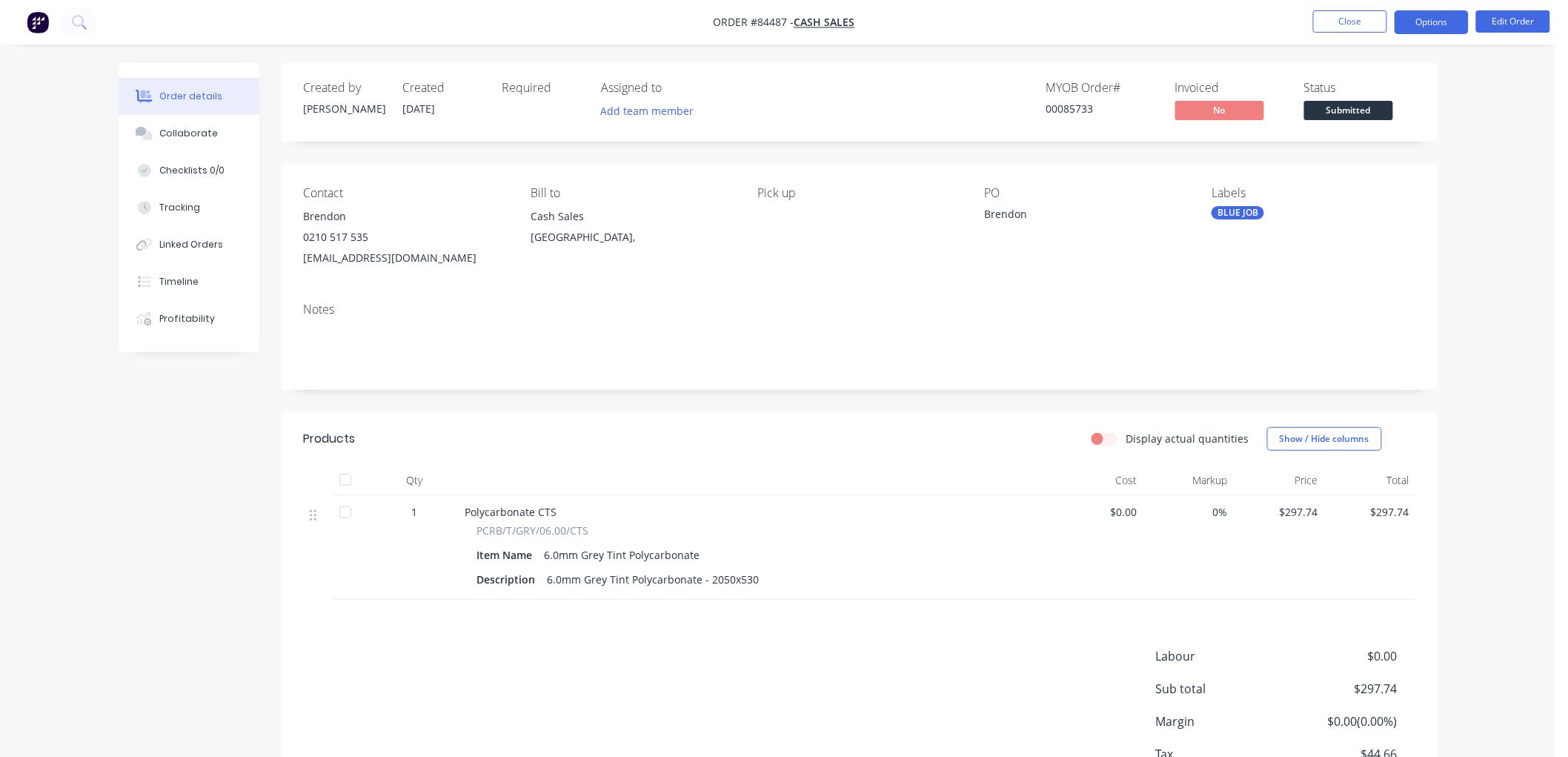
click at [1432, 30] on button "Options" at bounding box center [1431, 22] width 74 height 24
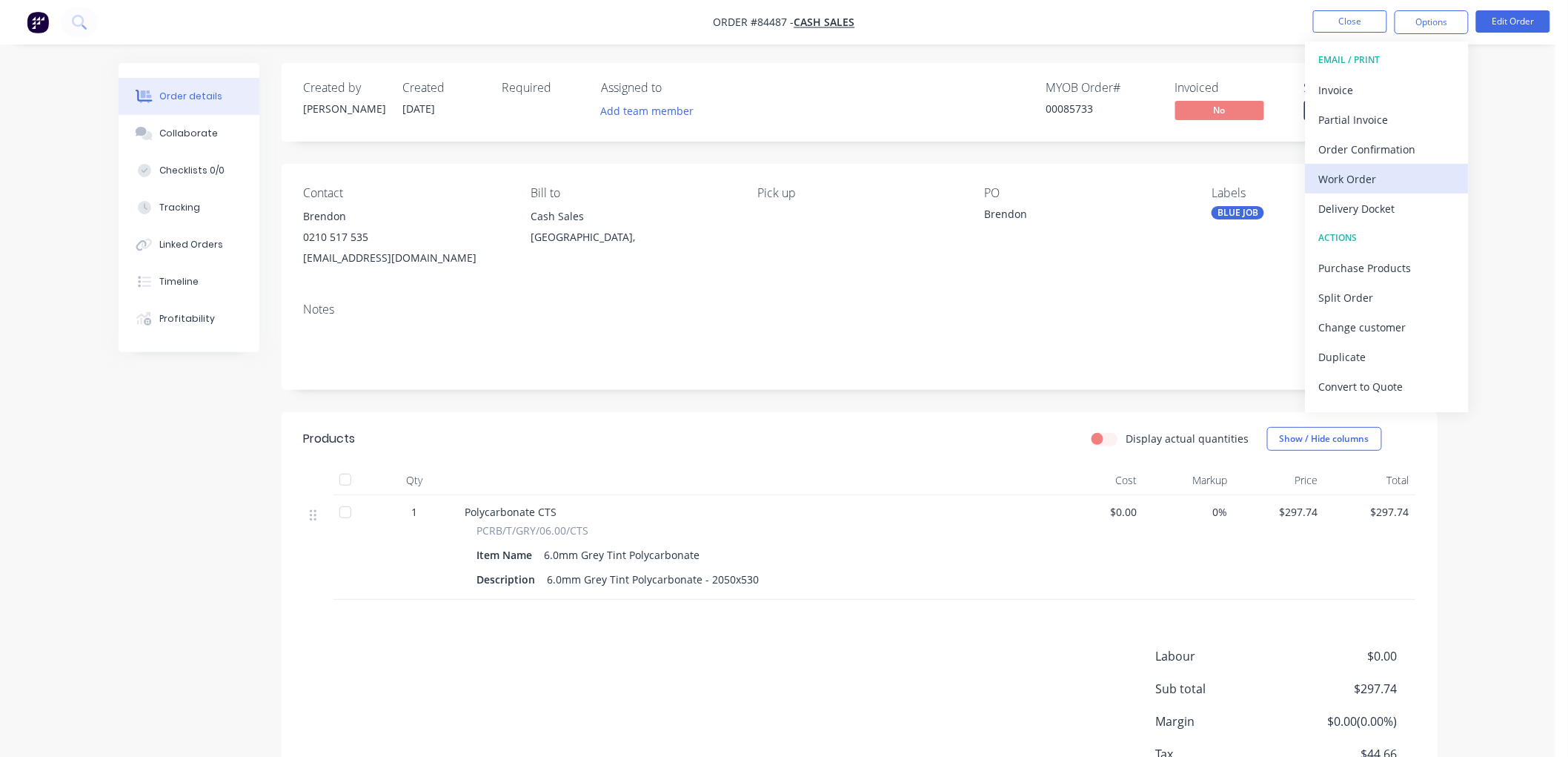
click at [1405, 171] on div "Work Order" at bounding box center [1387, 179] width 137 height 21
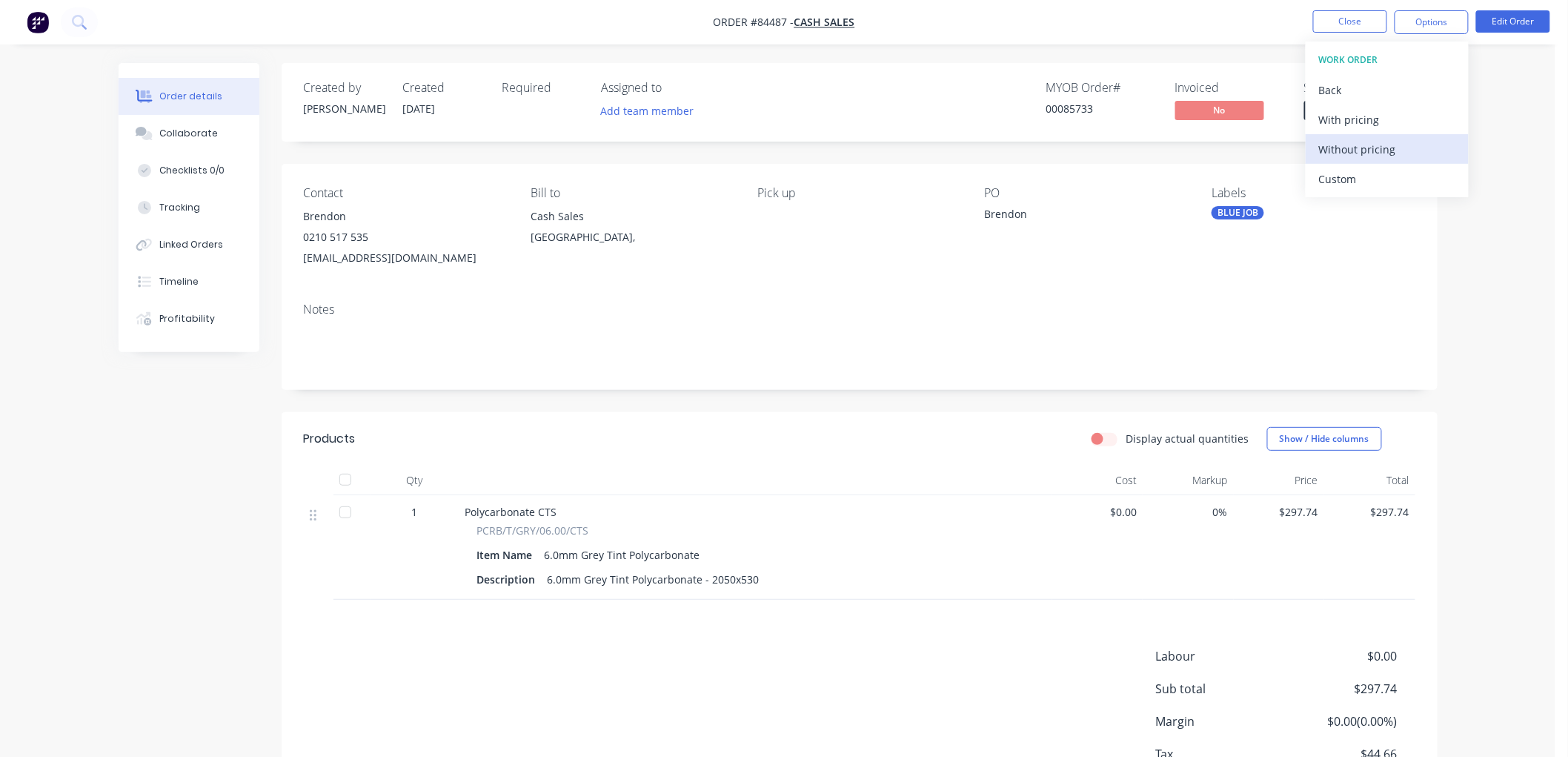
click at [1383, 141] on div "Without pricing" at bounding box center [1387, 149] width 137 height 21
click at [775, 55] on div "Order details Collaborate Checklists 0/0 Tracking Linked Orders Timeline Profit…" at bounding box center [777, 432] width 1555 height 863
drag, startPoint x: 1380, startPoint y: 107, endPoint x: 1381, endPoint y: 127, distance: 20.0
click at [1379, 107] on span "Submitted" at bounding box center [1349, 110] width 89 height 19
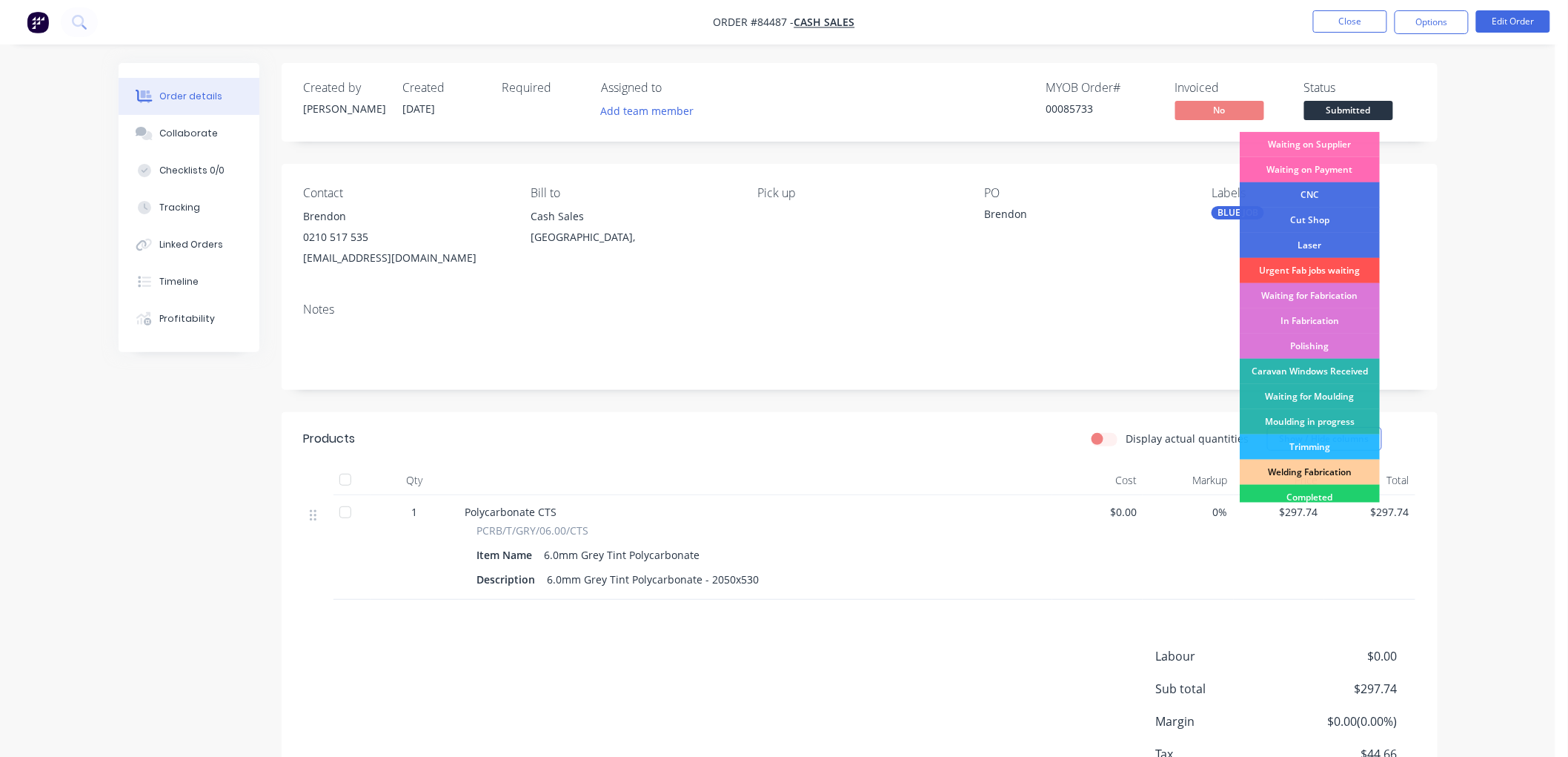
click at [1315, 165] on div "Waiting on Payment" at bounding box center [1310, 170] width 140 height 25
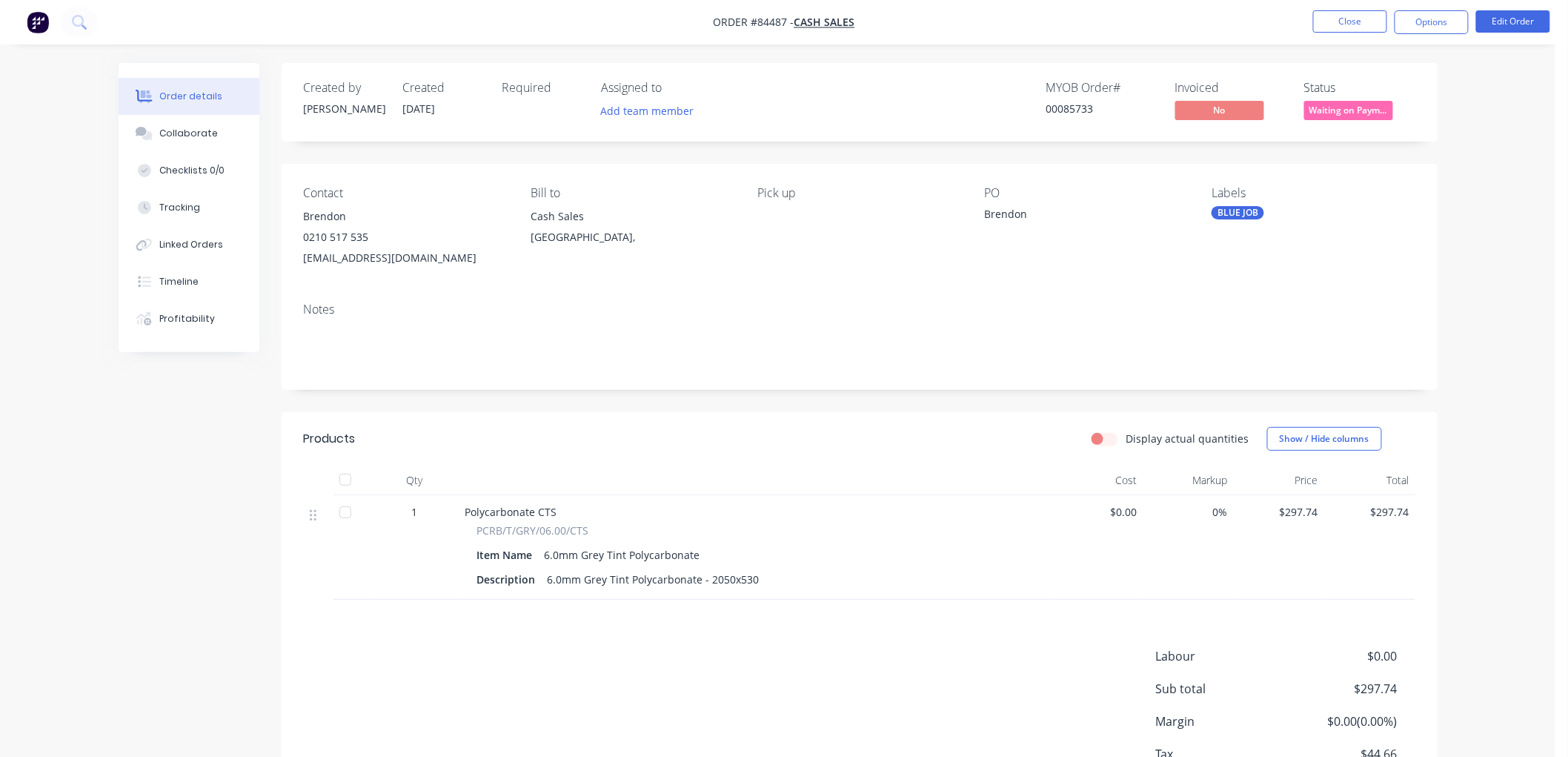
click at [1356, 109] on span "Waiting on Paym..." at bounding box center [1349, 110] width 89 height 19
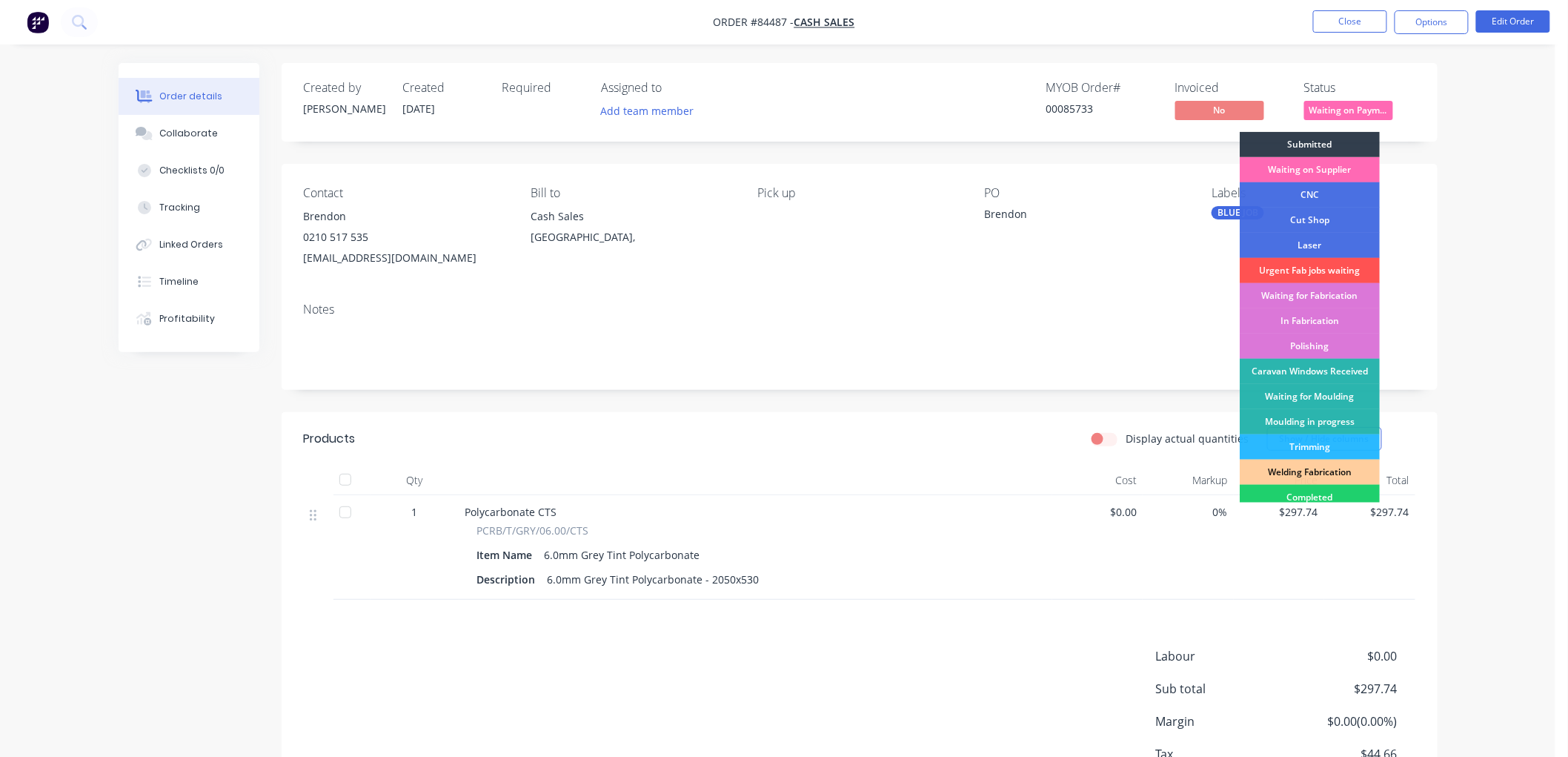
click at [1357, 159] on div "Waiting on Supplier" at bounding box center [1310, 170] width 140 height 25
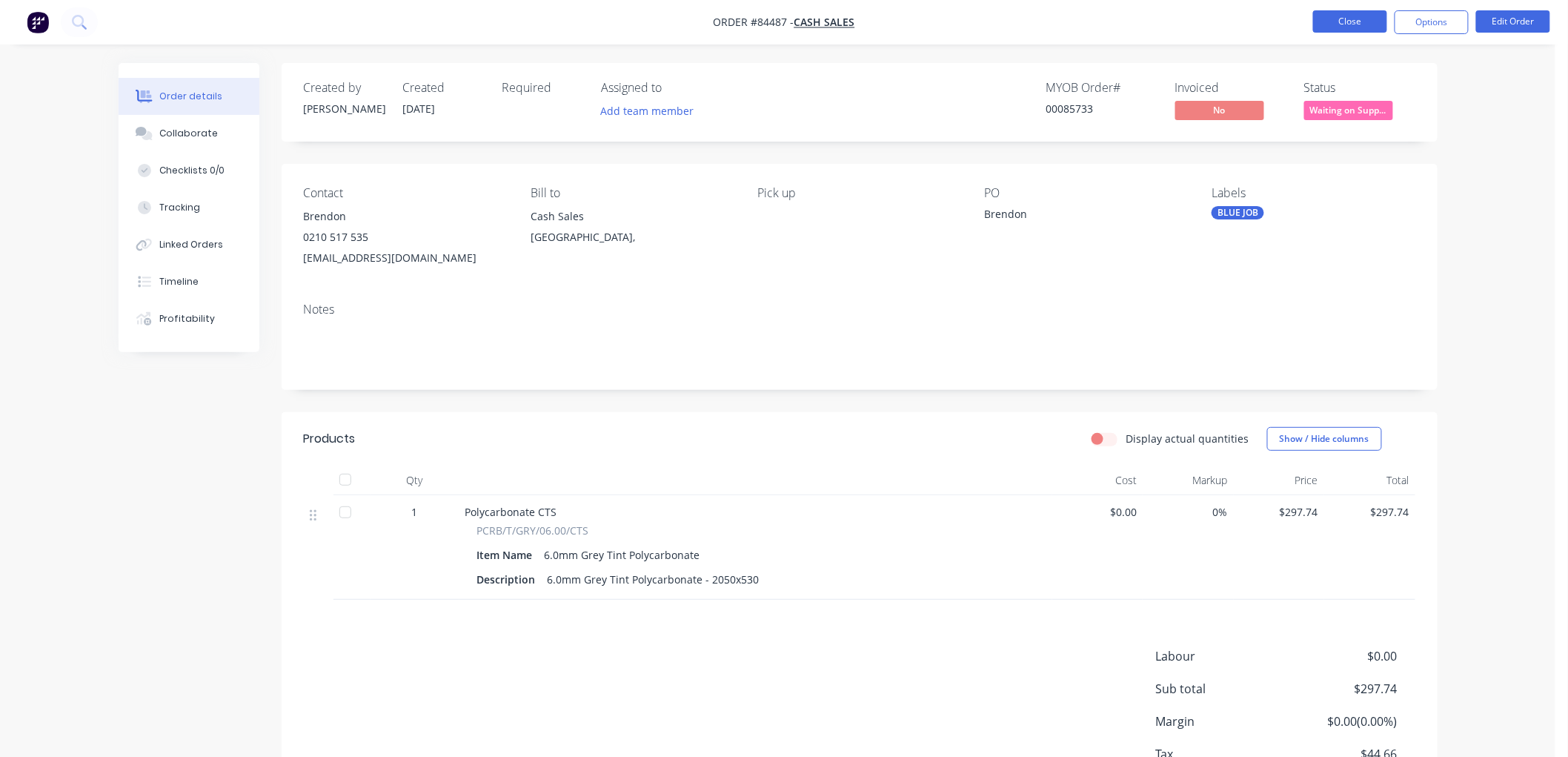
click at [1353, 28] on button "Close" at bounding box center [1350, 21] width 74 height 22
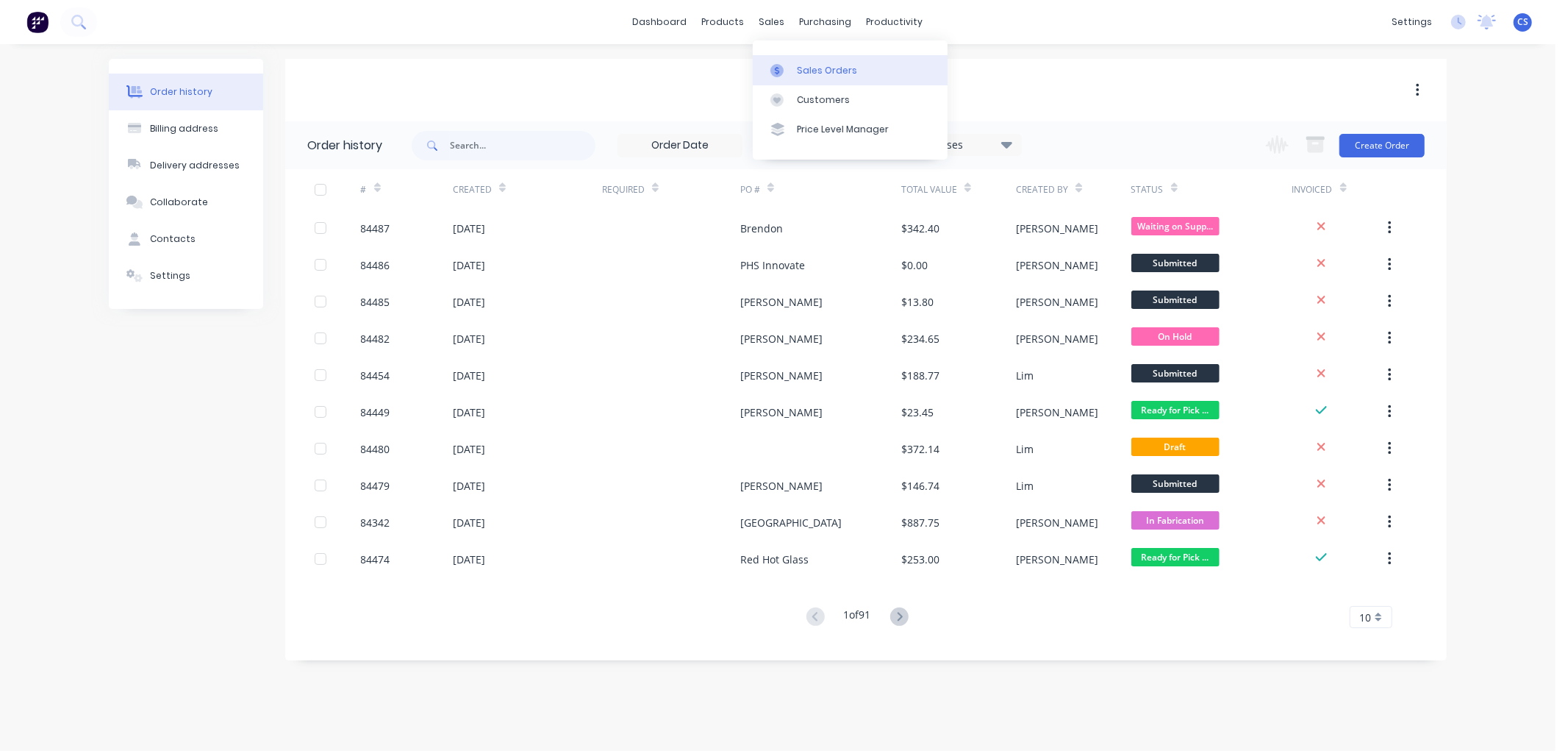
click at [786, 71] on div at bounding box center [781, 70] width 22 height 13
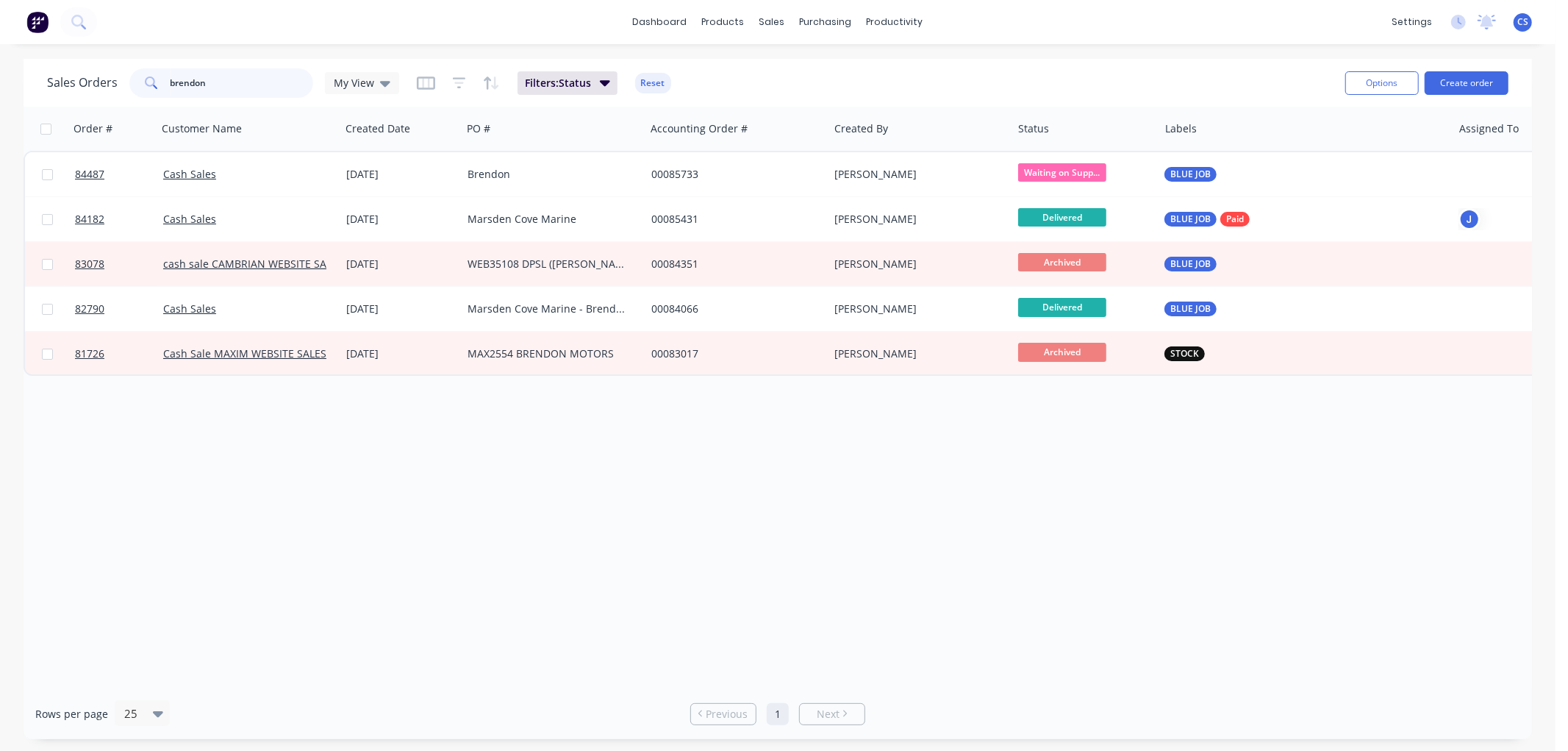
click at [196, 80] on input "brendon" at bounding box center [242, 82] width 144 height 29
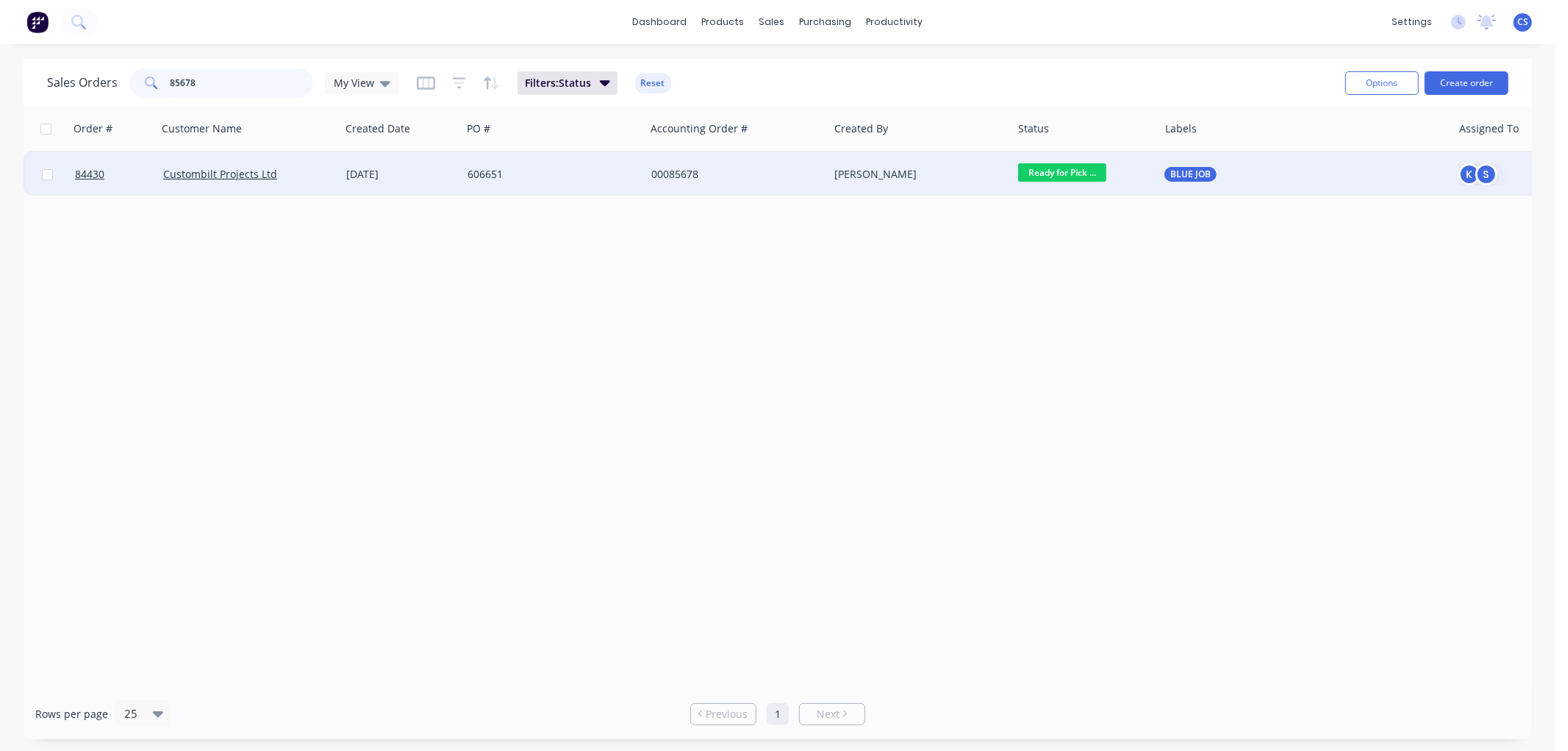
type input "85678"
click at [532, 176] on div "606651" at bounding box center [550, 174] width 163 height 15
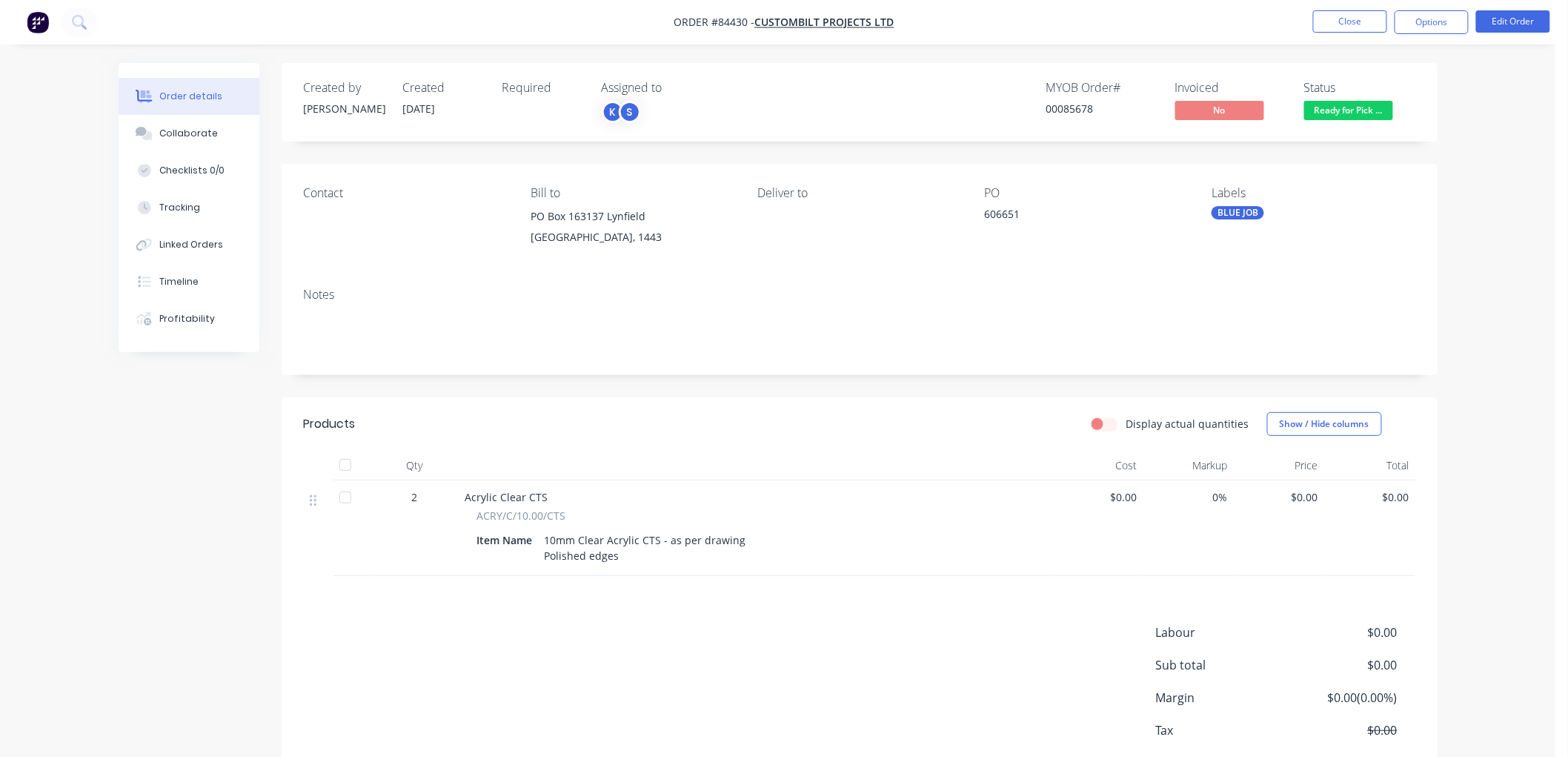
click at [1308, 498] on span "$0.00" at bounding box center [1279, 496] width 80 height 15
click at [1519, 19] on button "Edit Order" at bounding box center [1513, 21] width 74 height 22
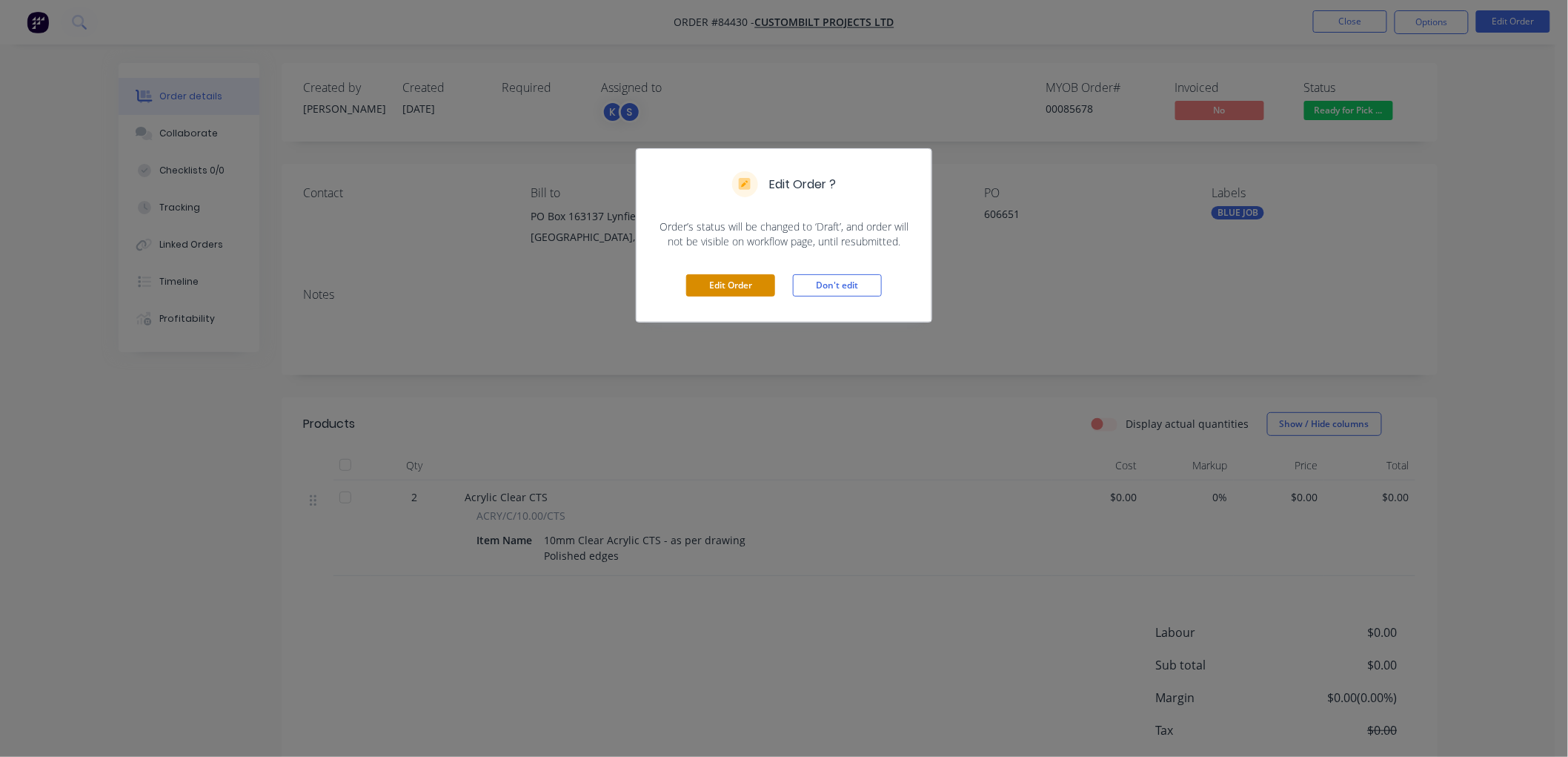
click at [732, 284] on button "Edit Order" at bounding box center [731, 285] width 89 height 22
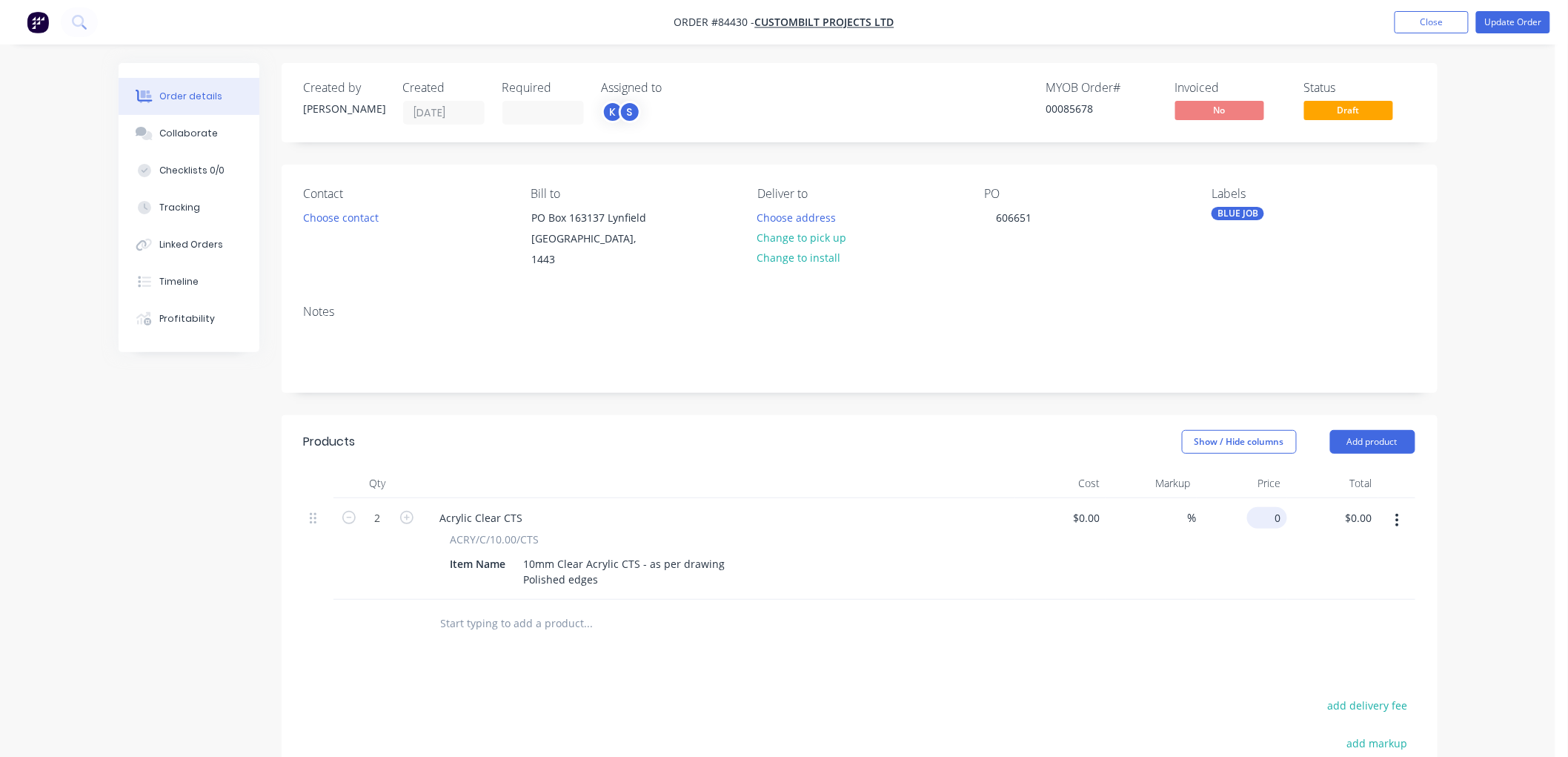
click at [1265, 507] on div "0 $0.00" at bounding box center [1267, 517] width 40 height 21
type input "$117.77"
type input "$235.54"
click at [1534, 22] on button "Update Order" at bounding box center [1513, 21] width 74 height 22
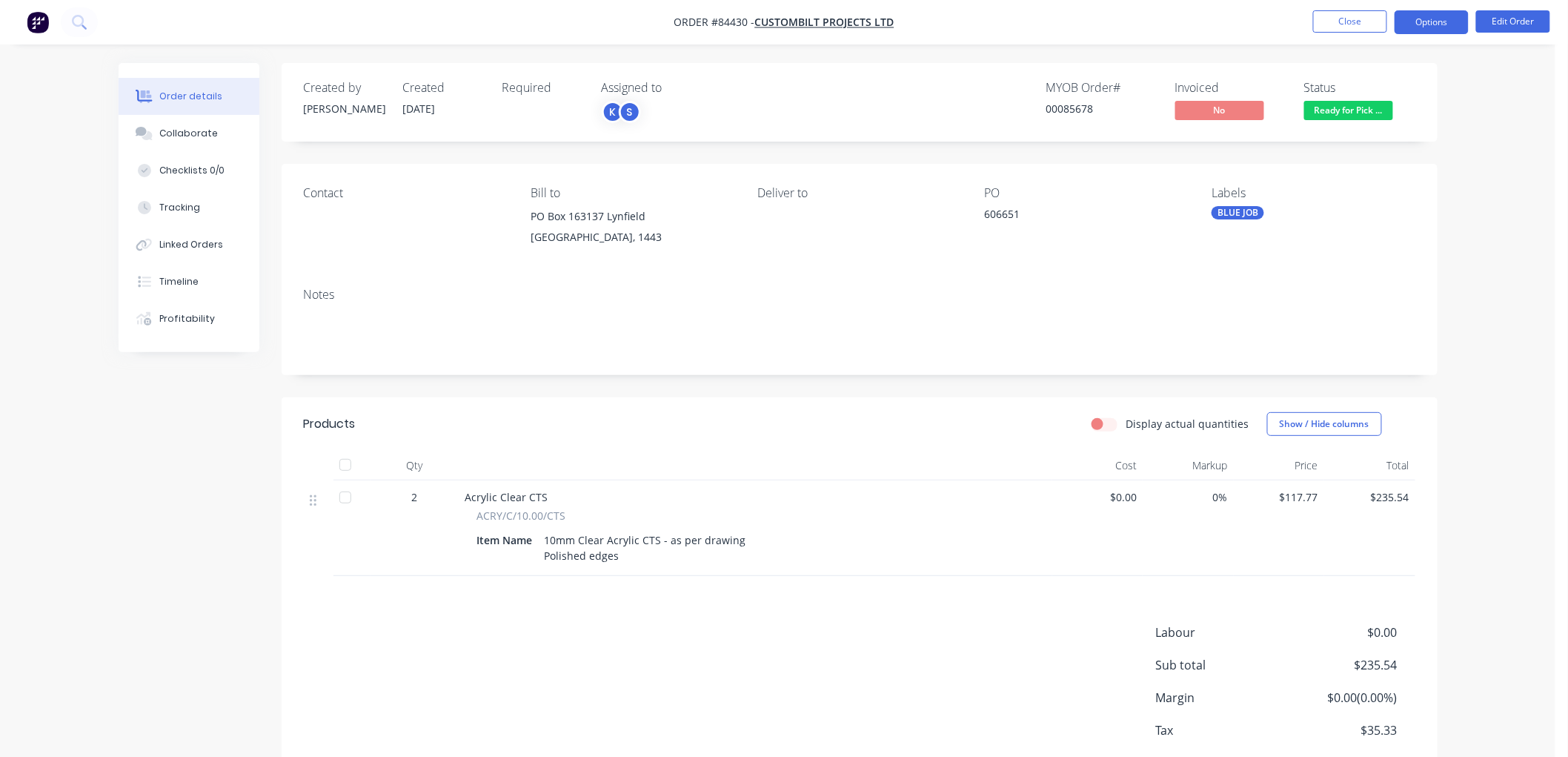
click at [1446, 32] on button "Options" at bounding box center [1431, 22] width 74 height 24
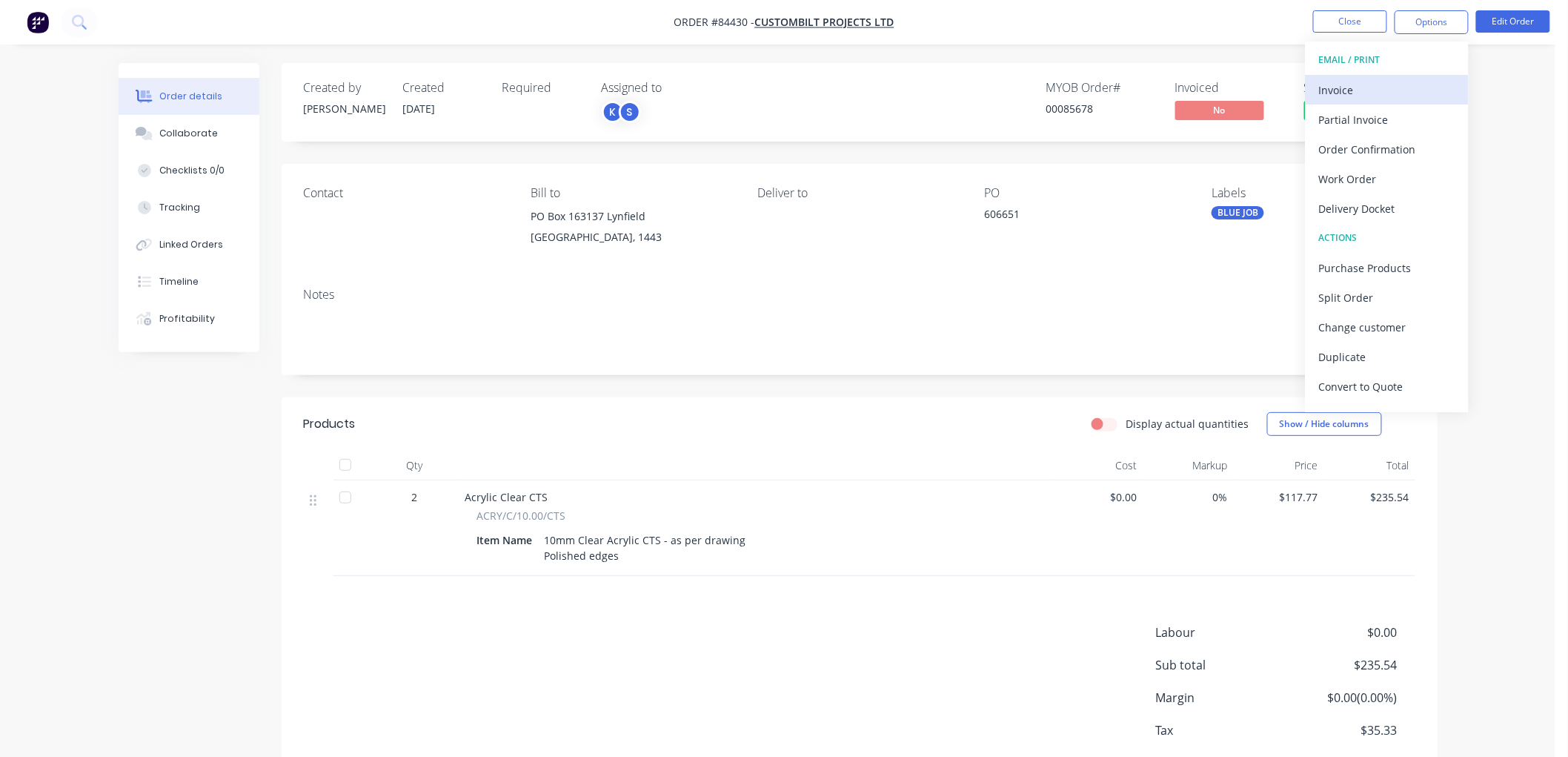
click at [1396, 80] on div "Invoice" at bounding box center [1387, 90] width 137 height 21
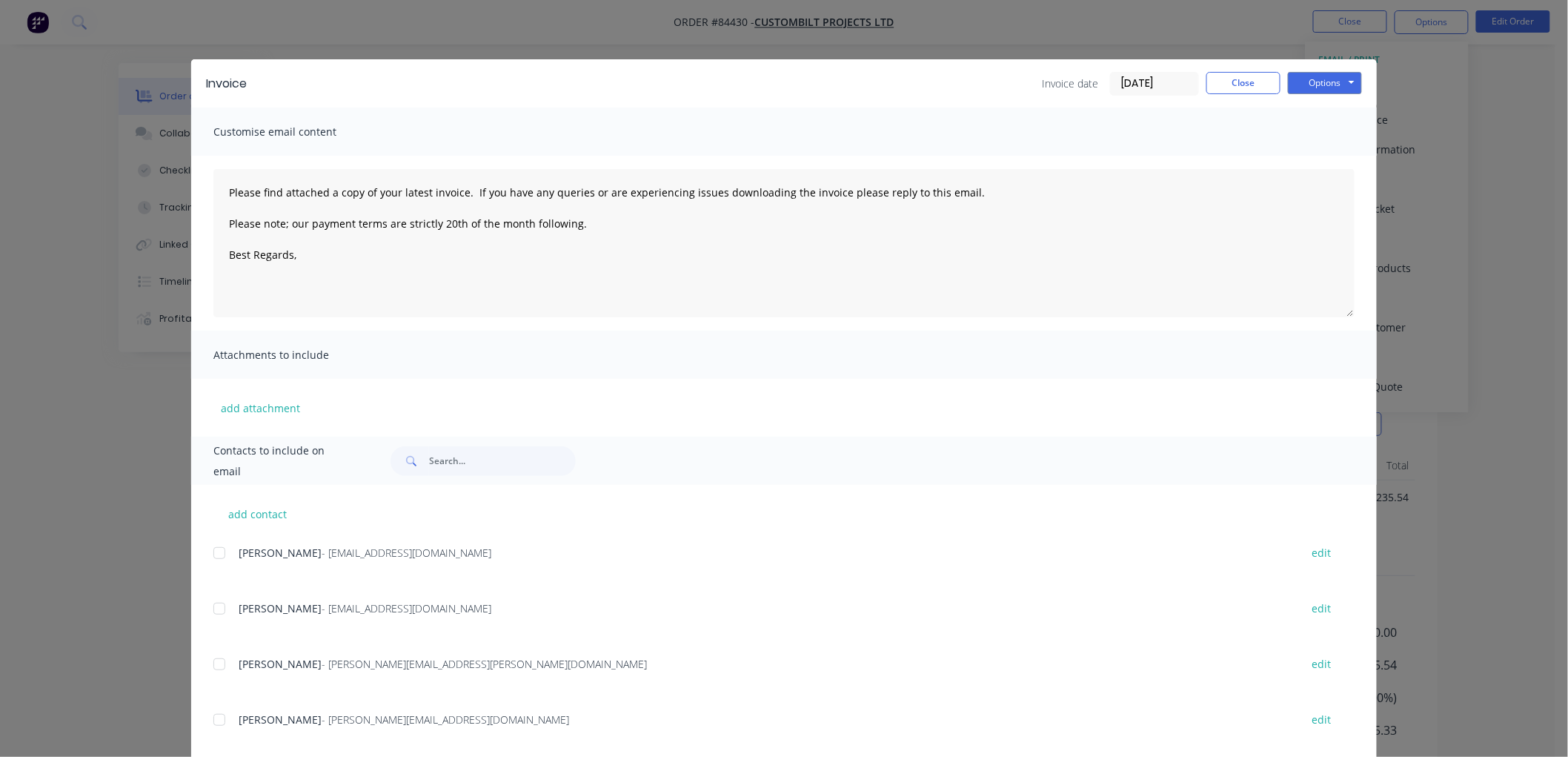
click at [212, 558] on div at bounding box center [219, 552] width 29 height 29
click at [376, 260] on textarea "Please find attached a copy of your latest invoice. If you have any queries or …" at bounding box center [784, 243] width 1141 height 148
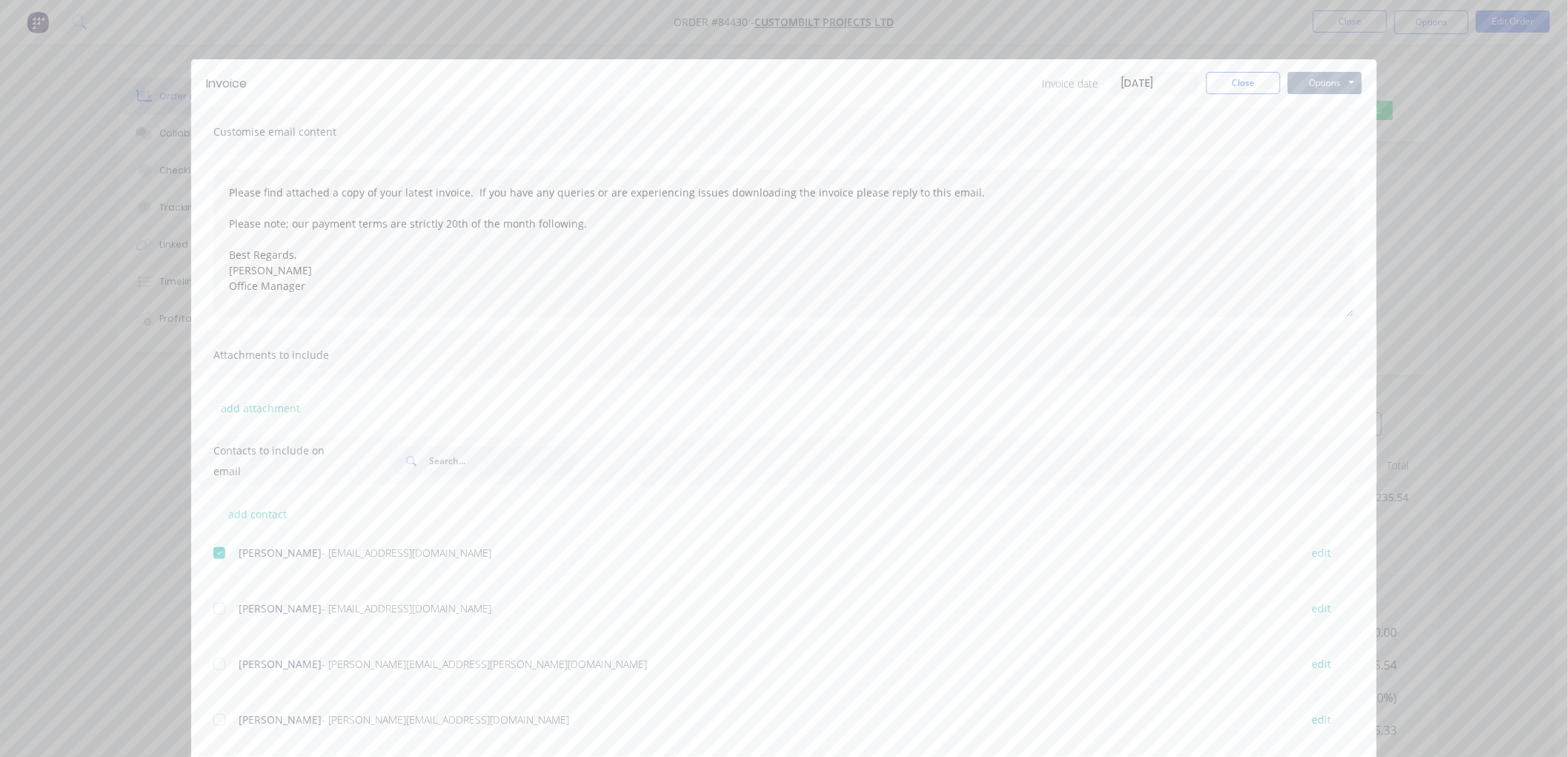
click at [1316, 84] on button "Options" at bounding box center [1325, 82] width 74 height 22
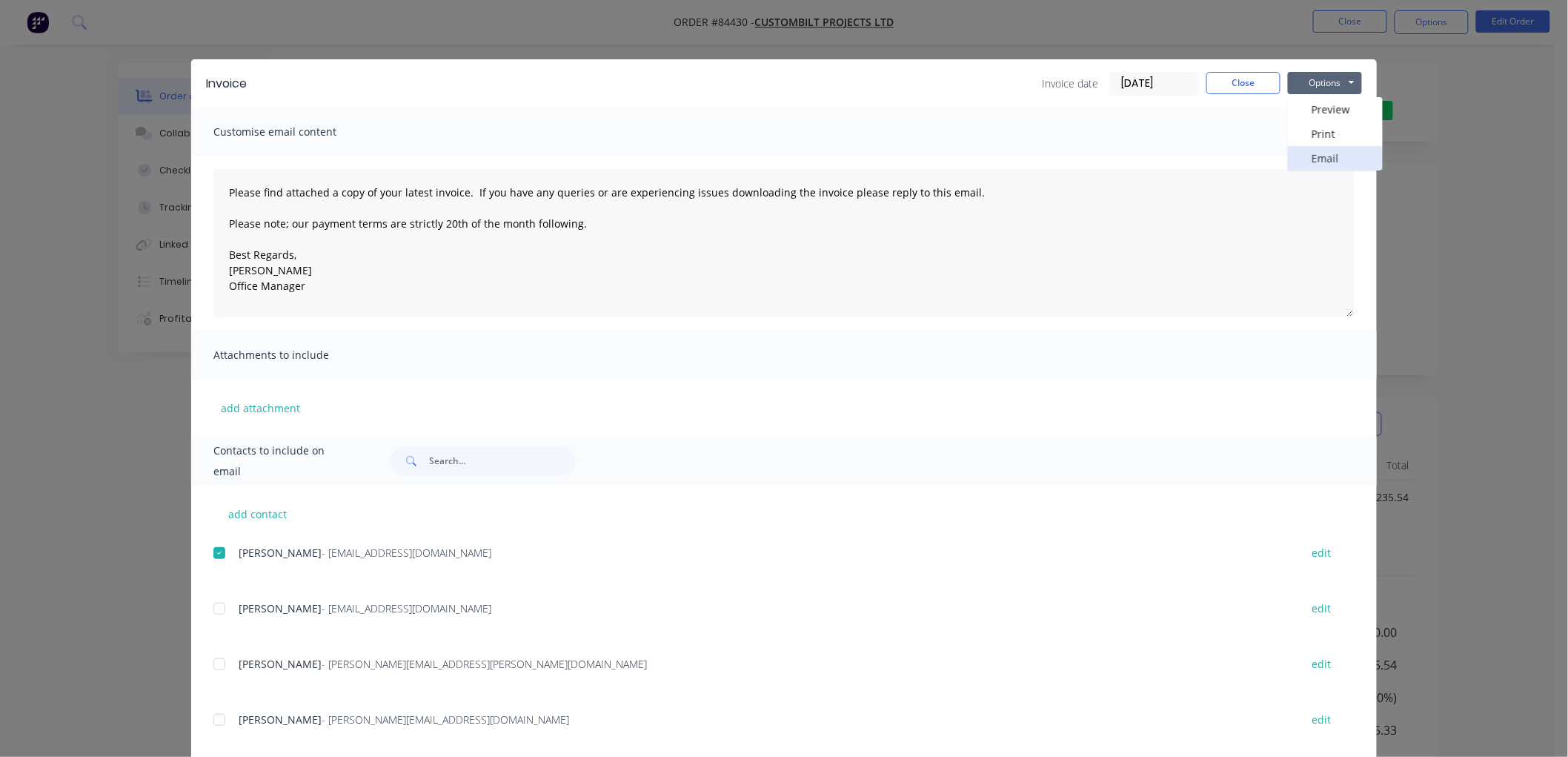
click at [1319, 153] on button "Email" at bounding box center [1336, 157] width 95 height 24
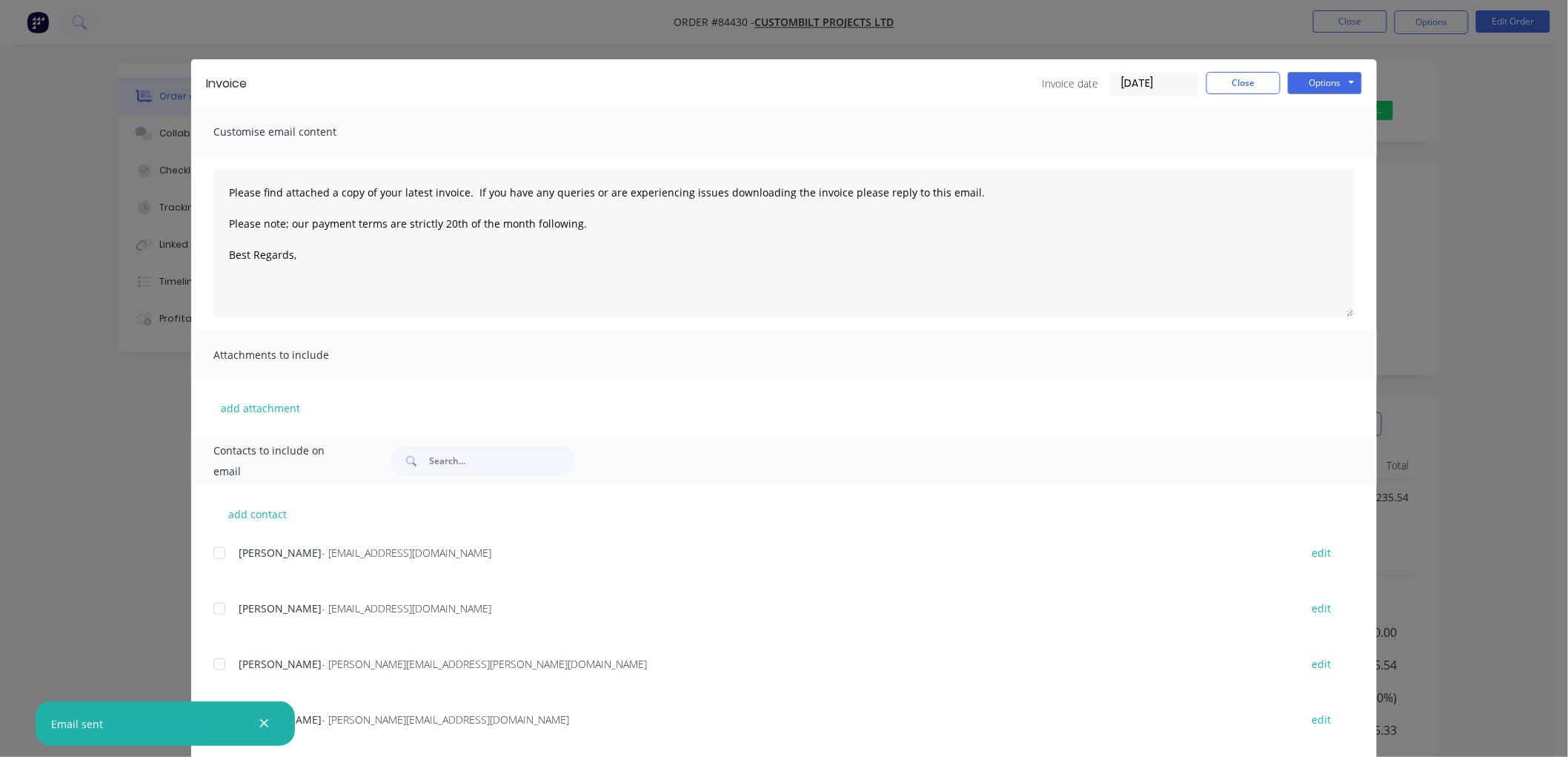
type textarea "Please find attached a copy of your latest invoice. If you have any queries or …"
click at [1243, 83] on button "Close" at bounding box center [1243, 82] width 74 height 22
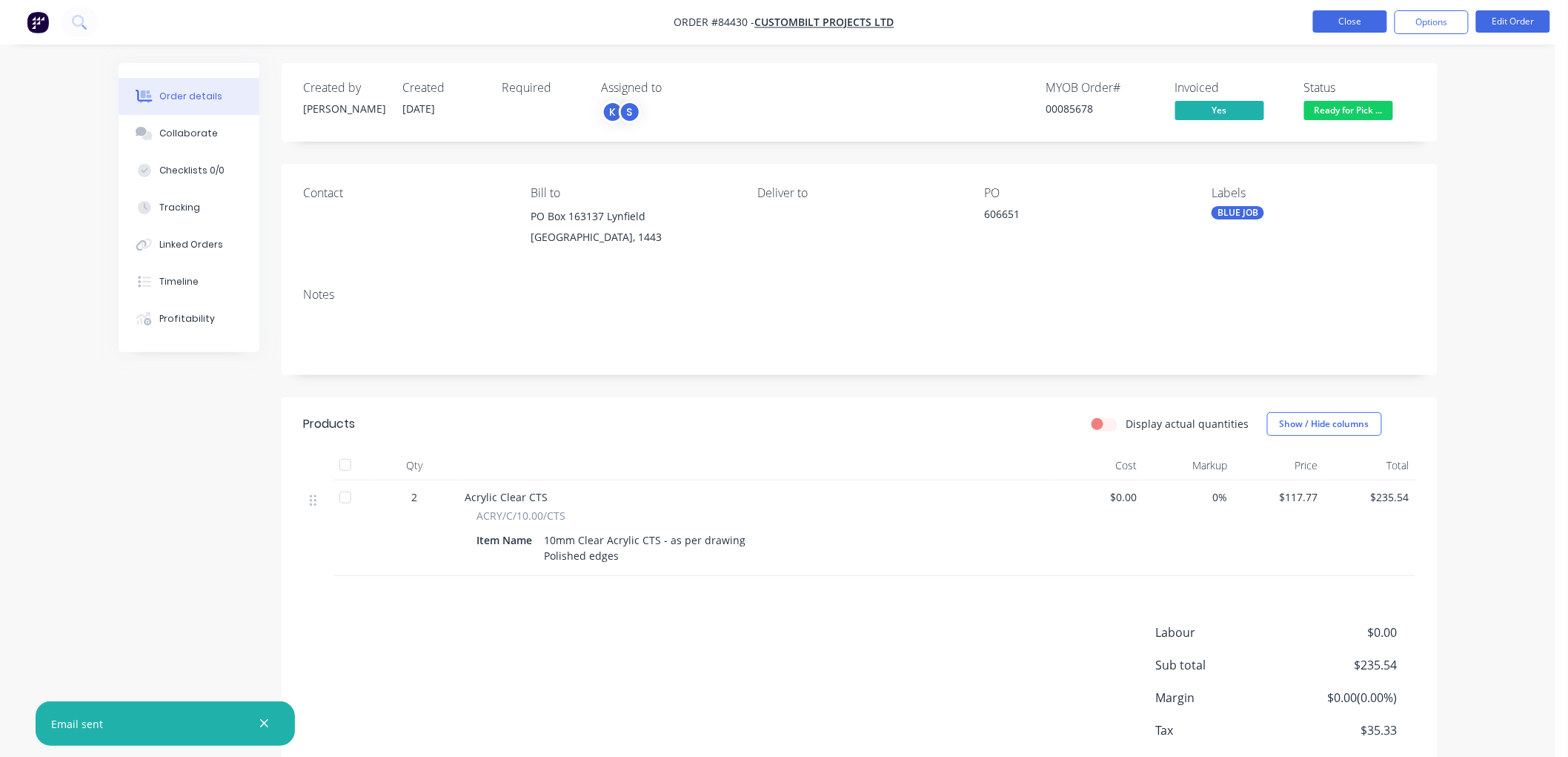
click at [1325, 20] on button "Close" at bounding box center [1350, 21] width 74 height 22
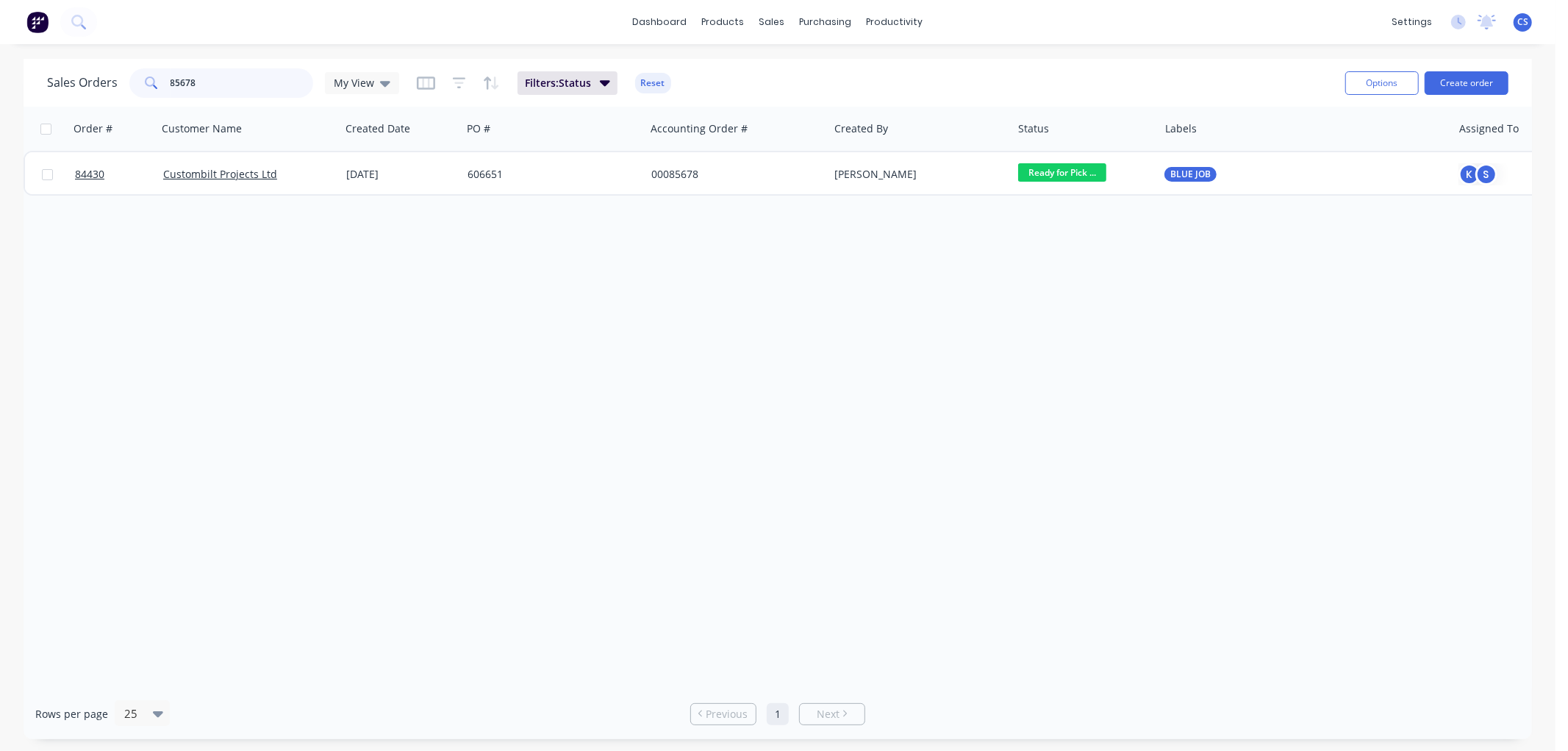
click at [225, 83] on input "85678" at bounding box center [242, 82] width 144 height 29
type input "85489"
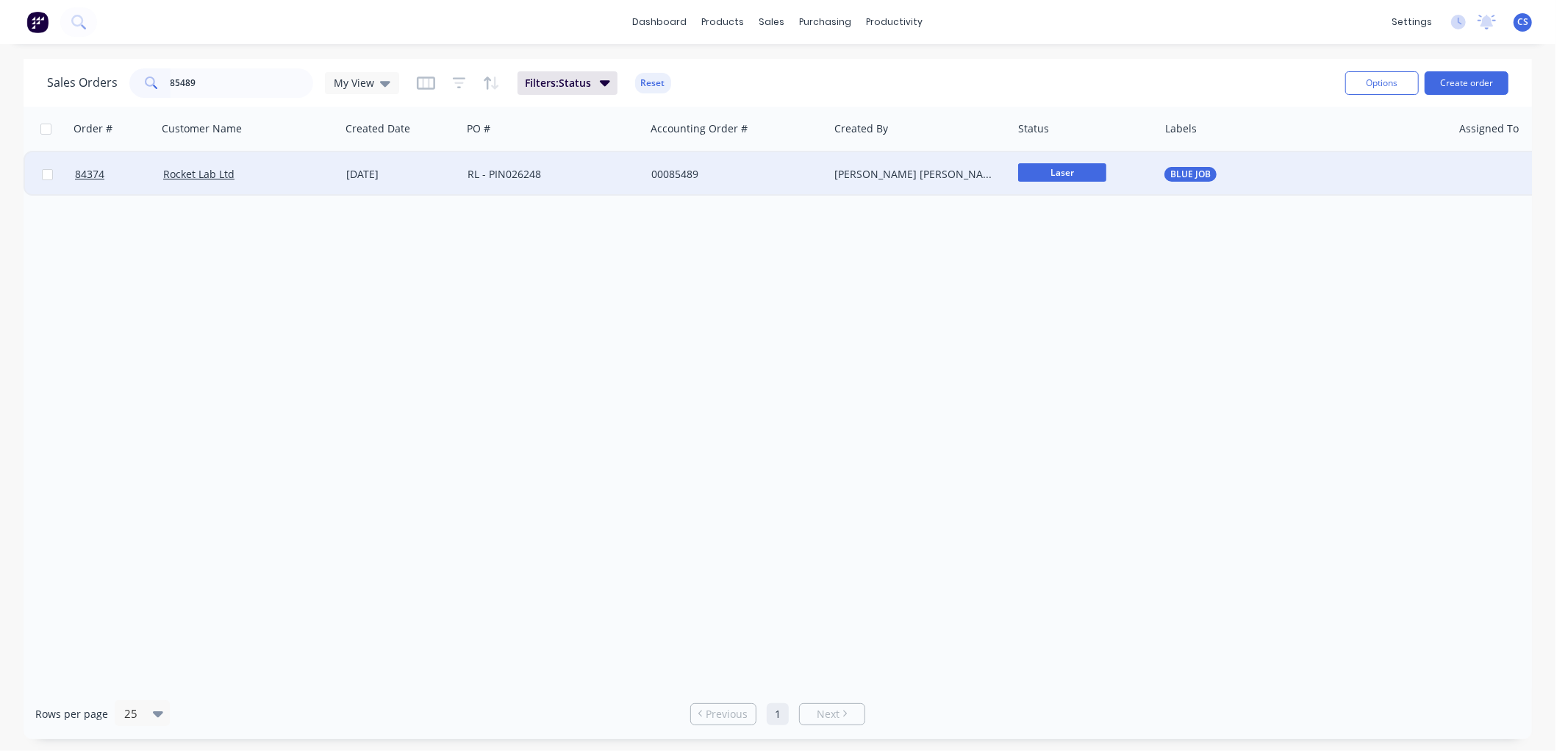
click at [1060, 170] on span "Laser" at bounding box center [1063, 172] width 89 height 19
click at [1086, 243] on span "Waiting on Supplier" at bounding box center [1073, 246] width 98 height 14
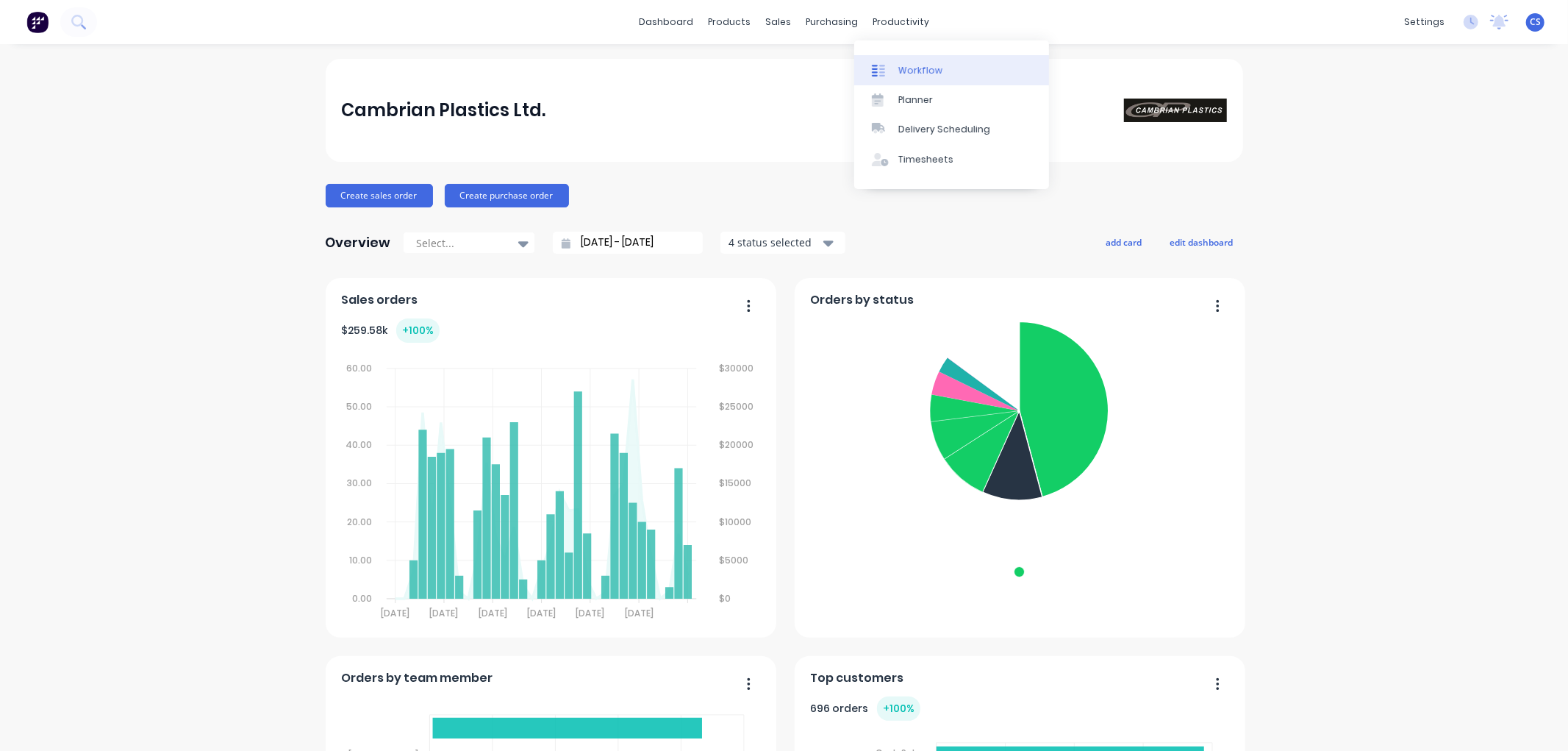
click at [912, 65] on div "Workflow" at bounding box center [921, 70] width 44 height 13
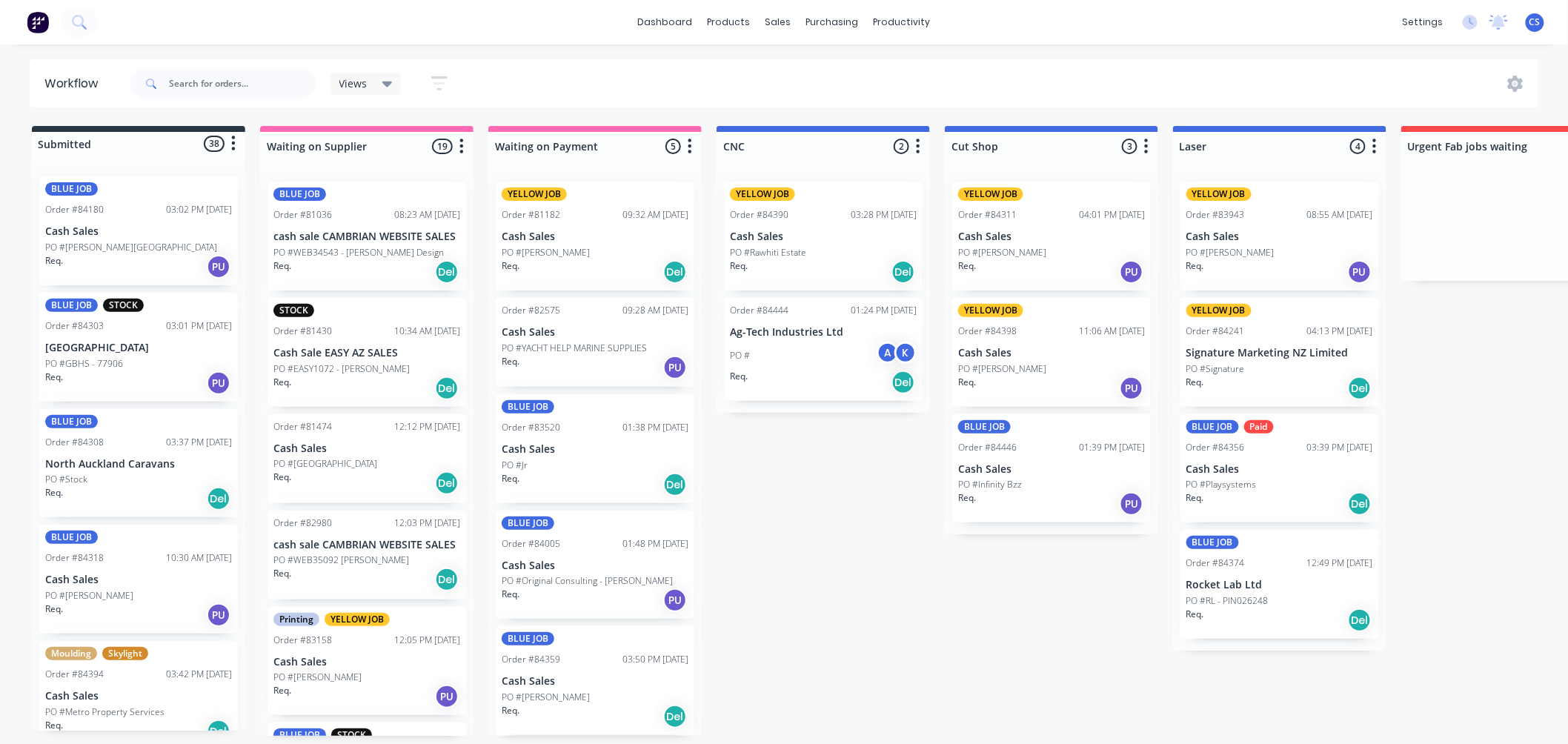
click at [372, 81] on div "Views" at bounding box center [366, 83] width 54 height 13
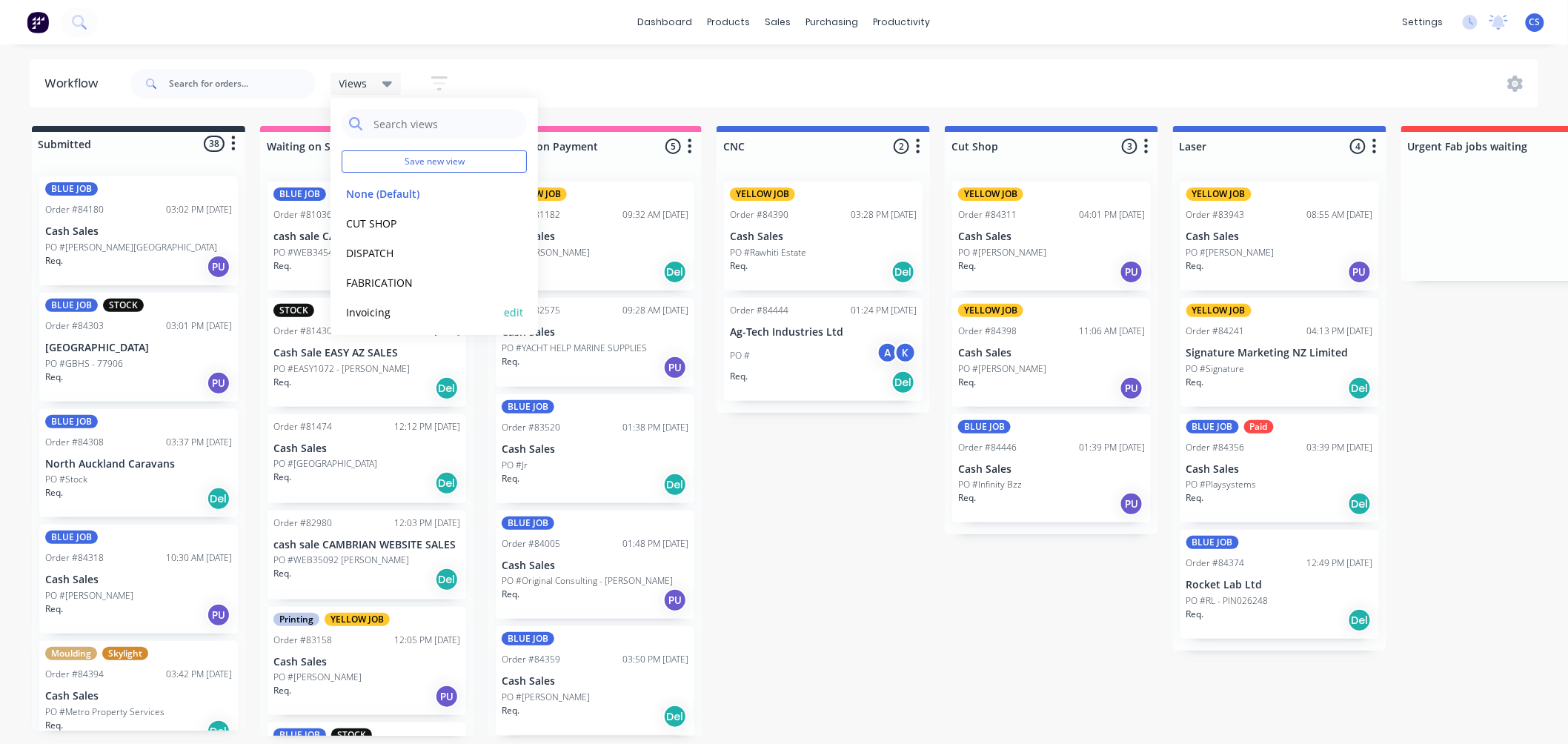
scroll to position [32, 0]
click at [375, 307] on button "MOULDING" at bounding box center [420, 309] width 158 height 17
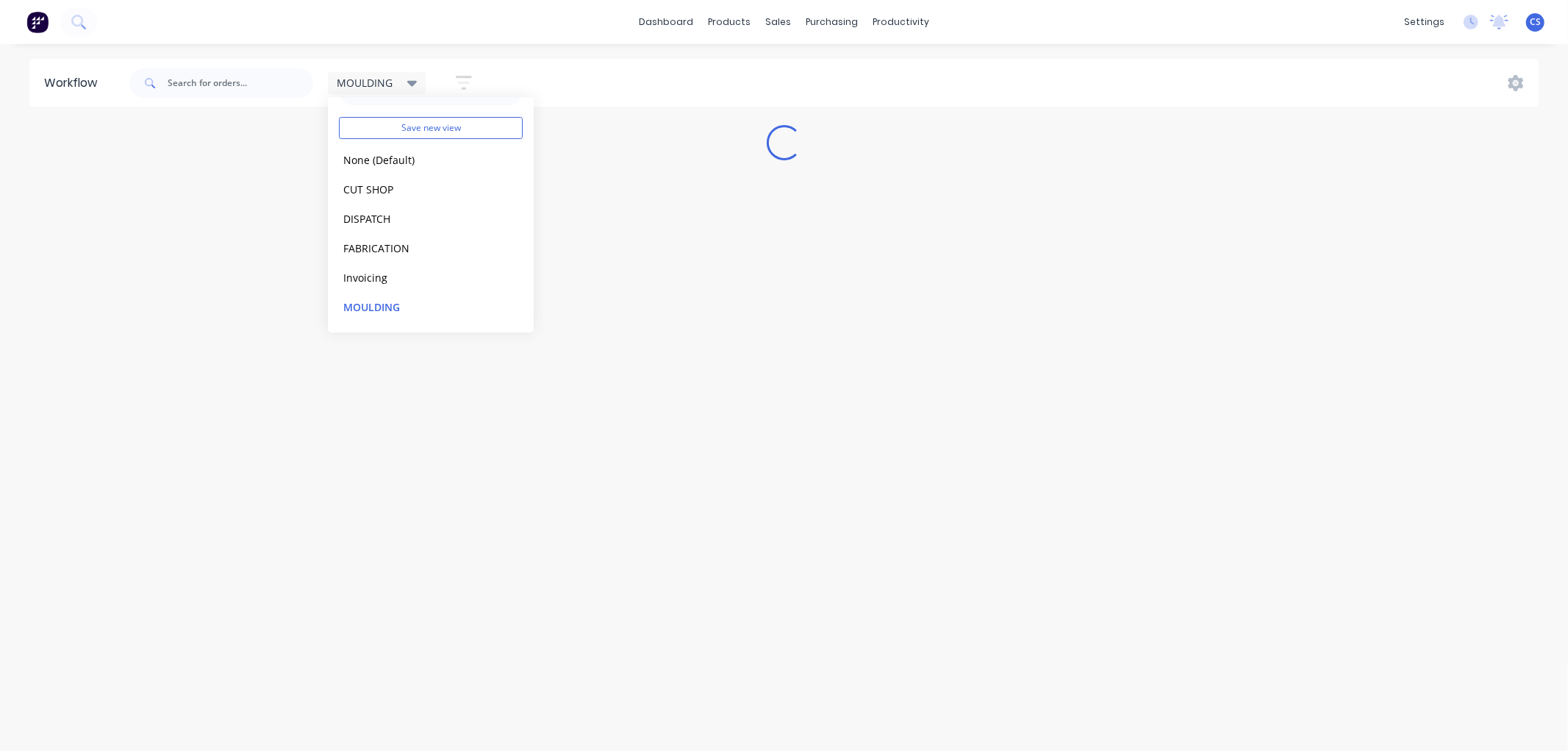
click at [416, 68] on div "MOULDING Save new view None (Default) edit CUT SHOP edit DISPATCH edit FABRICAT…" at bounding box center [408, 82] width 160 height 28
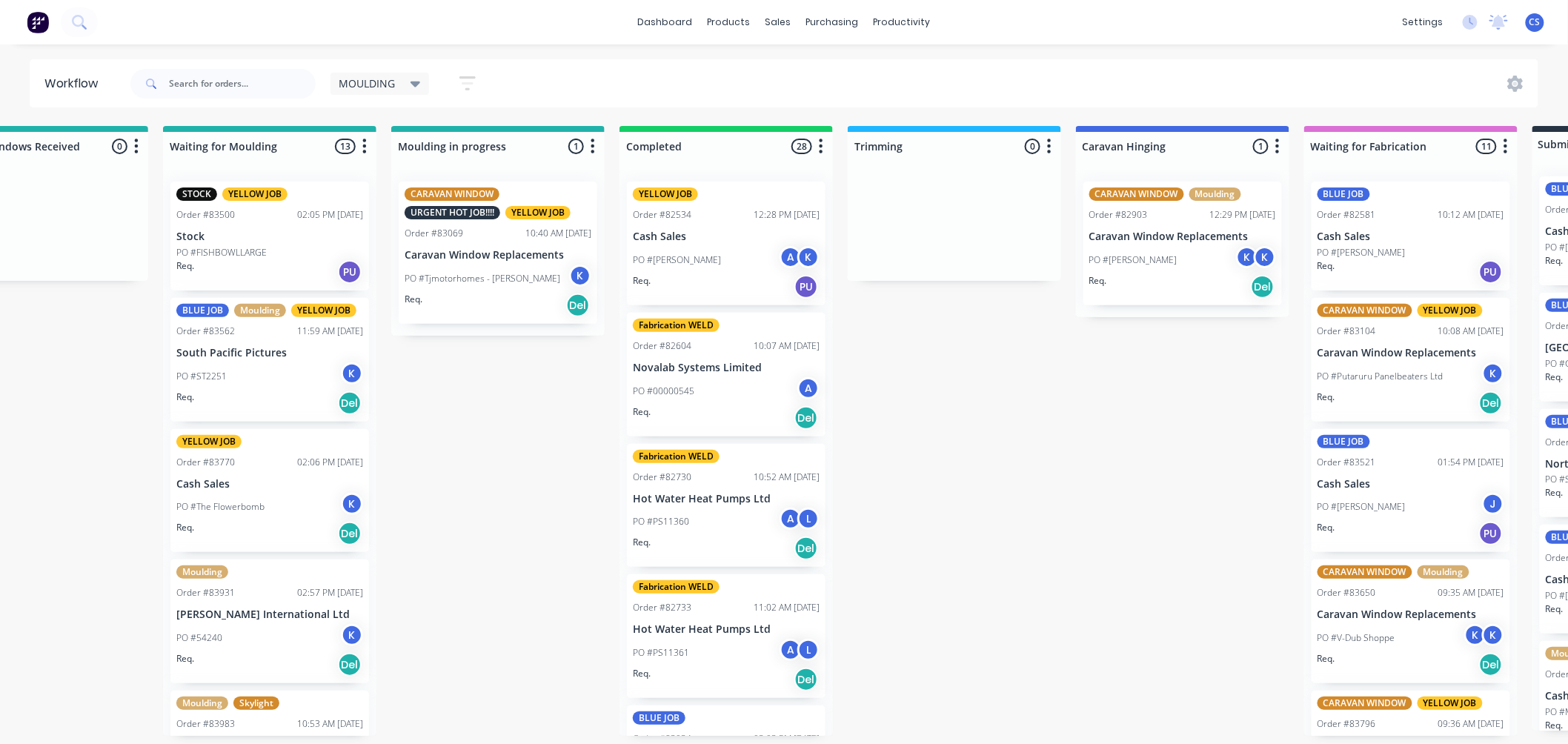
scroll to position [0, 85]
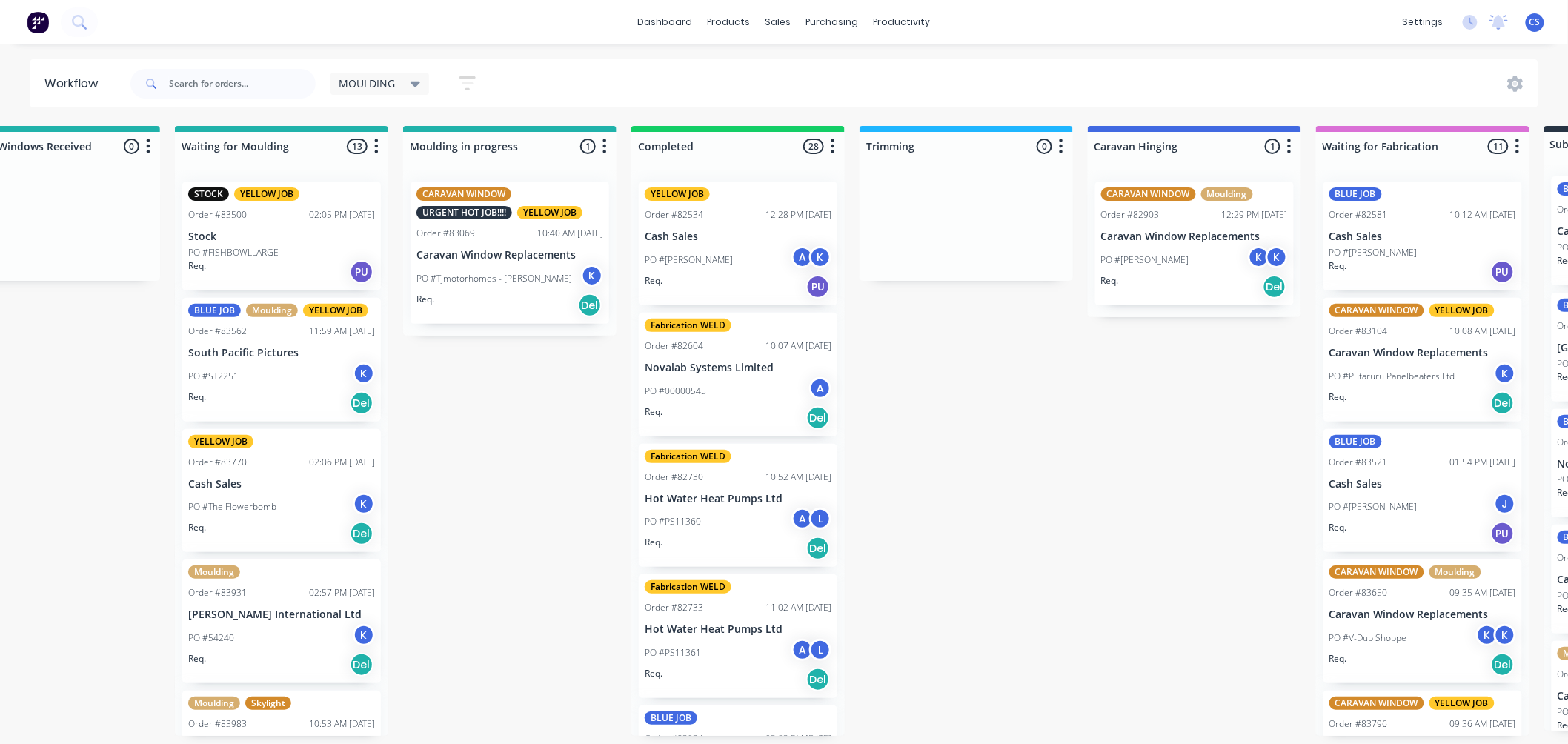
click at [421, 82] on div "MOULDING" at bounding box center [380, 83] width 99 height 22
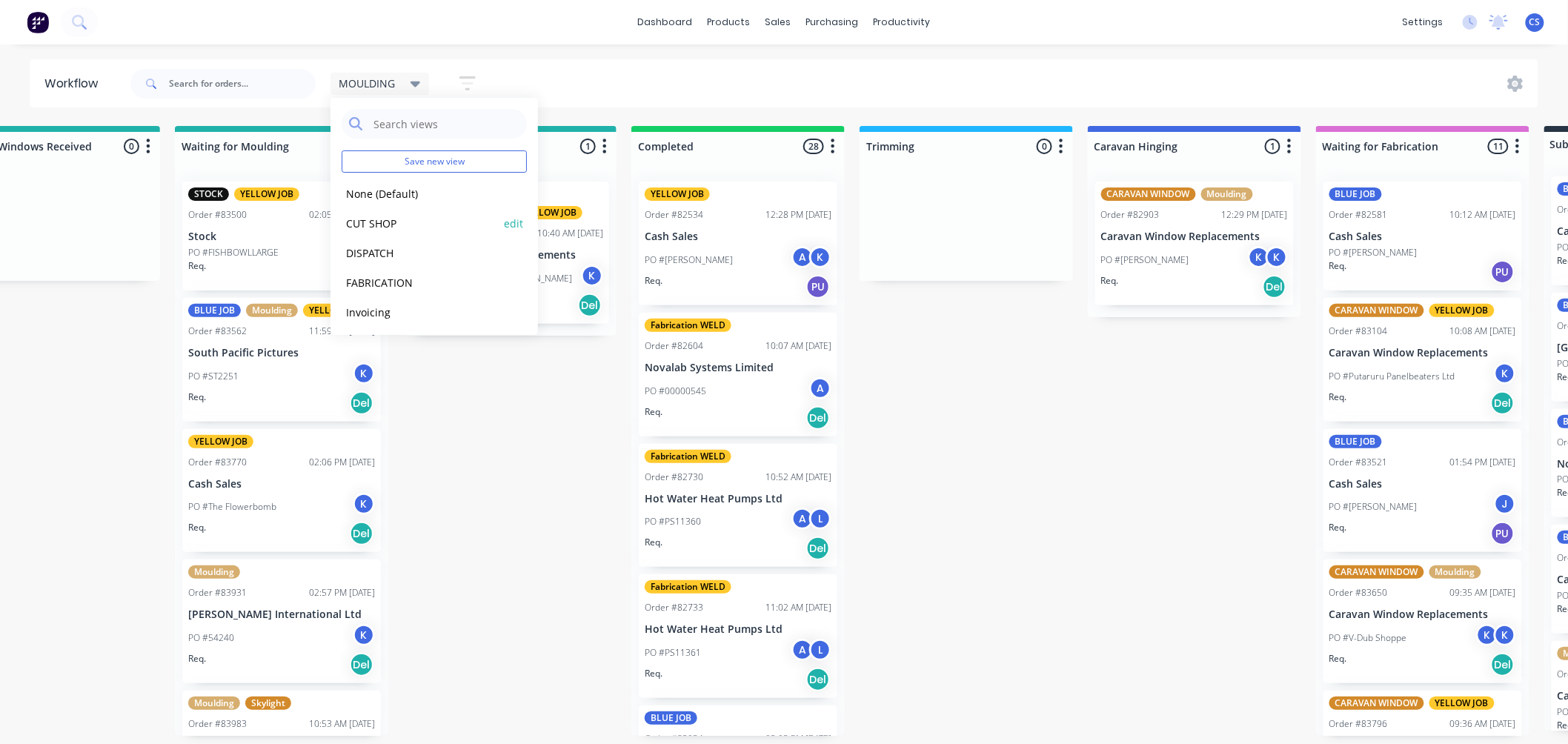
click at [362, 215] on button "CUT SHOP" at bounding box center [420, 223] width 158 height 17
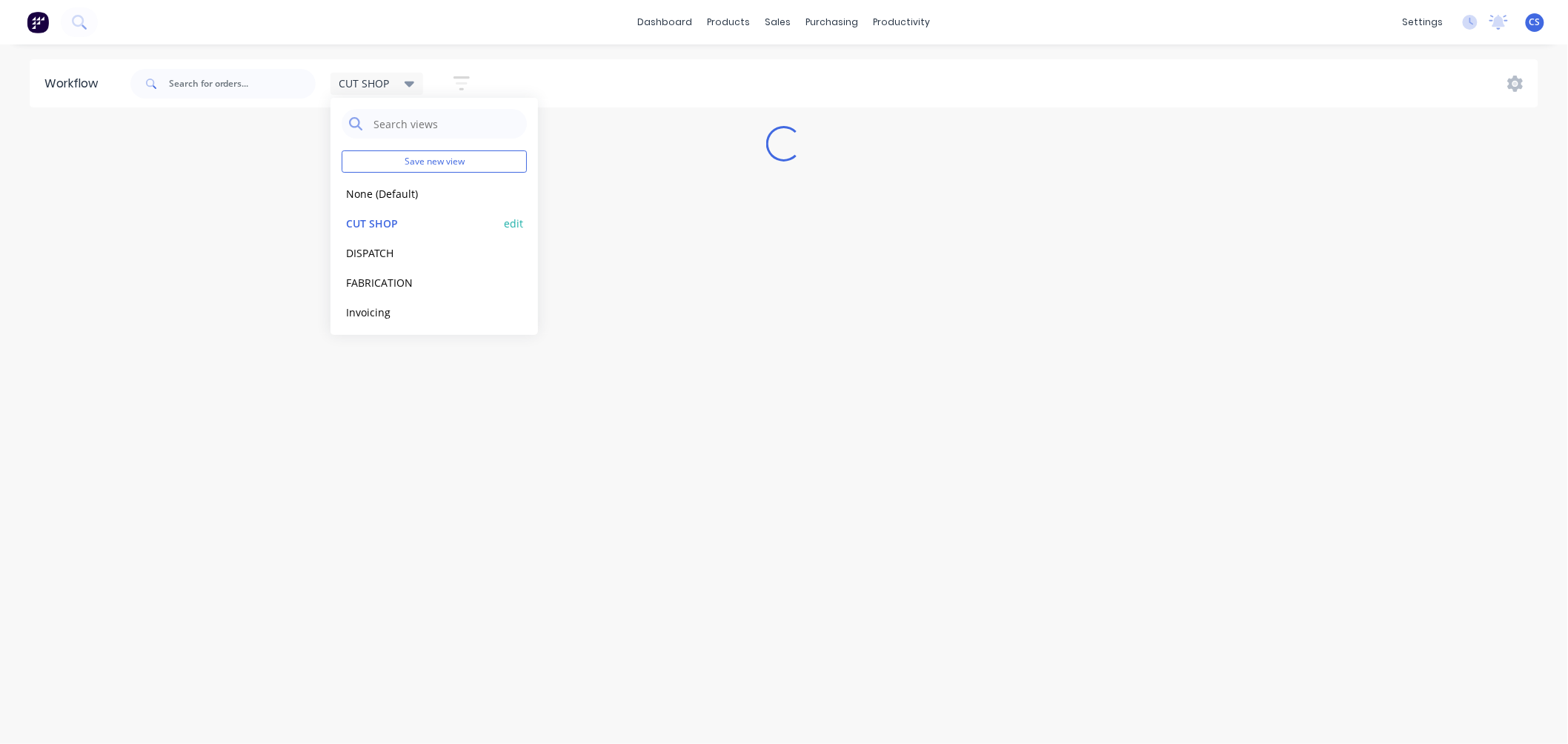
scroll to position [0, 0]
click at [492, 64] on div "CUT SHOP Save new view None (Default) edit CUT SHOP edit DISPATCH edit FABRICAT…" at bounding box center [840, 84] width 1424 height 45
